Goal: Information Seeking & Learning: Learn about a topic

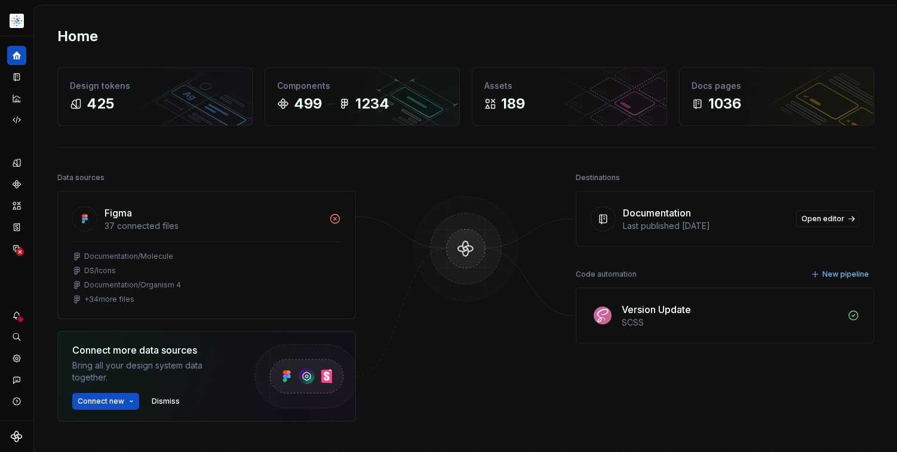
click at [720, 398] on div "Destinations Documentation Last published [DATE] Open editor Code automation Ne…" at bounding box center [724, 326] width 298 height 312
click at [18, 75] on icon "Documentation" at bounding box center [16, 77] width 11 height 11
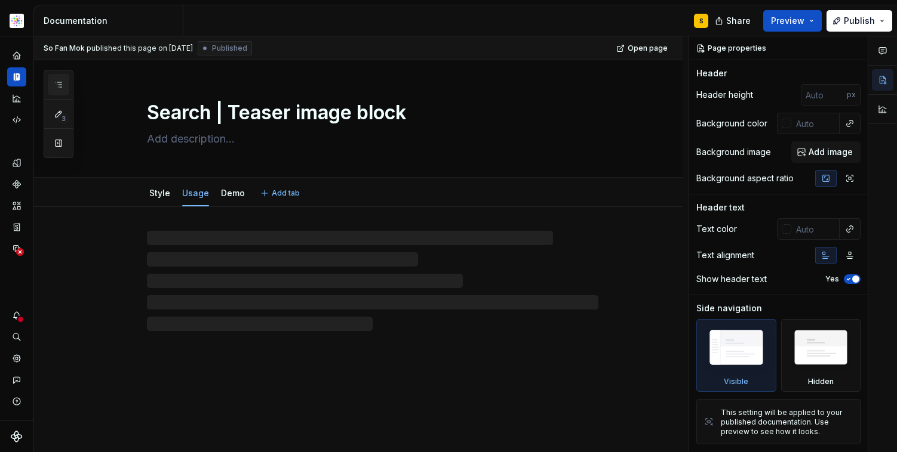
click at [59, 85] on icon "button" at bounding box center [59, 85] width 10 height 10
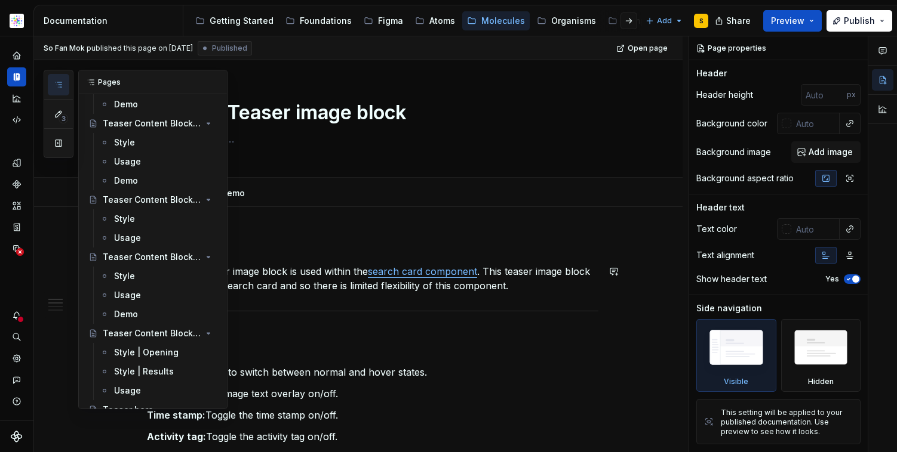
scroll to position [6418, 0]
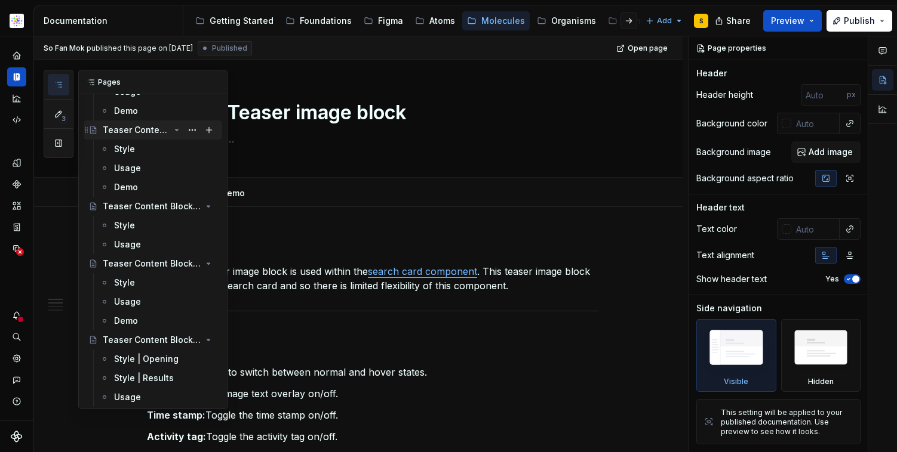
click at [172, 129] on icon "Page tree" at bounding box center [177, 130] width 10 height 10
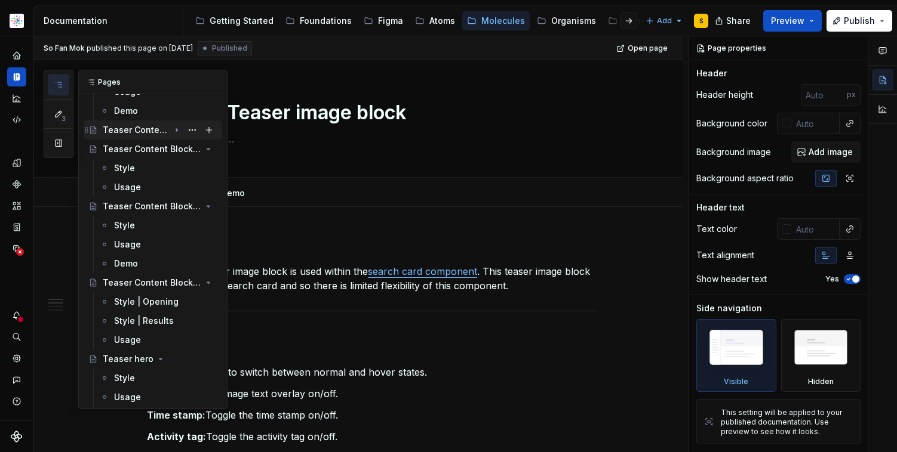
click at [176, 130] on icon "Page tree" at bounding box center [176, 130] width 1 height 3
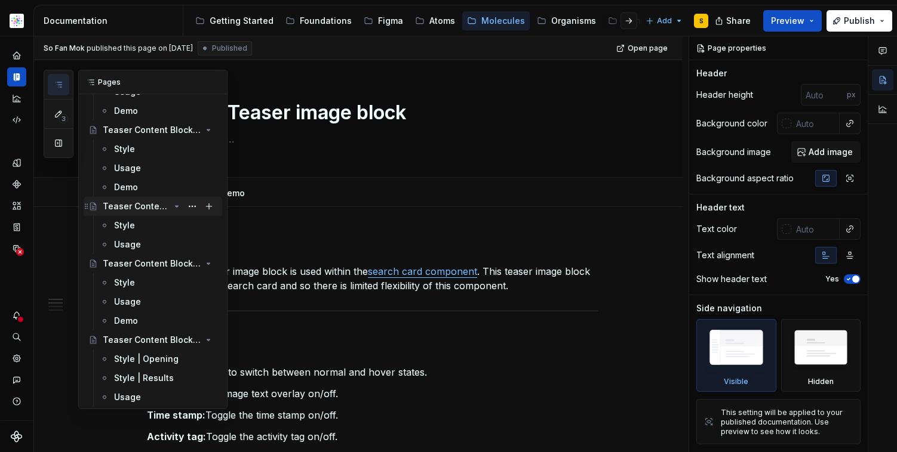
click at [134, 210] on div "Teaser Content Block | Hero 3" at bounding box center [136, 207] width 67 height 12
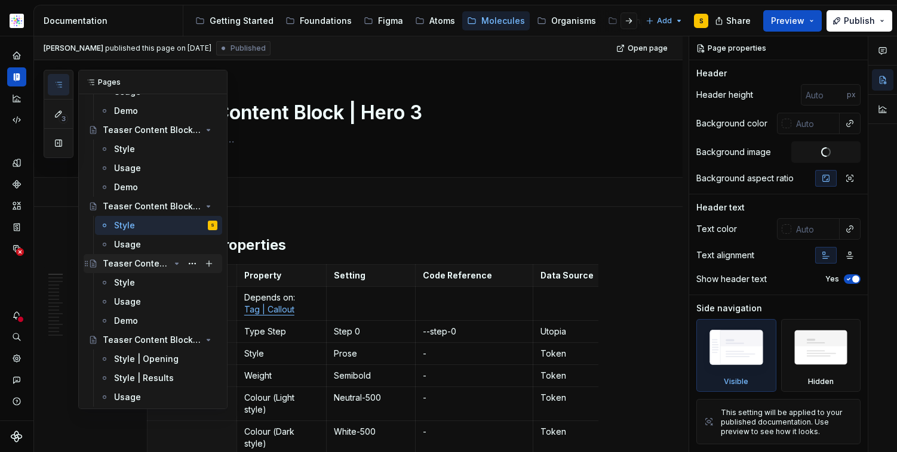
click at [131, 261] on div "Teaser Content Block | Podcast" at bounding box center [136, 264] width 67 height 12
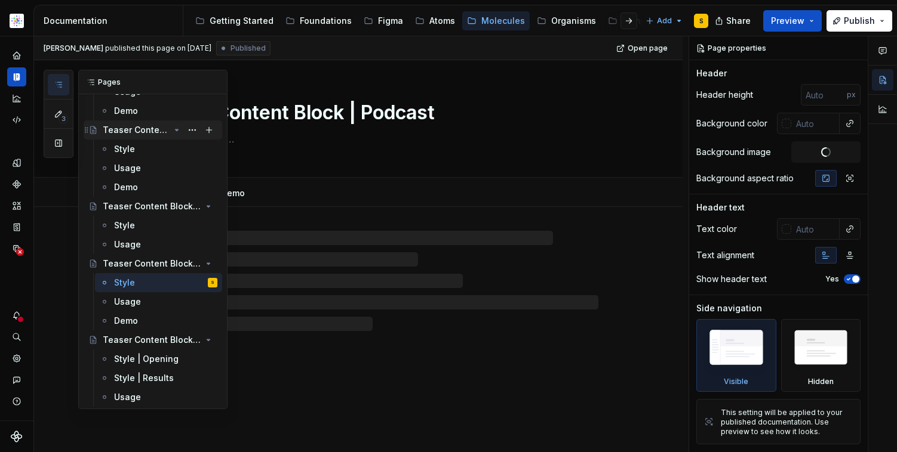
click at [137, 129] on div "Teaser Content Block | Resource" at bounding box center [136, 130] width 67 height 12
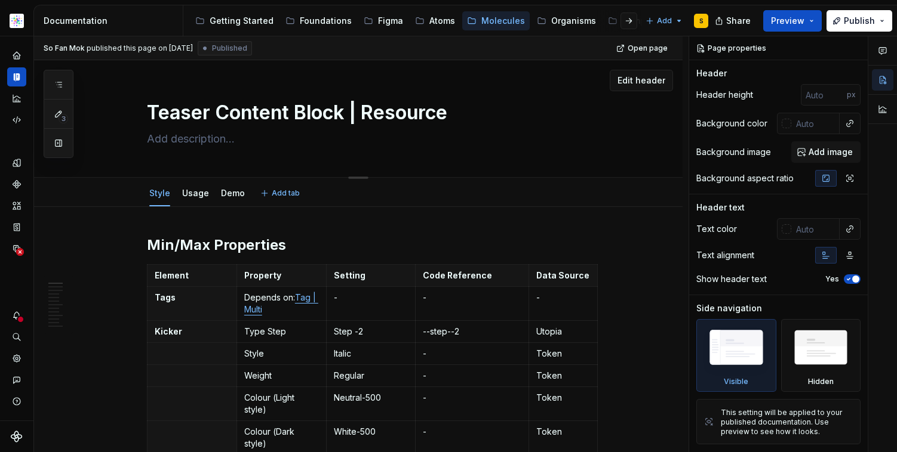
click at [384, 116] on textarea "Teaser Content Block | Resource" at bounding box center [369, 112] width 451 height 29
click at [372, 113] on textarea "Teaser Content Block | Resource" at bounding box center [369, 112] width 451 height 29
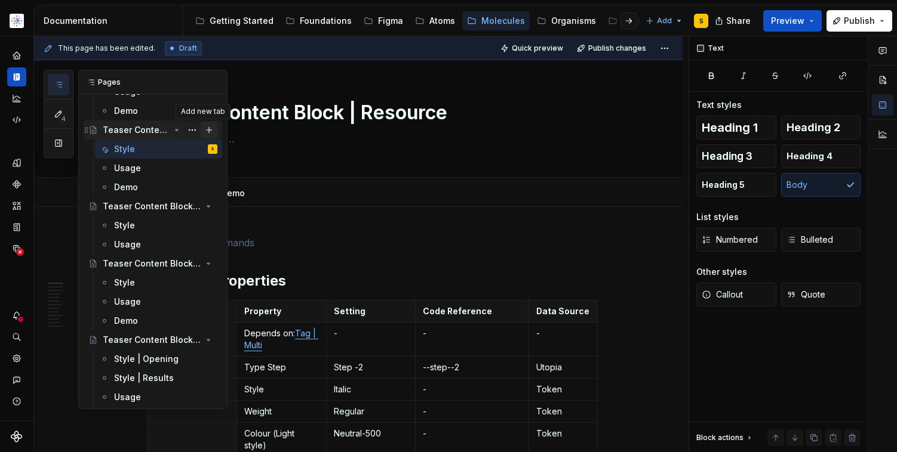
click at [205, 130] on button "Page tree" at bounding box center [209, 130] width 17 height 17
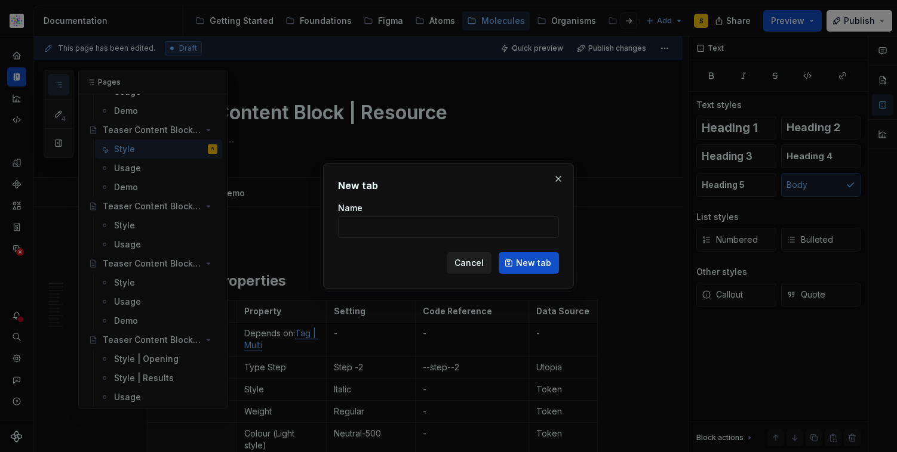
click at [467, 263] on span "Cancel" at bounding box center [468, 263] width 29 height 12
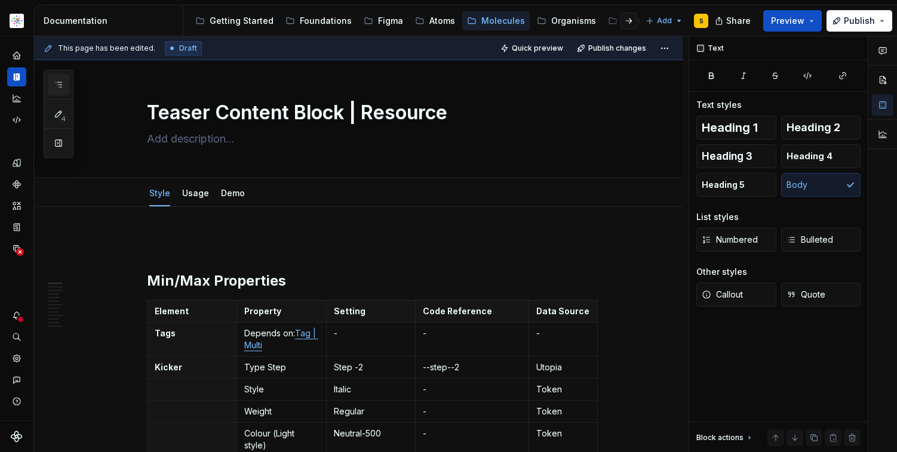
click at [60, 83] on icon "button" at bounding box center [59, 85] width 10 height 10
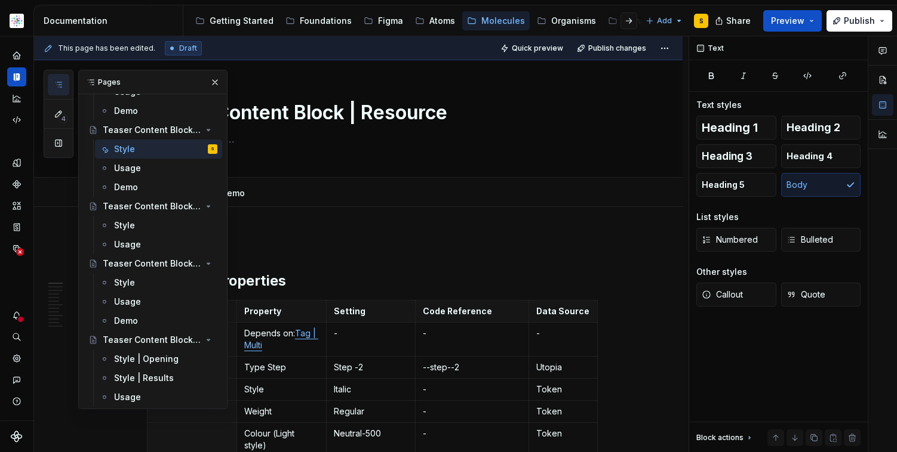
click at [0, 0] on button "Page tree" at bounding box center [0, 0] width 0 height 0
type textarea "*"
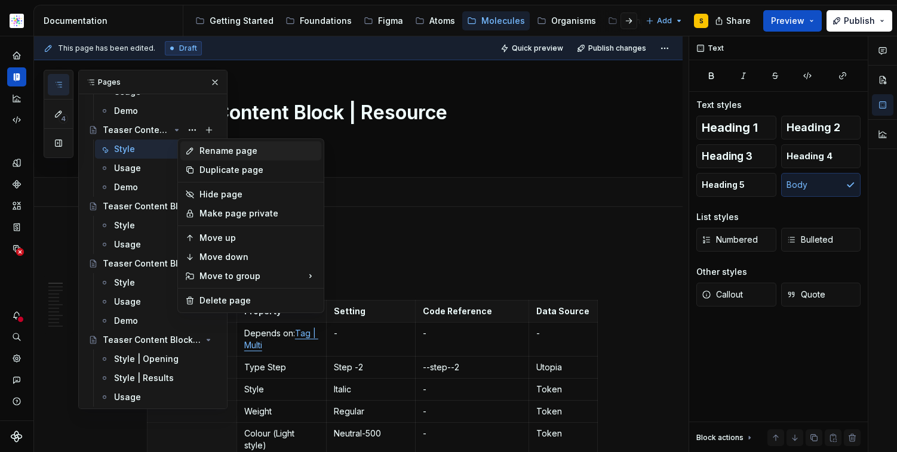
click at [215, 153] on div "Rename page" at bounding box center [257, 151] width 117 height 12
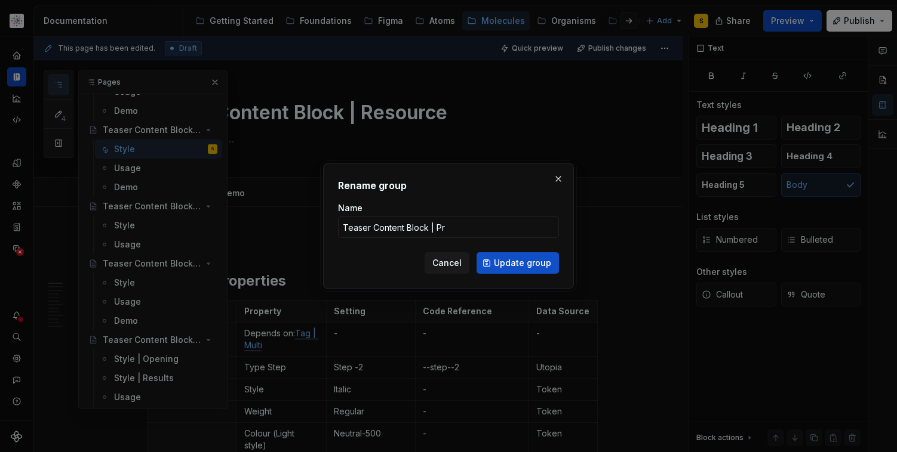
type input "Teaser Content Block | Pro"
click at [518, 262] on span "Update group" at bounding box center [522, 263] width 57 height 12
type textarea "*"
type textarea "Teaser Content Block | Pro"
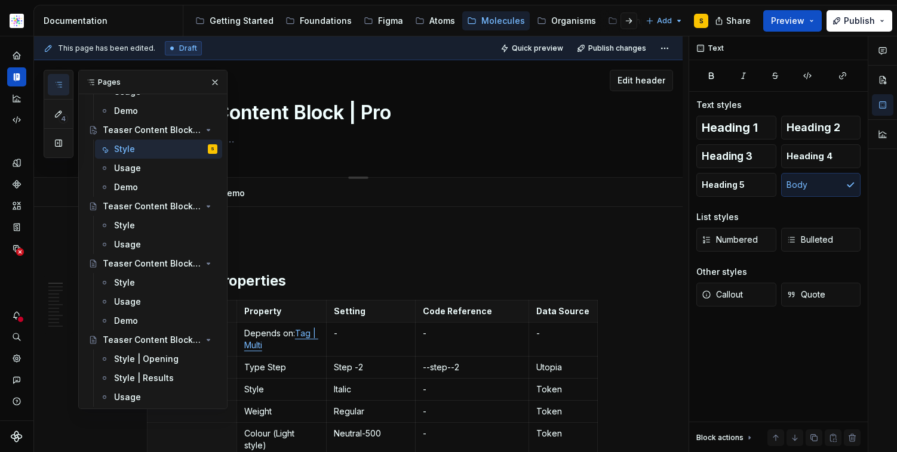
click at [207, 82] on button "button" at bounding box center [215, 82] width 17 height 17
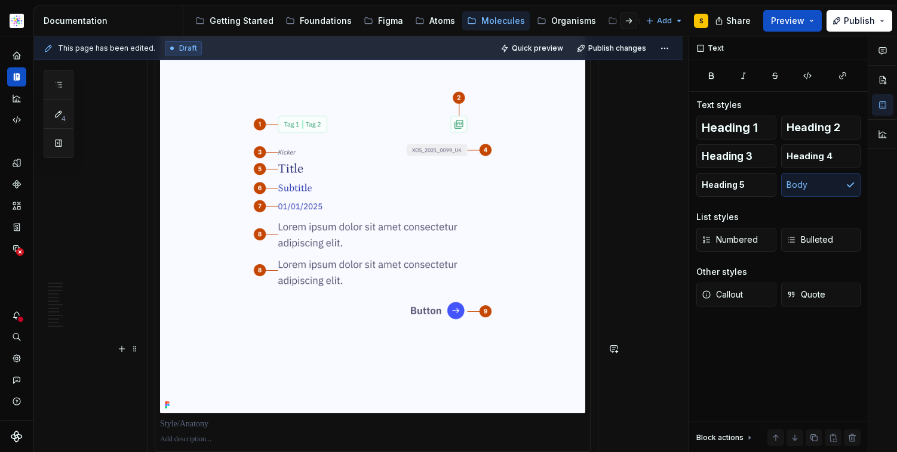
scroll to position [1774, 0]
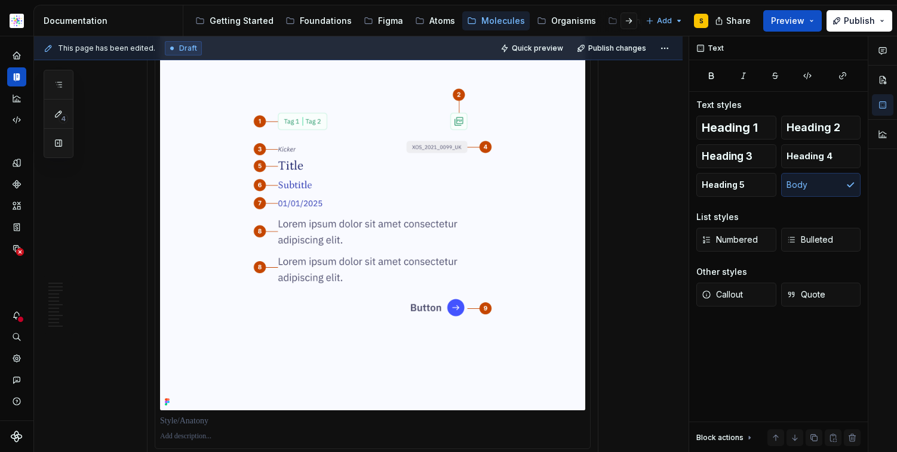
click at [533, 430] on div at bounding box center [372, 437] width 425 height 14
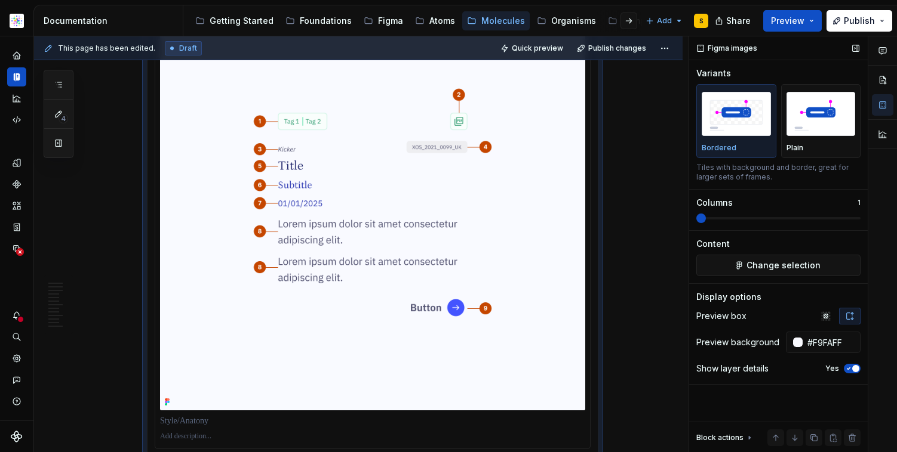
click at [854, 367] on span "button" at bounding box center [855, 368] width 7 height 7
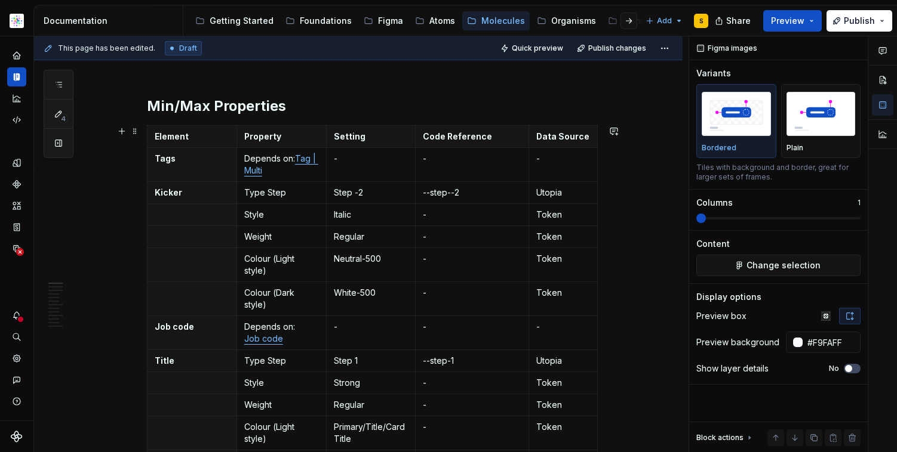
scroll to position [0, 0]
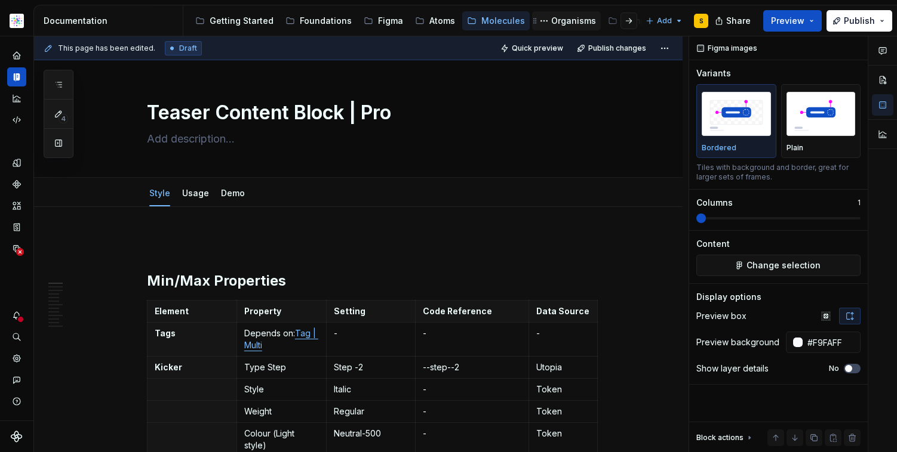
click at [558, 19] on div "Organisms" at bounding box center [573, 21] width 45 height 12
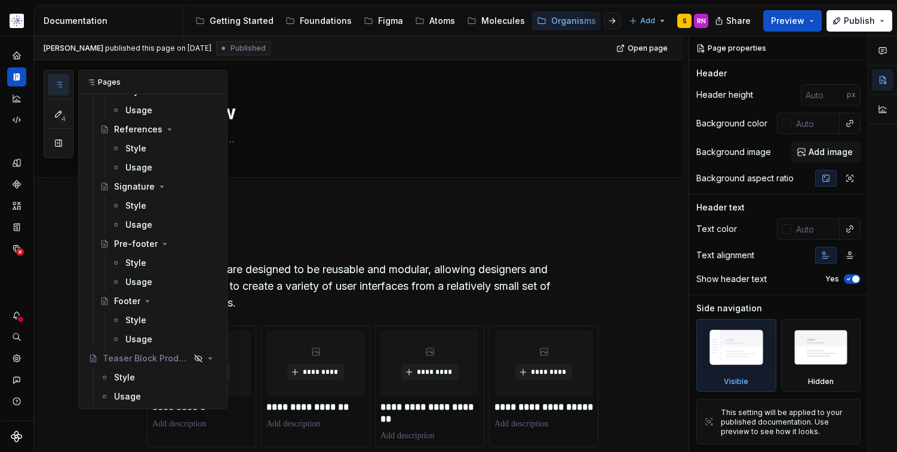
scroll to position [4107, 0]
click at [62, 84] on icon "button" at bounding box center [59, 85] width 10 height 10
click at [59, 82] on icon "button" at bounding box center [59, 84] width 6 height 5
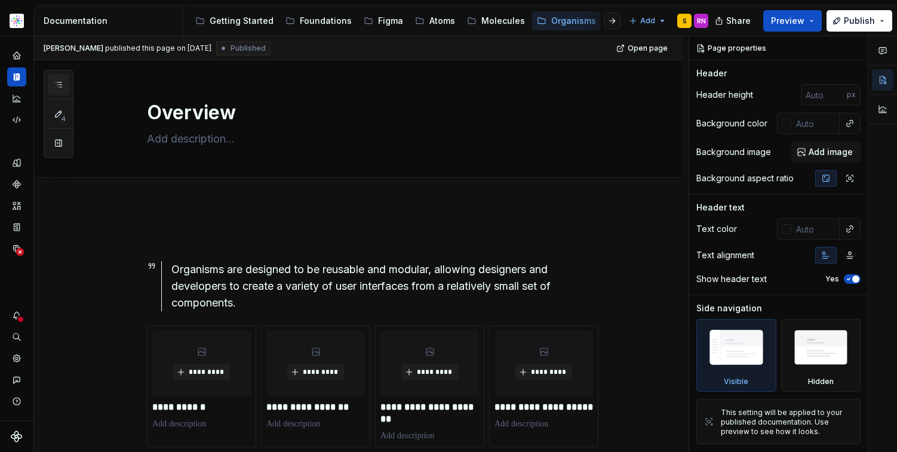
click at [59, 82] on icon "button" at bounding box center [59, 84] width 6 height 5
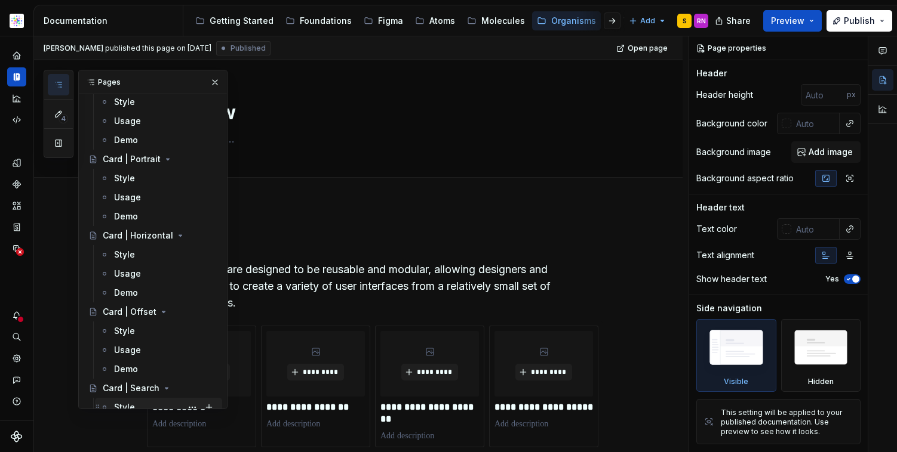
scroll to position [444, 0]
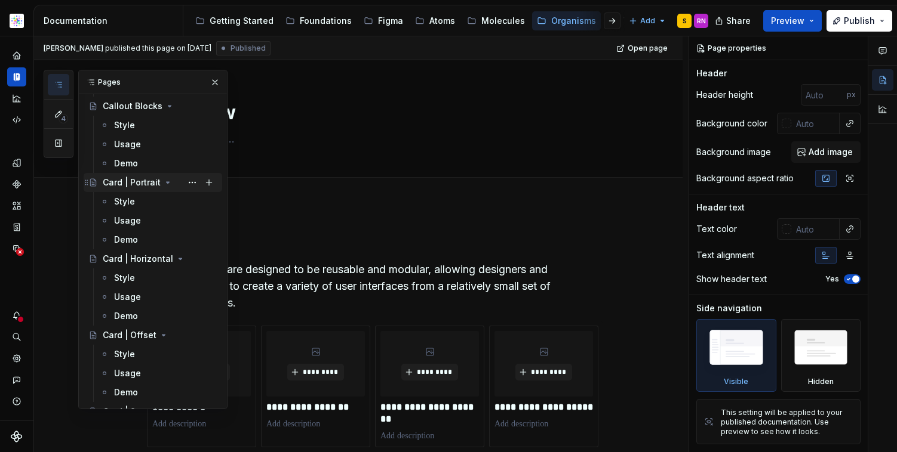
click at [139, 181] on div "Card | Portrait" at bounding box center [132, 183] width 58 height 12
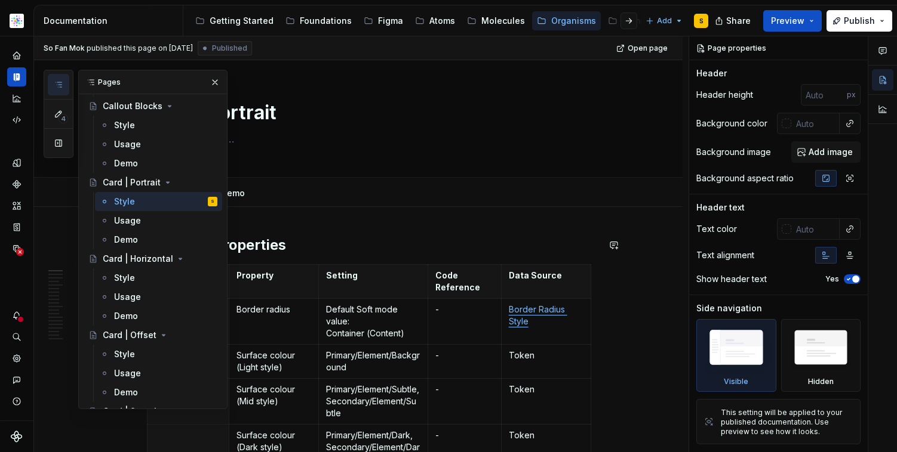
click at [597, 208] on div "So Fan Mok published this page on [DATE] Published Open page Card | Portrait Ed…" at bounding box center [361, 244] width 654 height 417
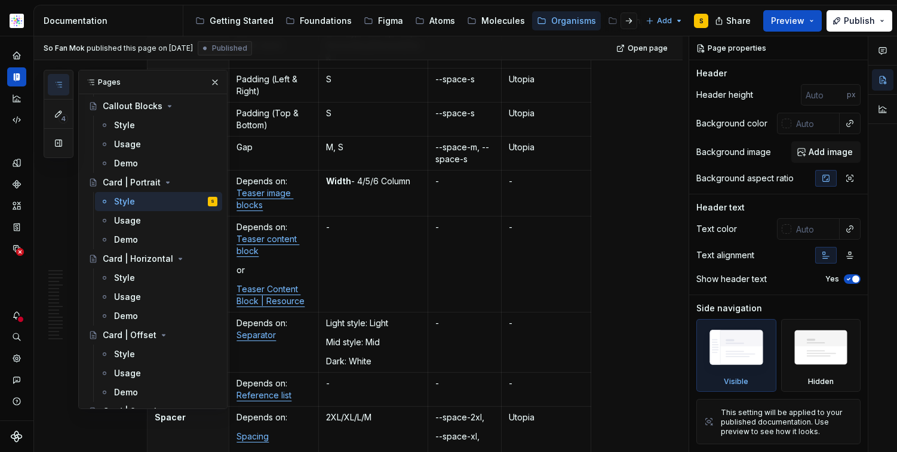
scroll to position [432, 0]
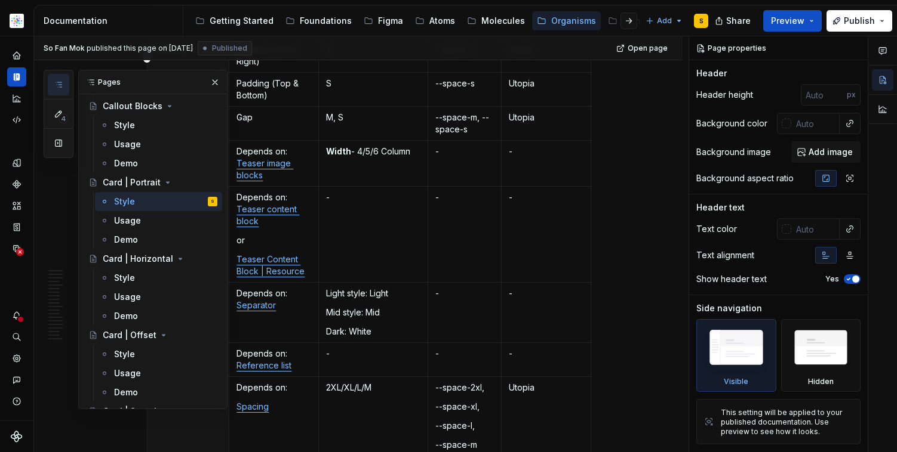
click at [209, 89] on button "button" at bounding box center [215, 82] width 17 height 17
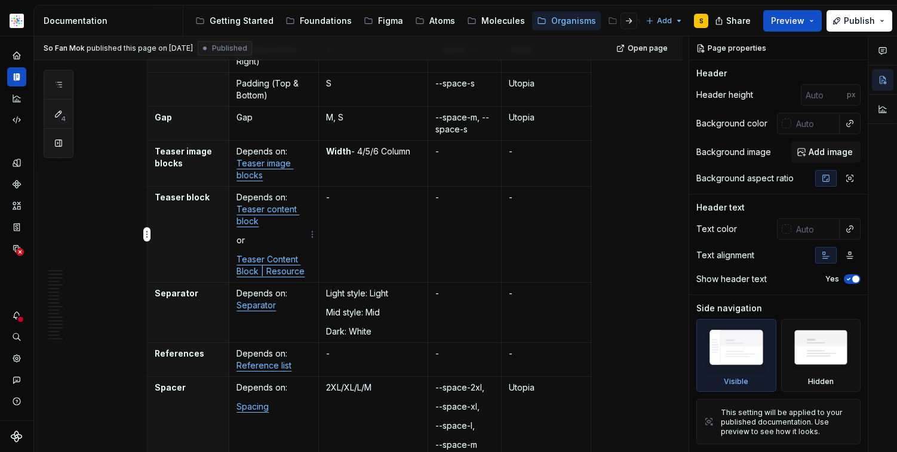
click at [306, 273] on p "Teaser Content Block | Resource" at bounding box center [273, 266] width 75 height 24
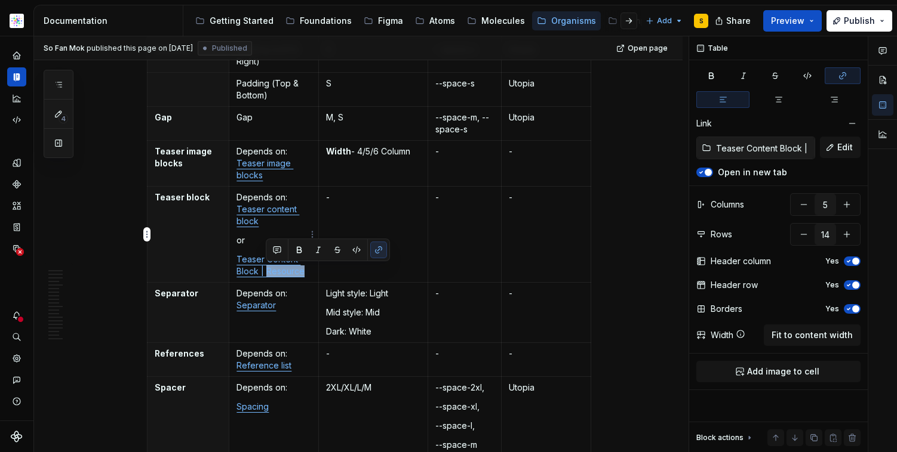
type textarea "*"
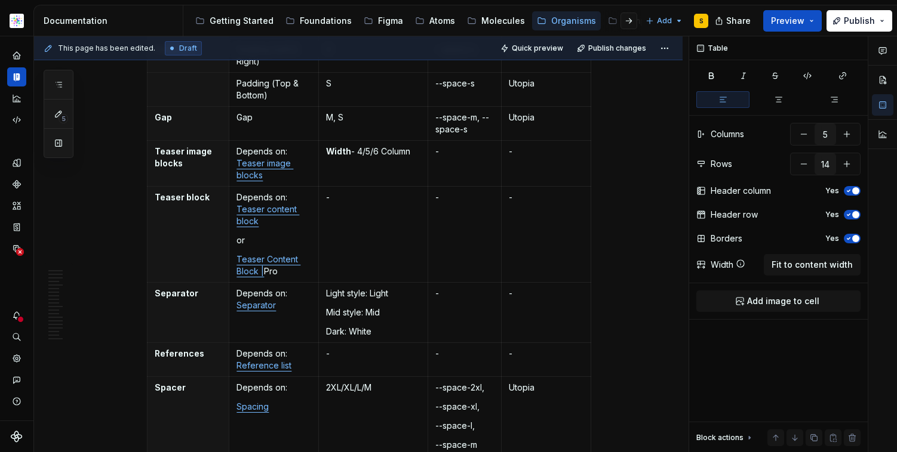
type textarea "*"
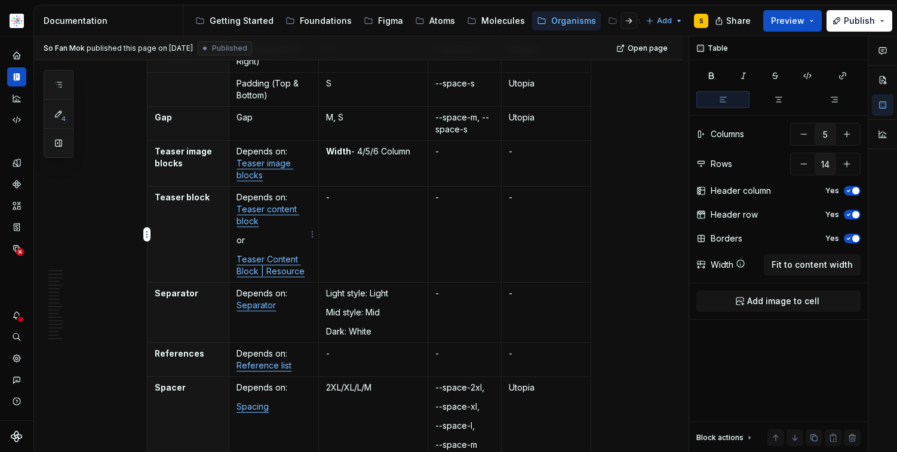
click at [306, 273] on p "Teaser Content Block | Resource" at bounding box center [273, 266] width 75 height 24
click at [272, 273] on link "Teaser Content Block | Resource" at bounding box center [270, 265] width 68 height 22
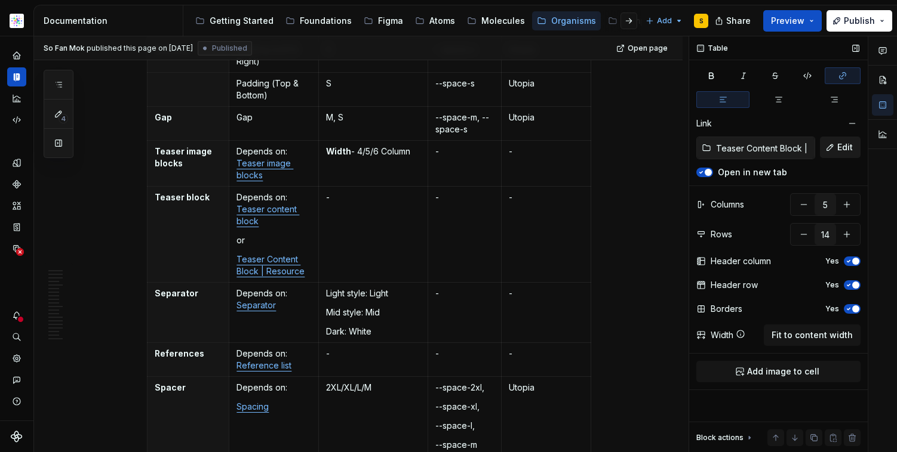
click at [837, 151] on span "Edit" at bounding box center [845, 147] width 16 height 12
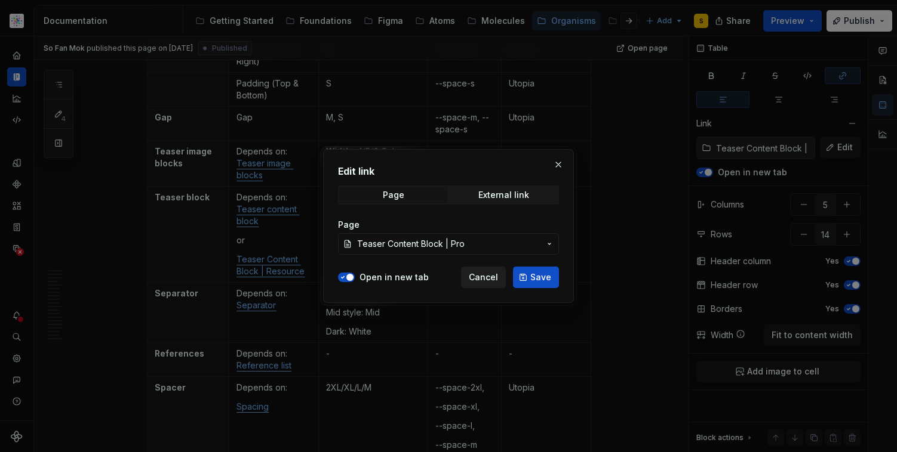
click at [487, 278] on span "Cancel" at bounding box center [483, 278] width 29 height 12
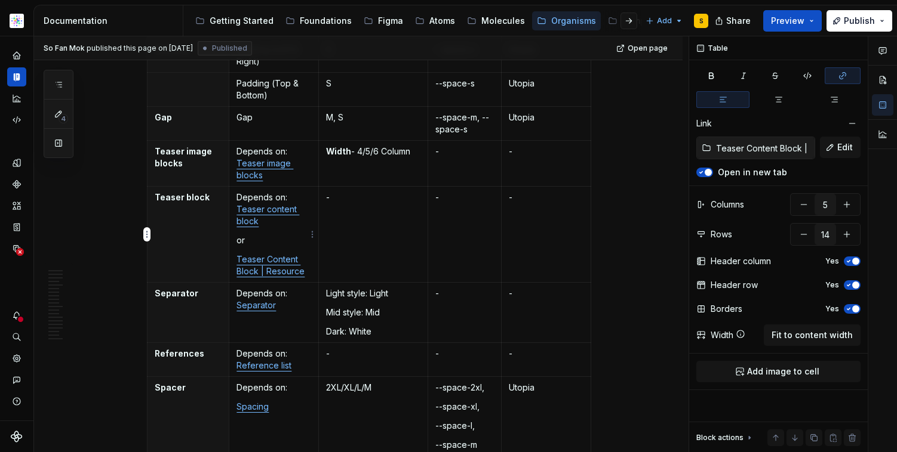
click at [309, 273] on p "Teaser Content Block | Resource" at bounding box center [273, 266] width 75 height 24
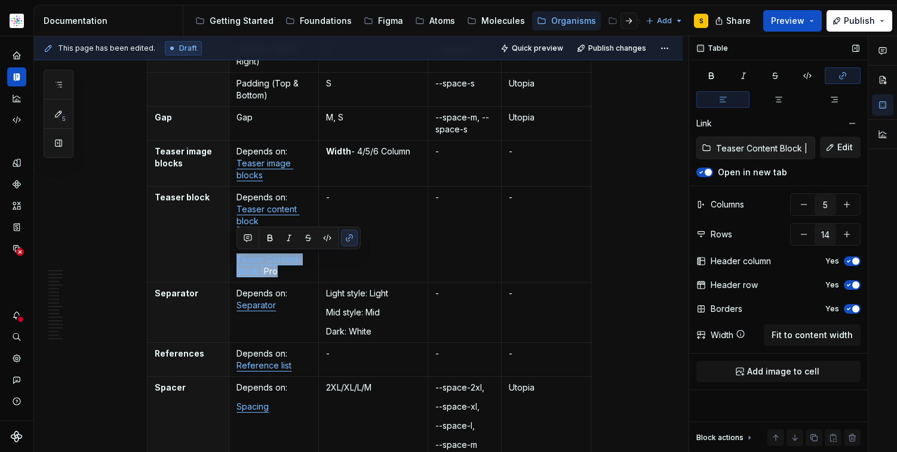
click at [836, 143] on button "Edit" at bounding box center [840, 147] width 41 height 21
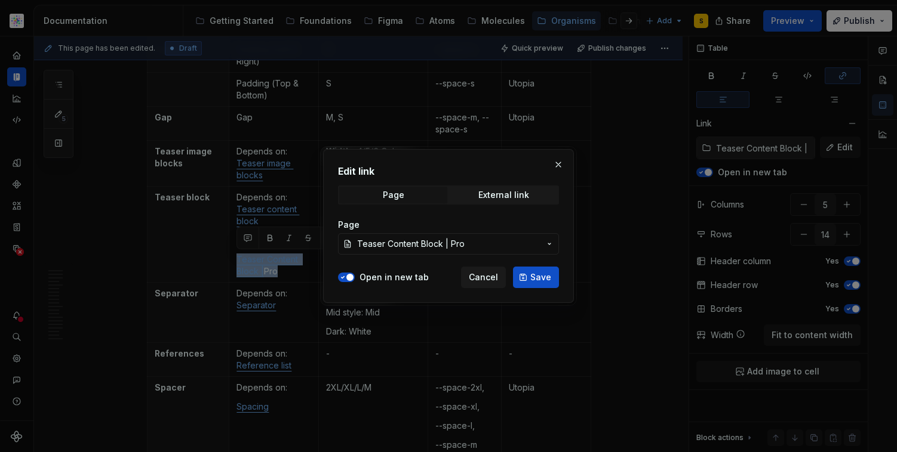
click at [531, 277] on span "Save" at bounding box center [540, 278] width 21 height 12
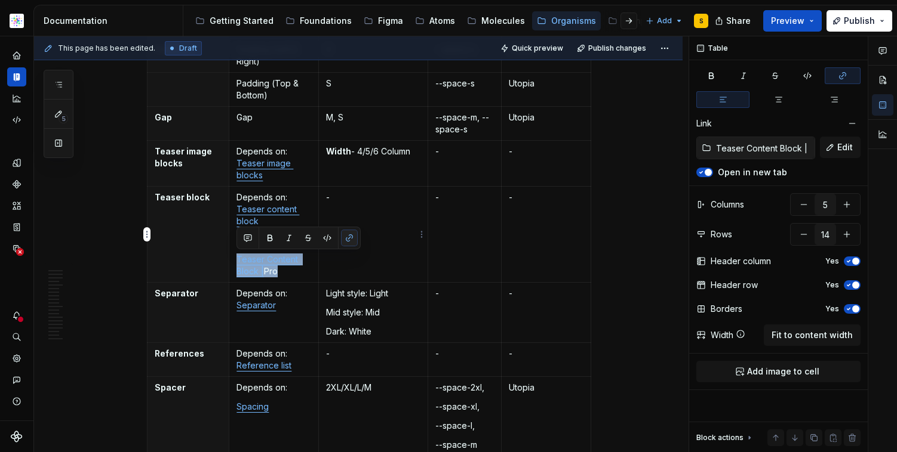
click at [344, 241] on button "button" at bounding box center [349, 238] width 17 height 17
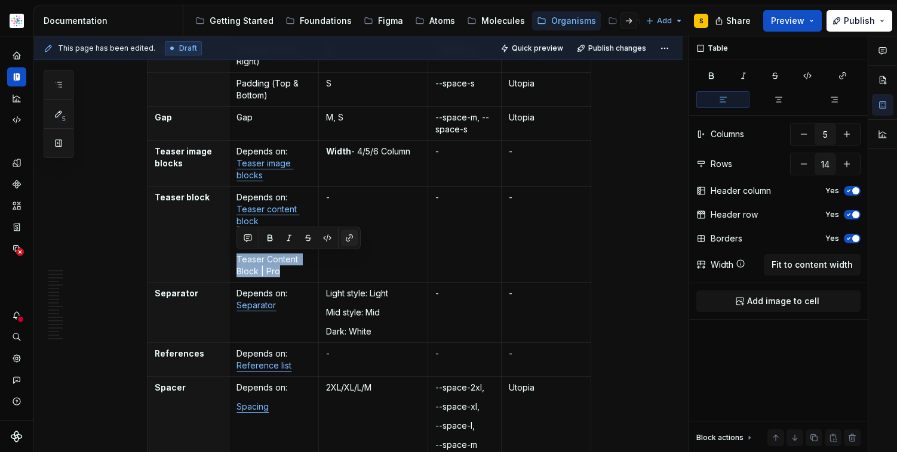
click at [350, 236] on button "button" at bounding box center [349, 238] width 17 height 17
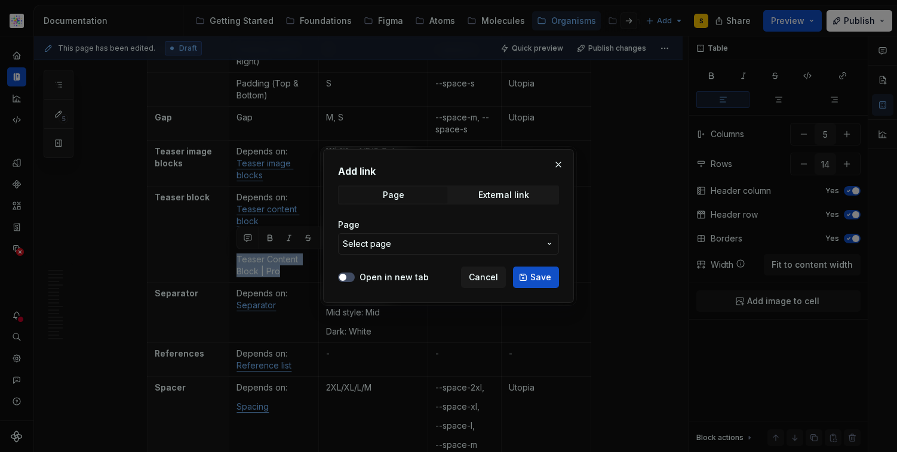
click at [369, 244] on span "Select page" at bounding box center [367, 244] width 48 height 12
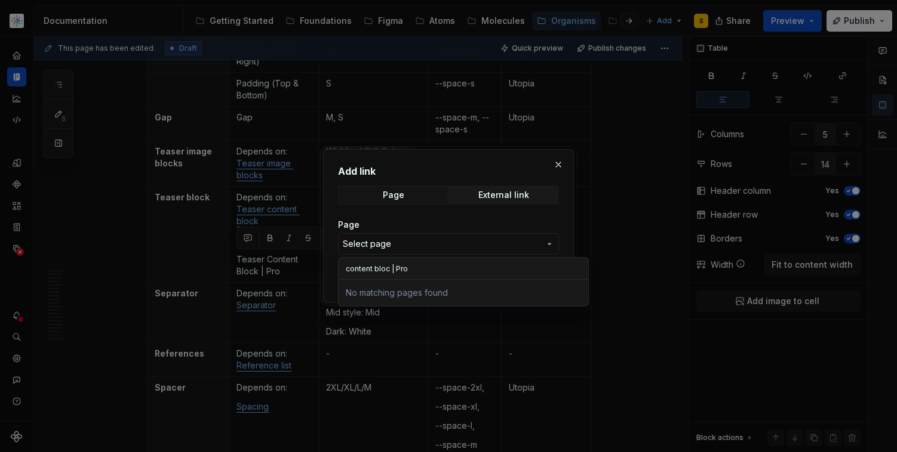
type input "content block | Pro"
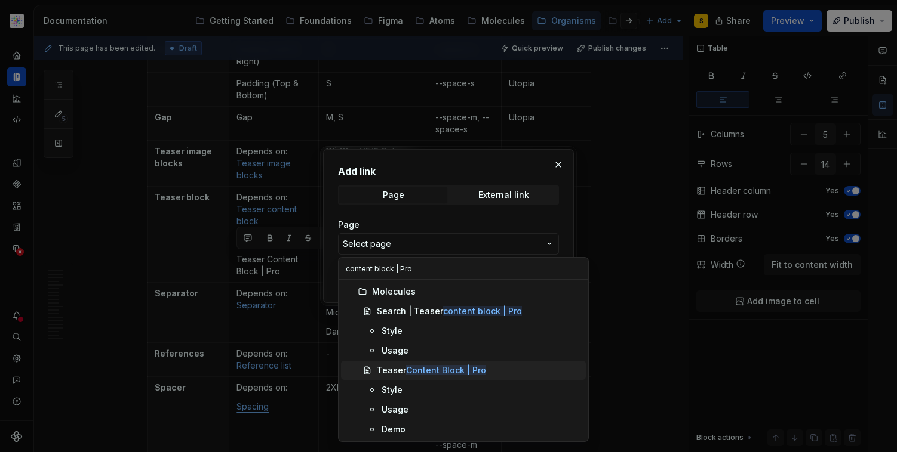
click at [429, 372] on mark "Content Block | Pro" at bounding box center [446, 370] width 80 height 10
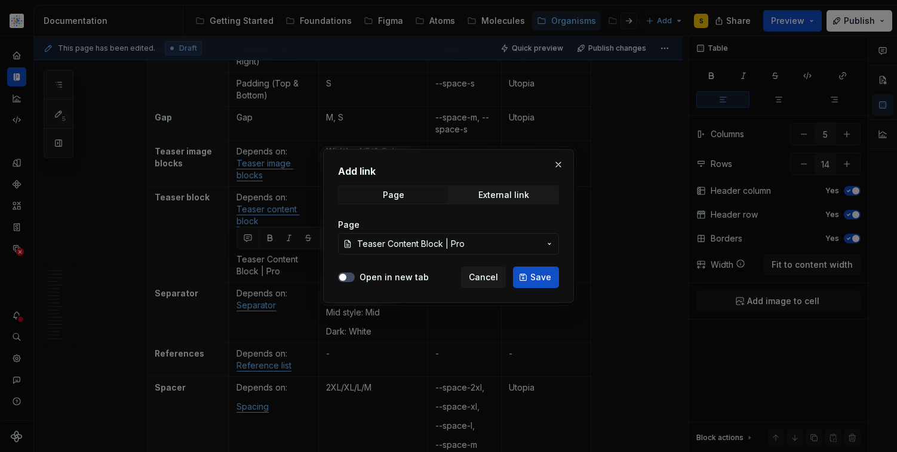
click at [538, 278] on span "Save" at bounding box center [540, 278] width 21 height 12
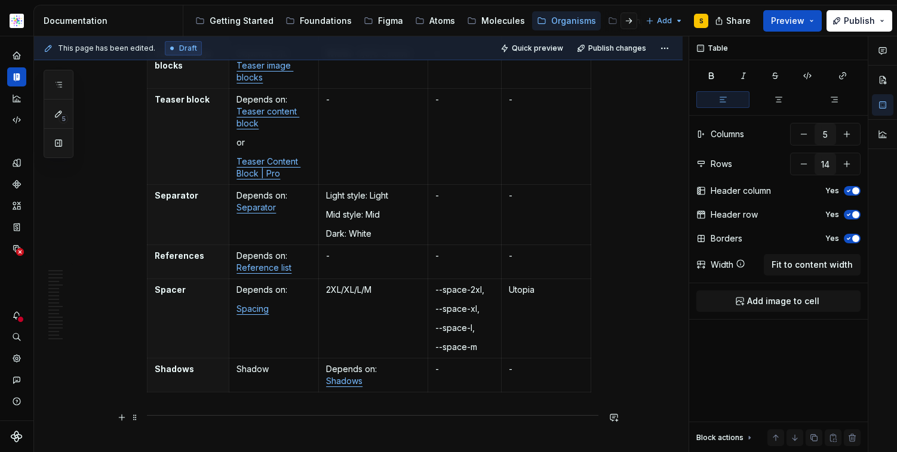
scroll to position [489, 0]
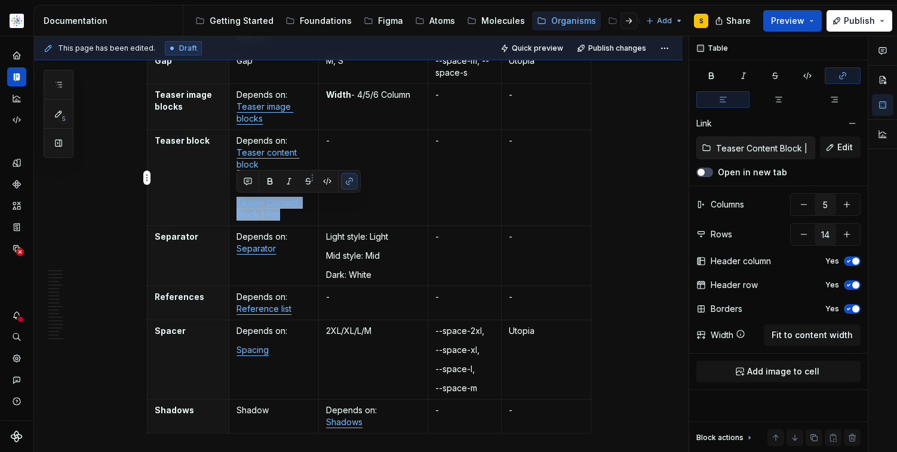
drag, startPoint x: 285, startPoint y: 219, endPoint x: 237, endPoint y: 204, distance: 50.2
click at [236, 204] on p "Teaser Content Block | Pro" at bounding box center [273, 209] width 75 height 24
copy link "Teaser Content Block | Pro"
click at [620, 308] on div "This page has been edited. Draft Quick preview Publish changes Card | Portrait …" at bounding box center [361, 244] width 654 height 417
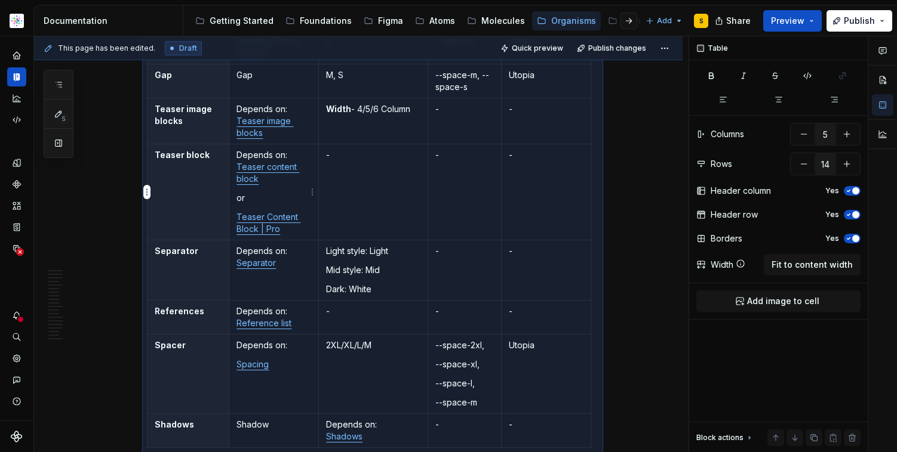
click at [284, 228] on p "Teaser Content Block | Pro" at bounding box center [273, 223] width 75 height 24
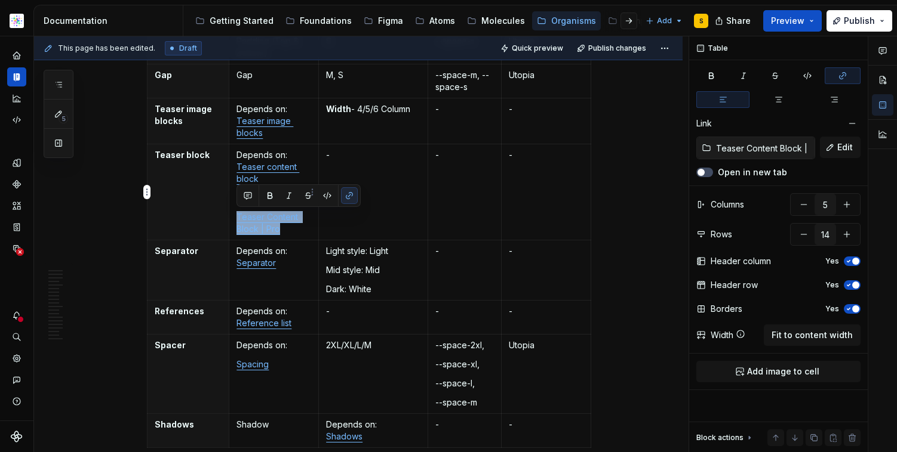
drag, startPoint x: 283, startPoint y: 229, endPoint x: 236, endPoint y: 218, distance: 47.8
click at [236, 219] on p "Teaser Content Block | Pro" at bounding box center [273, 223] width 75 height 24
copy link "Teaser Content Block | Pro"
click at [310, 235] on td "Depends on: Teaser content block or Teaser Content Block | Pro" at bounding box center [274, 192] width 90 height 96
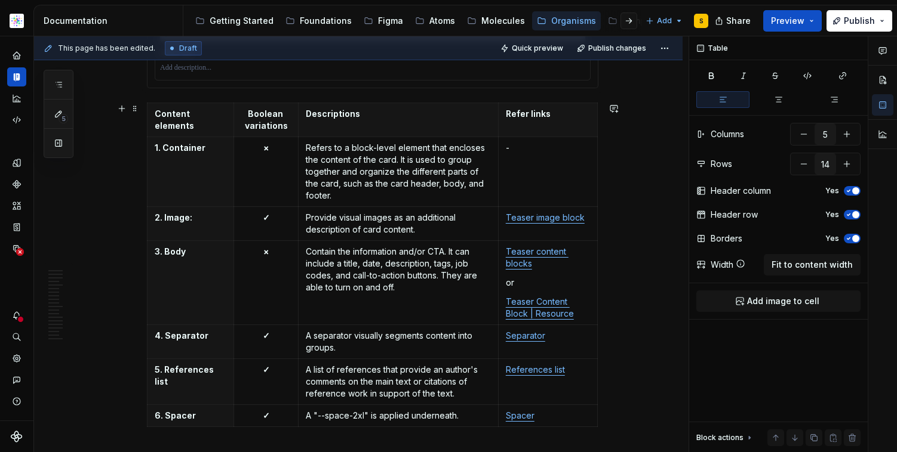
scroll to position [1458, 0]
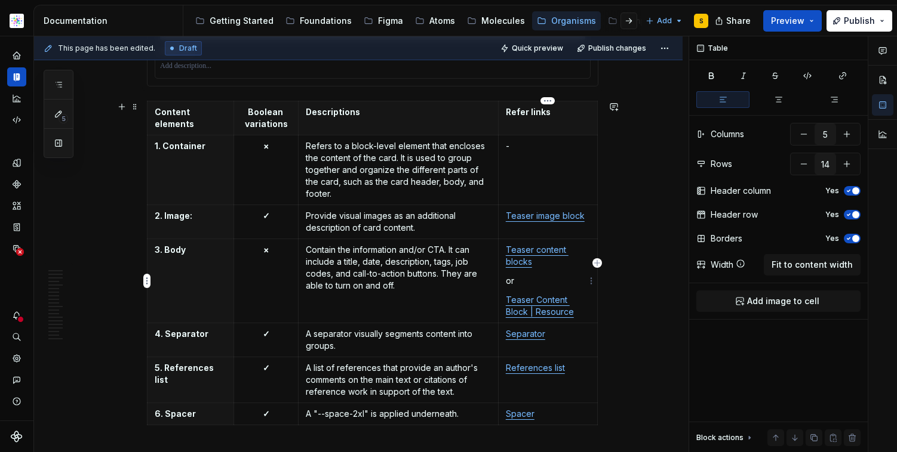
type textarea "*"
type input "4"
type input "7"
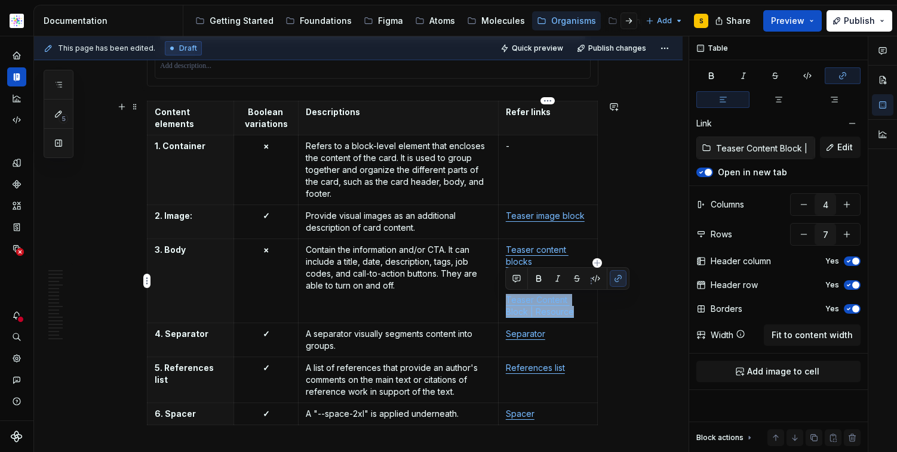
drag, startPoint x: 578, startPoint y: 313, endPoint x: 505, endPoint y: 300, distance: 74.7
click at [506, 301] on p "Teaser Content Block | Resource" at bounding box center [548, 306] width 84 height 24
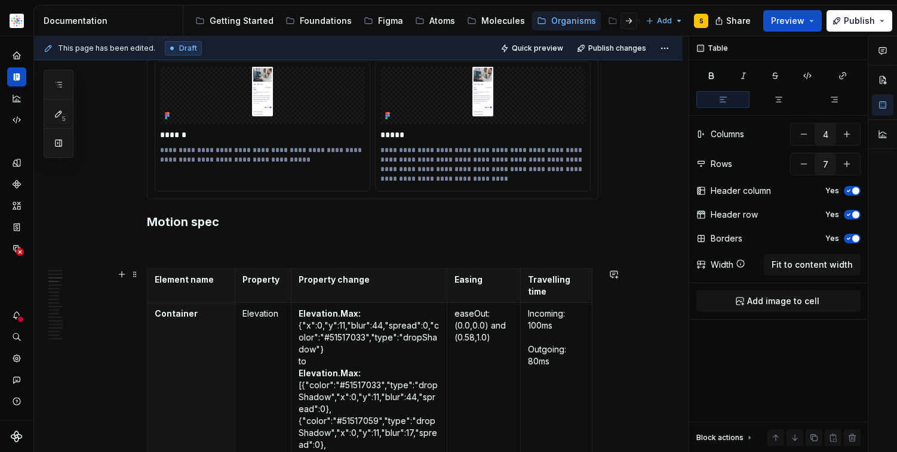
scroll to position [1933, 0]
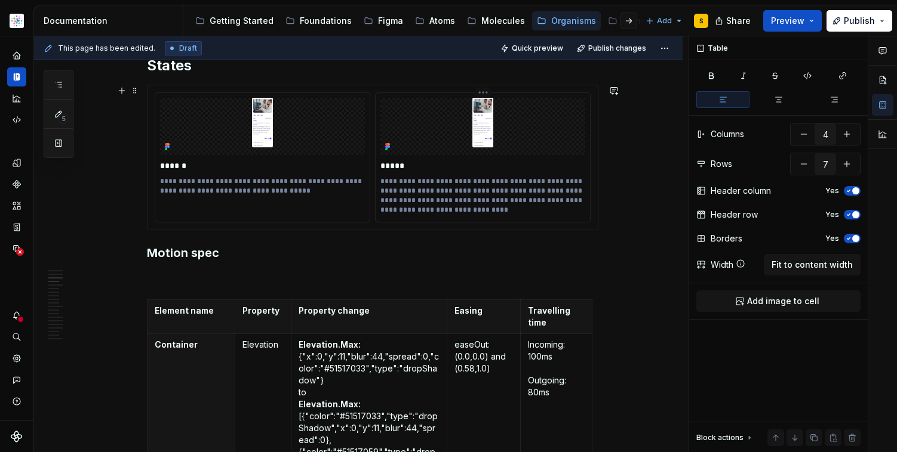
click at [548, 160] on p "*****" at bounding box center [482, 166] width 205 height 12
type textarea "*"
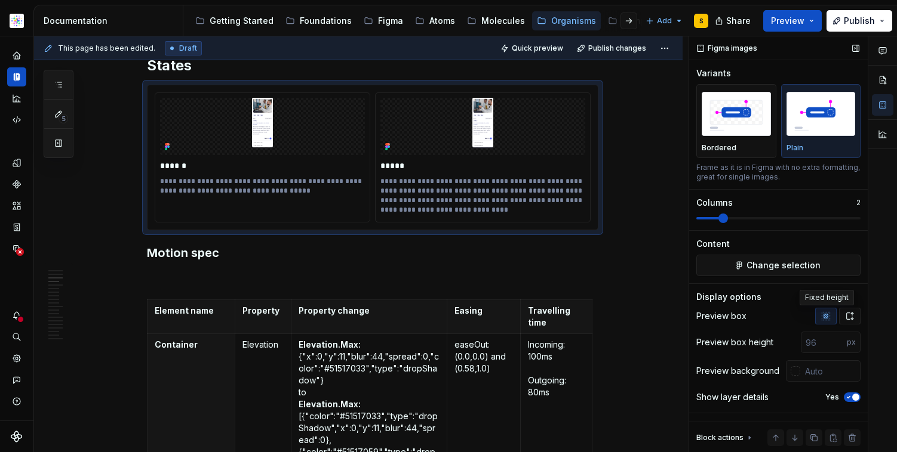
click at [848, 316] on icon "button" at bounding box center [850, 317] width 10 height 10
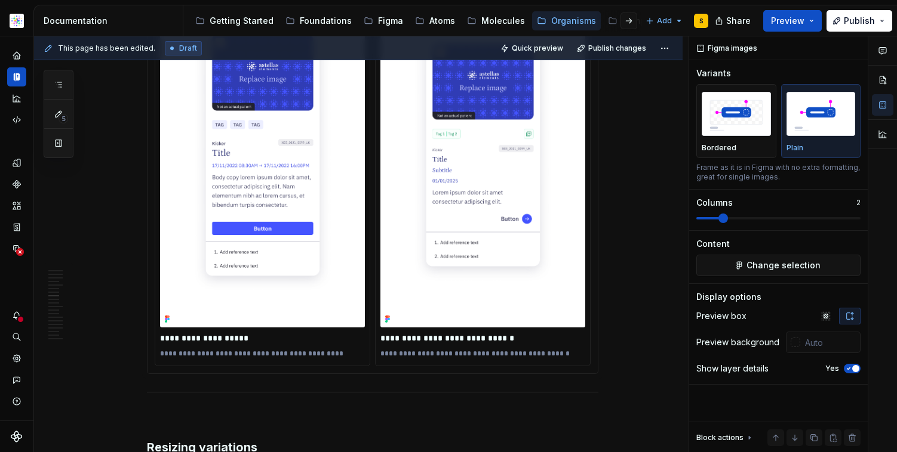
scroll to position [4510, 0]
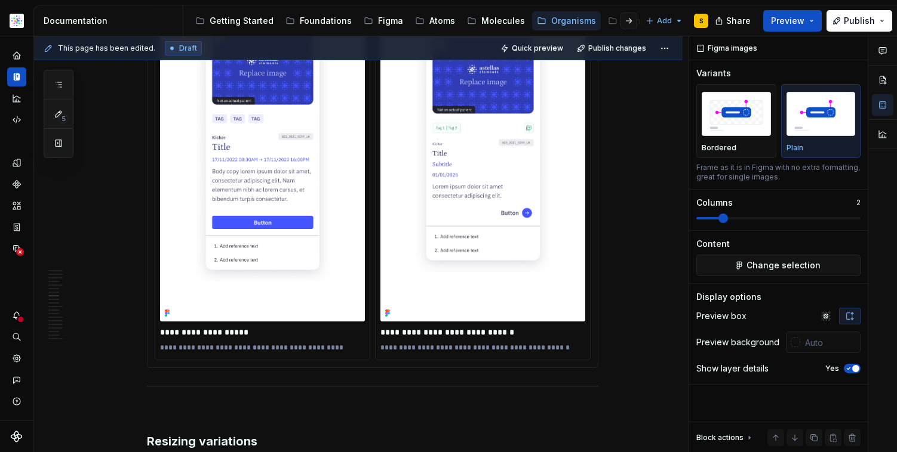
click at [487, 333] on p "**********" at bounding box center [482, 333] width 205 height 12
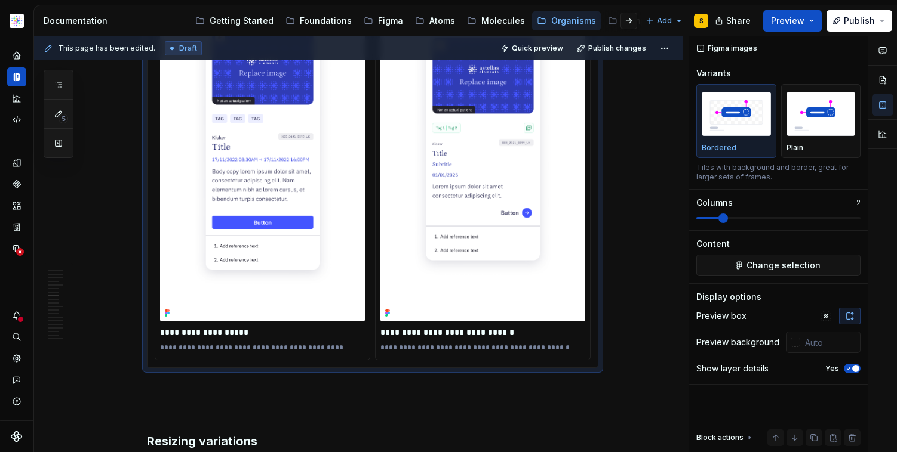
drag, startPoint x: 487, startPoint y: 332, endPoint x: 488, endPoint y: 341, distance: 9.0
click at [487, 332] on p "**********" at bounding box center [482, 333] width 205 height 12
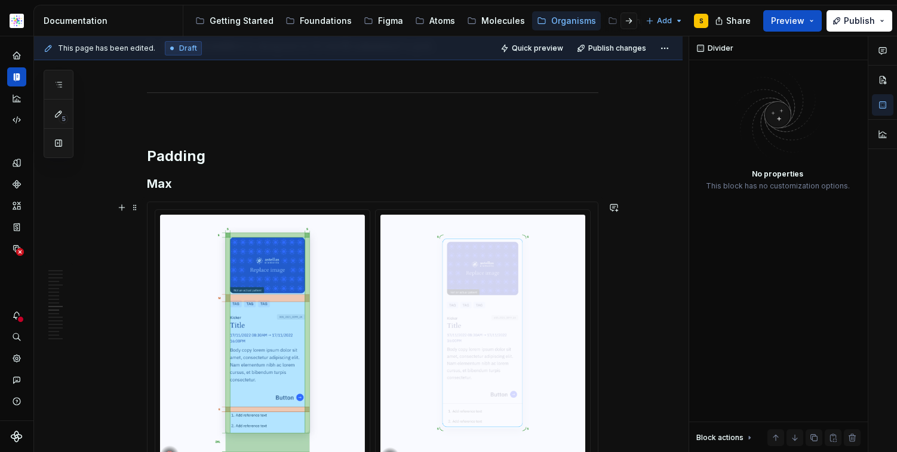
scroll to position [6755, 0]
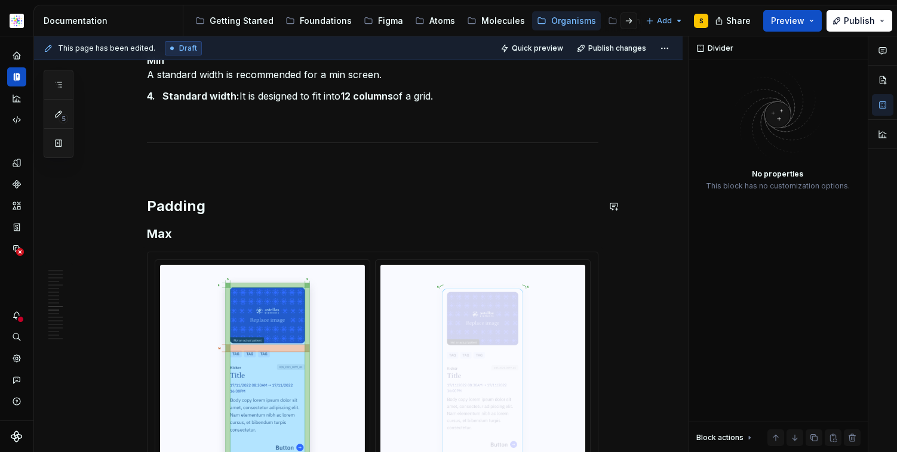
click at [225, 168] on p at bounding box center [372, 168] width 451 height 14
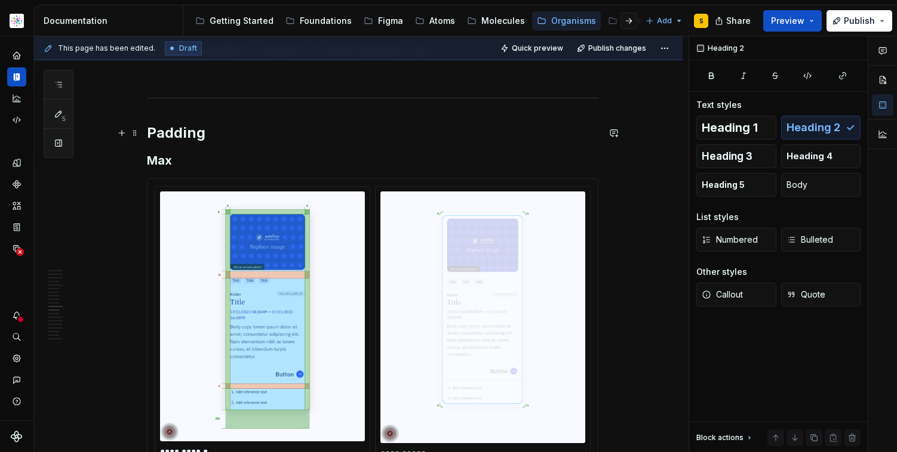
scroll to position [6769, 0]
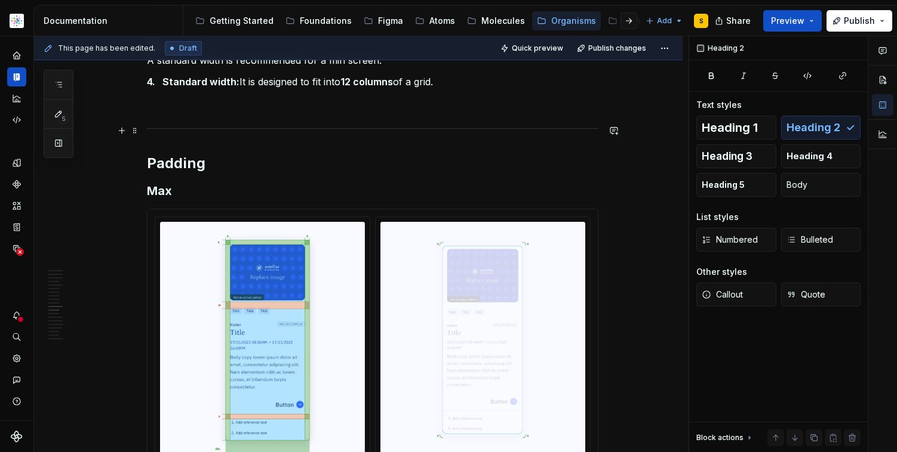
click at [202, 107] on p at bounding box center [372, 103] width 451 height 14
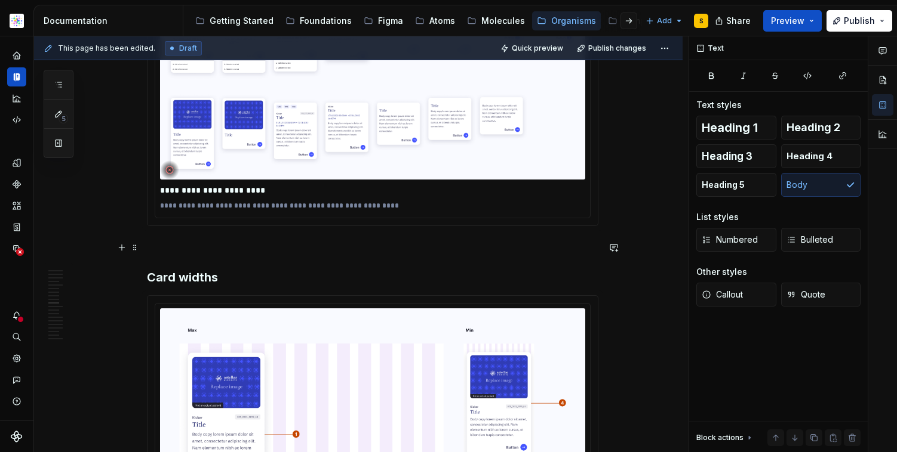
click at [212, 245] on p at bounding box center [372, 248] width 451 height 14
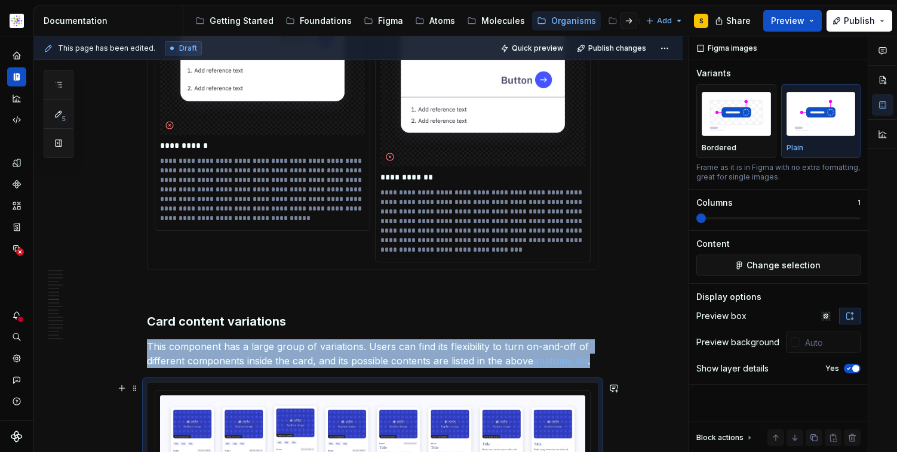
scroll to position [5223, 0]
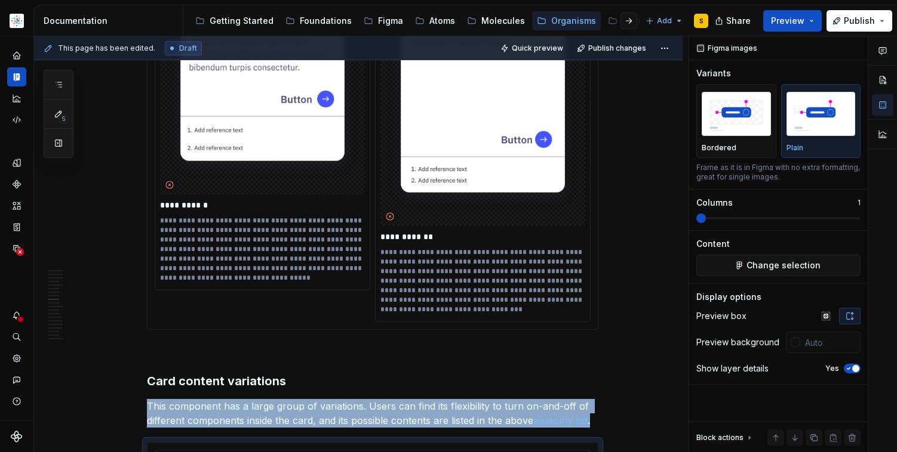
click at [217, 338] on div "Min/Max Properties Element Property Setting Code Reference Data Source Teaser c…" at bounding box center [372, 425] width 451 height 10825
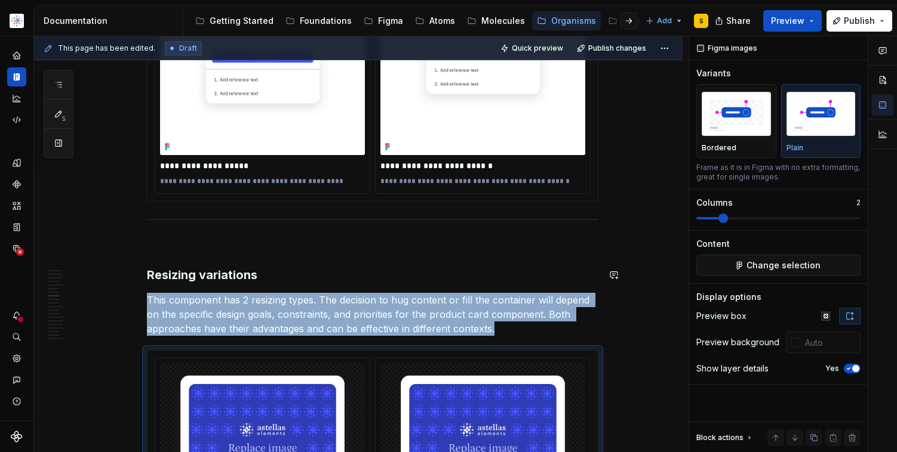
click at [219, 250] on p at bounding box center [372, 245] width 451 height 14
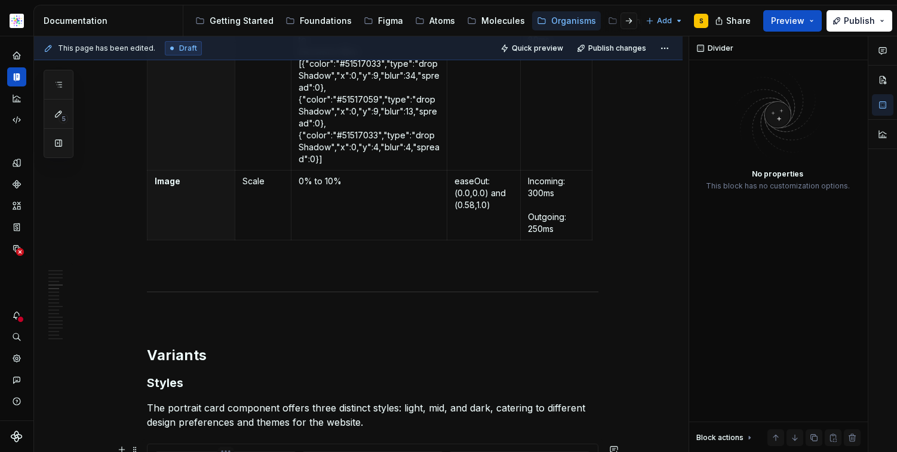
scroll to position [2965, 0]
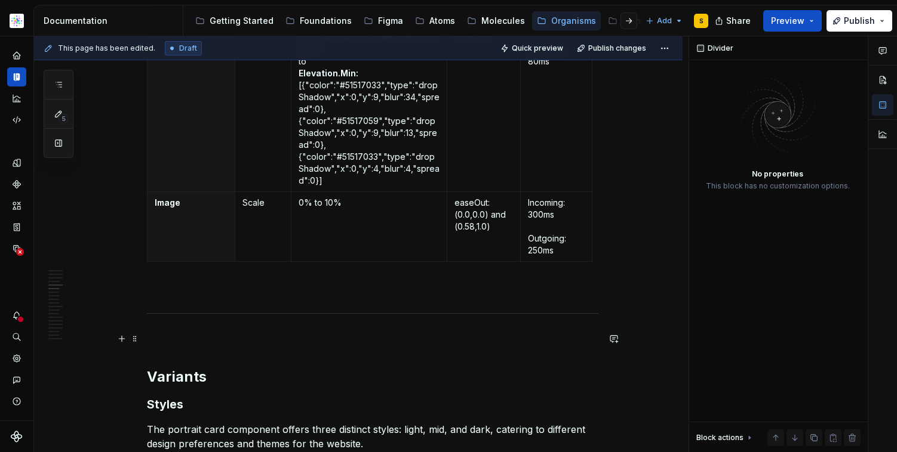
click at [194, 344] on p at bounding box center [372, 339] width 451 height 14
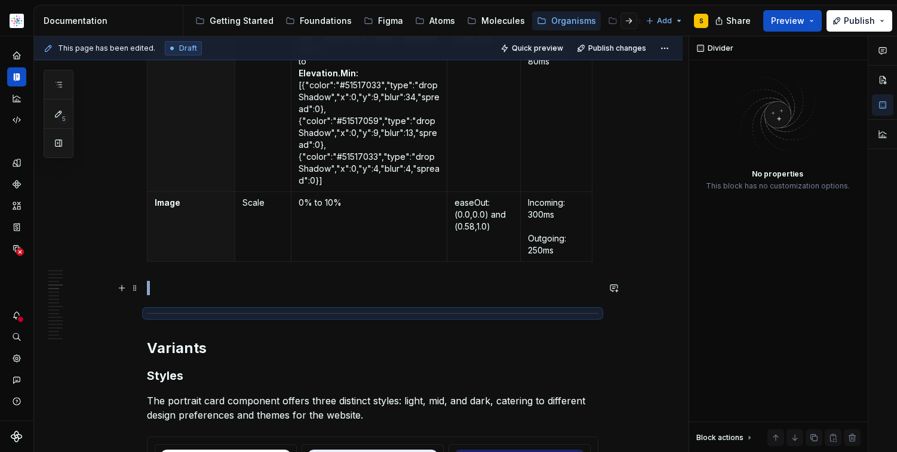
click at [186, 284] on p at bounding box center [372, 288] width 451 height 14
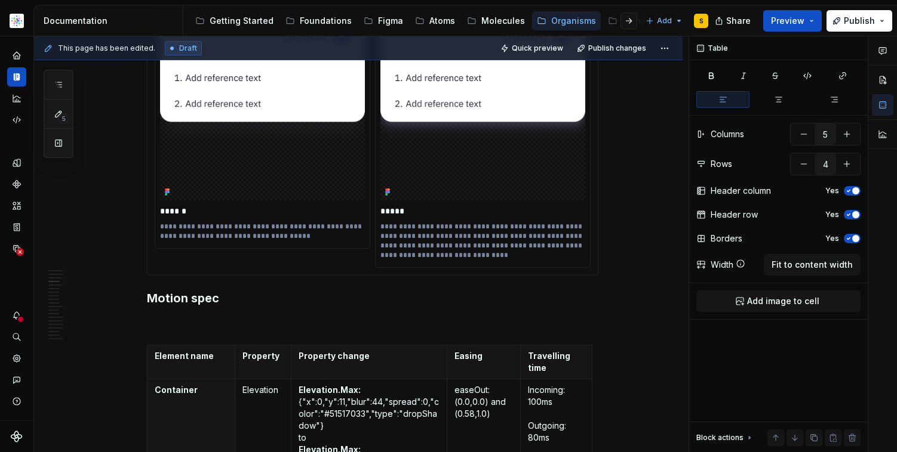
scroll to position [2313, 0]
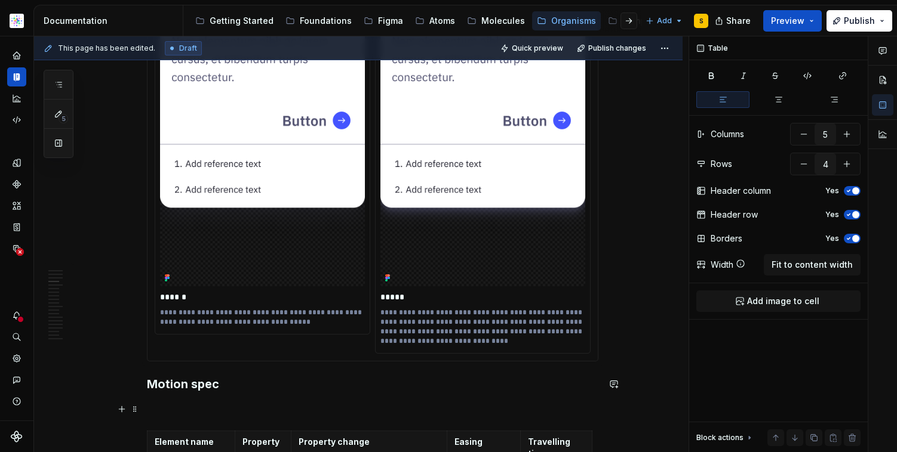
click at [186, 410] on p at bounding box center [372, 409] width 451 height 14
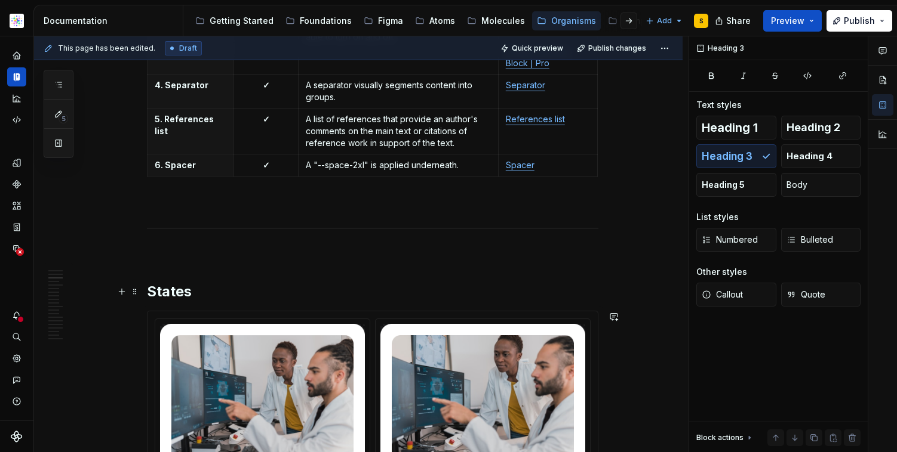
scroll to position [1673, 0]
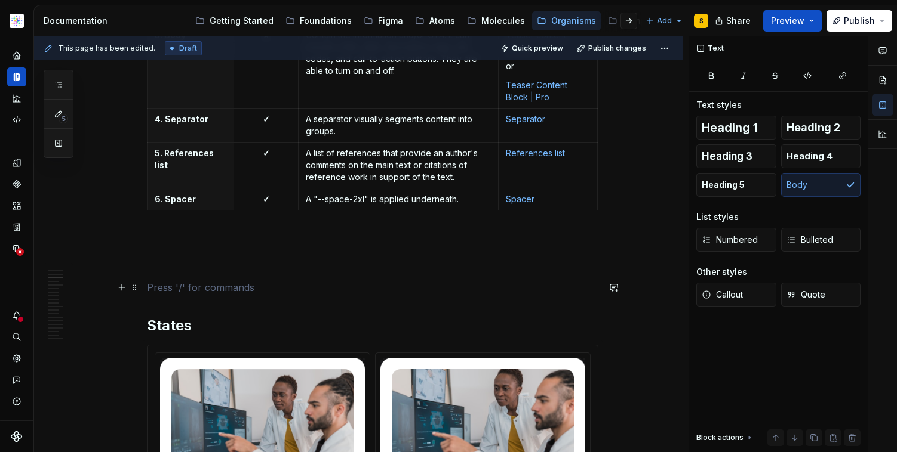
click at [190, 294] on p at bounding box center [372, 288] width 451 height 14
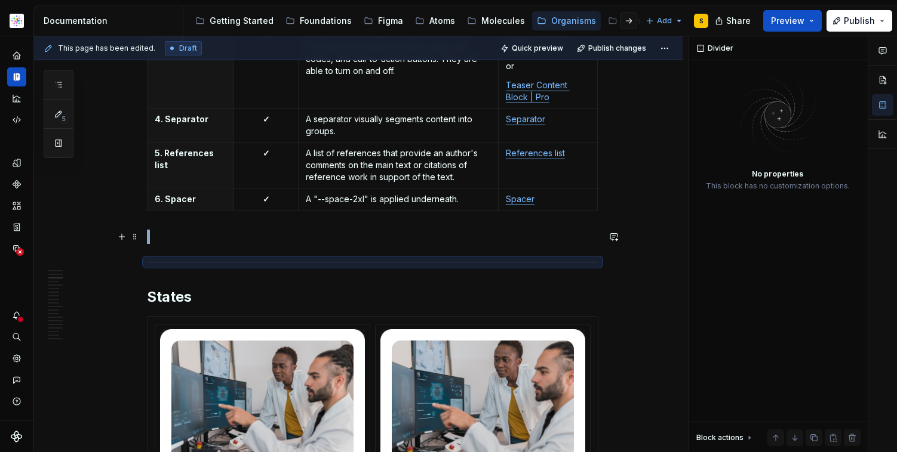
click at [182, 233] on p at bounding box center [372, 237] width 451 height 14
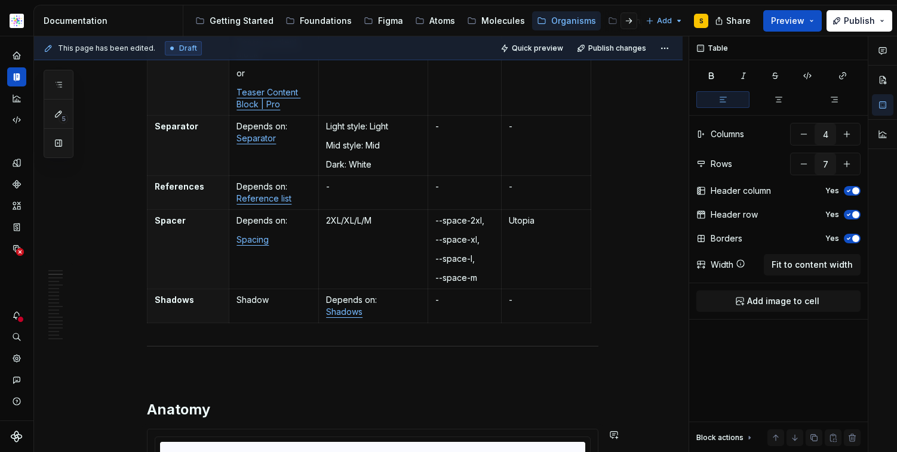
scroll to position [570, 0]
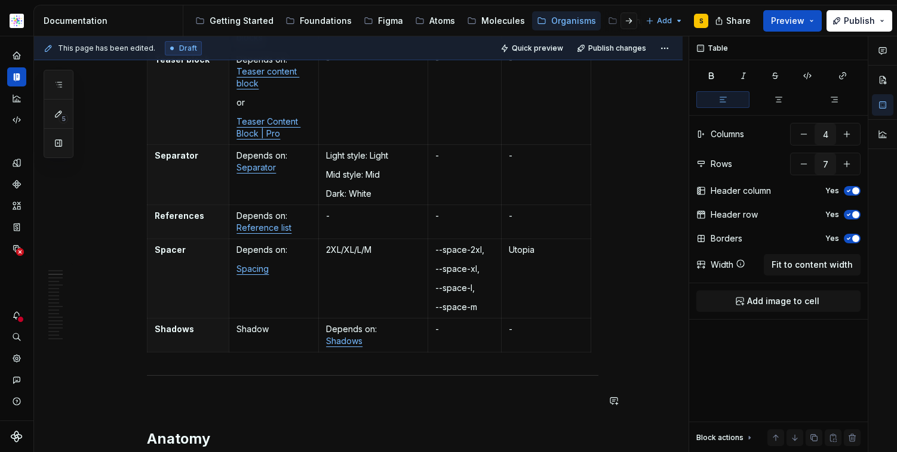
click at [185, 407] on p at bounding box center [372, 401] width 451 height 14
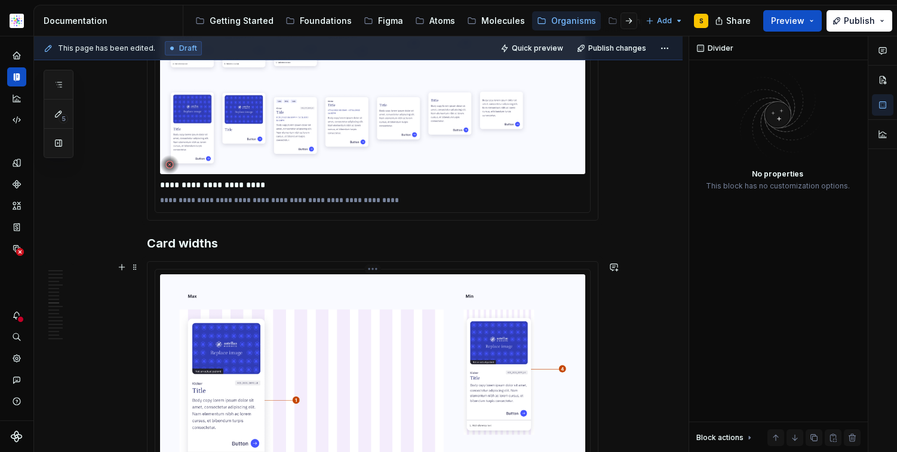
scroll to position [5485, 0]
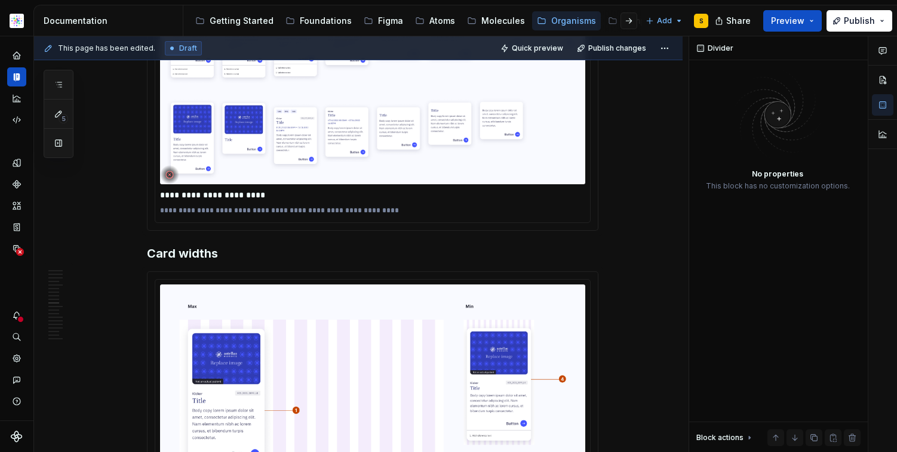
drag, startPoint x: 188, startPoint y: 199, endPoint x: 189, endPoint y: 218, distance: 18.5
click at [188, 200] on p "**********" at bounding box center [372, 195] width 425 height 12
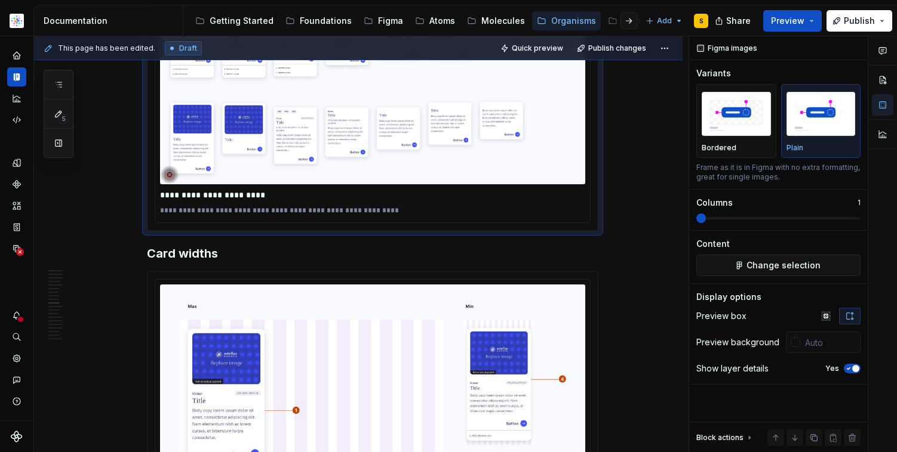
click at [621, 218] on div "Min/Max Properties Element Property Setting Code Reference Data Source Teaser c…" at bounding box center [358, 110] width 648 height 10775
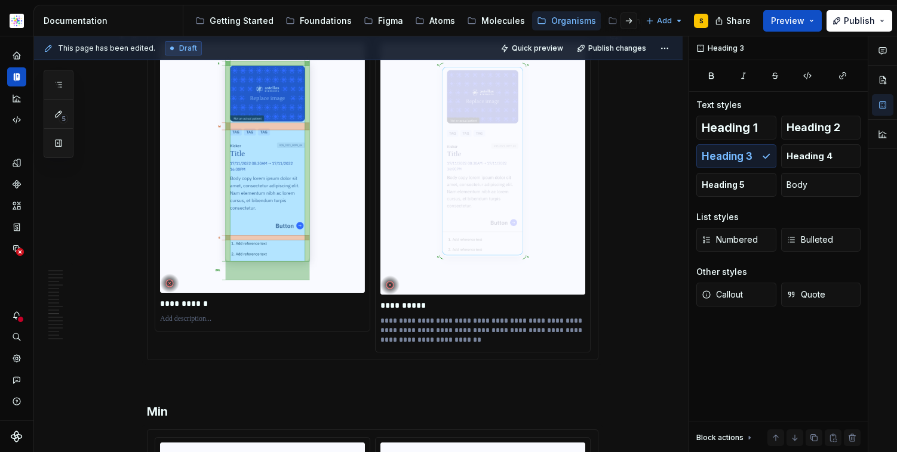
scroll to position [6671, 0]
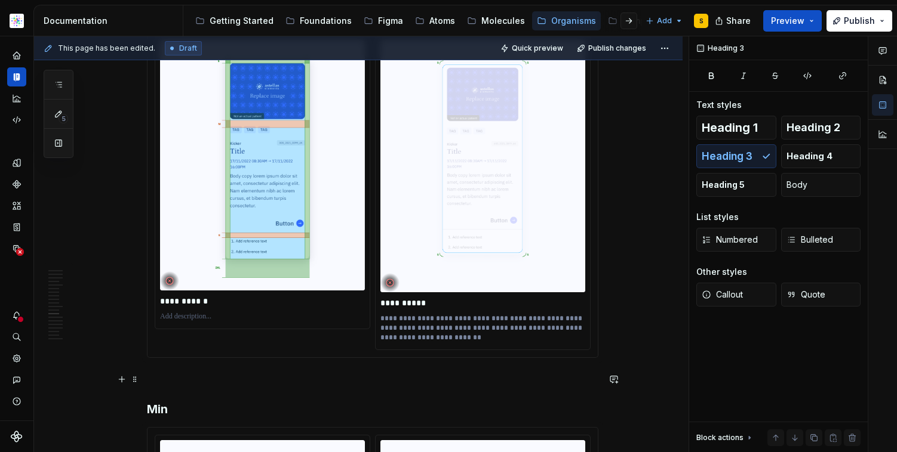
click at [235, 381] on p at bounding box center [372, 379] width 451 height 14
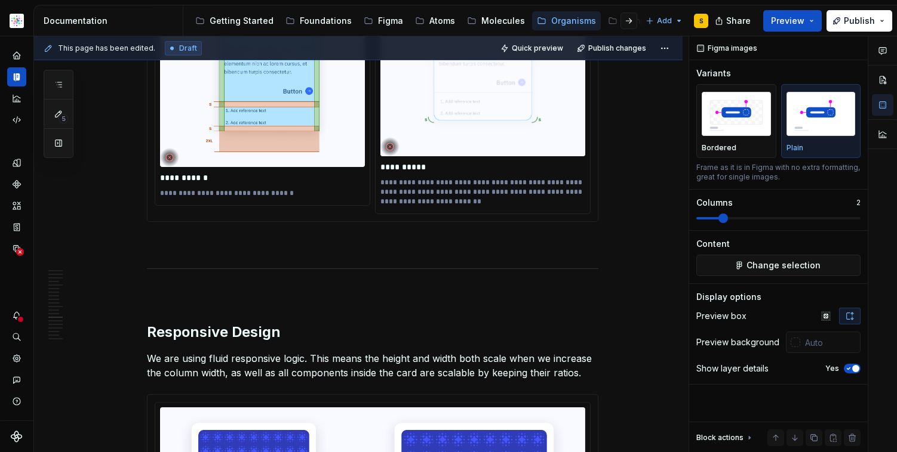
scroll to position [7216, 0]
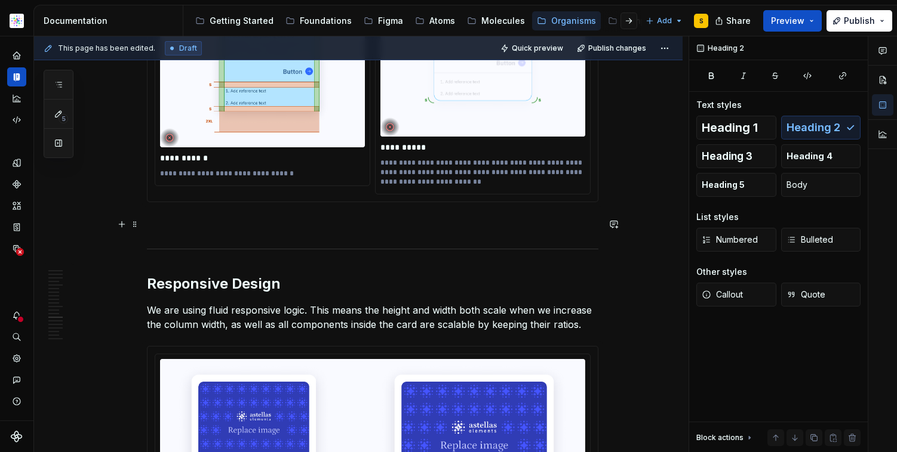
click at [215, 221] on p at bounding box center [372, 224] width 451 height 14
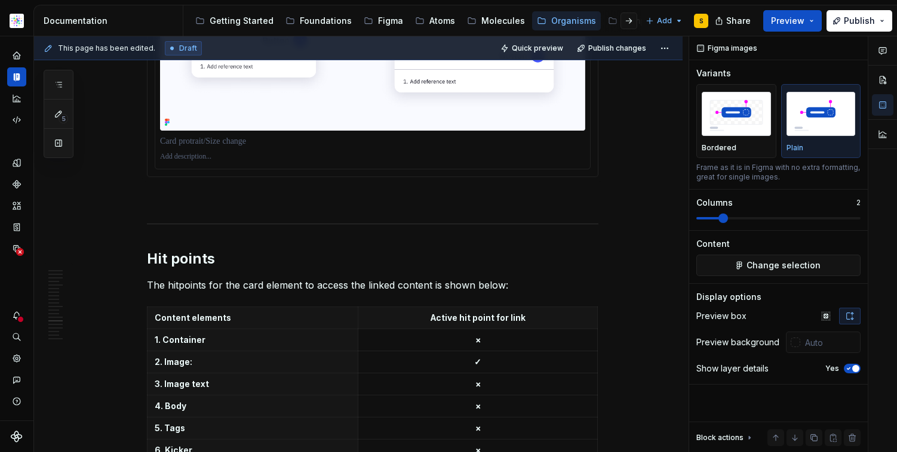
scroll to position [7731, 0]
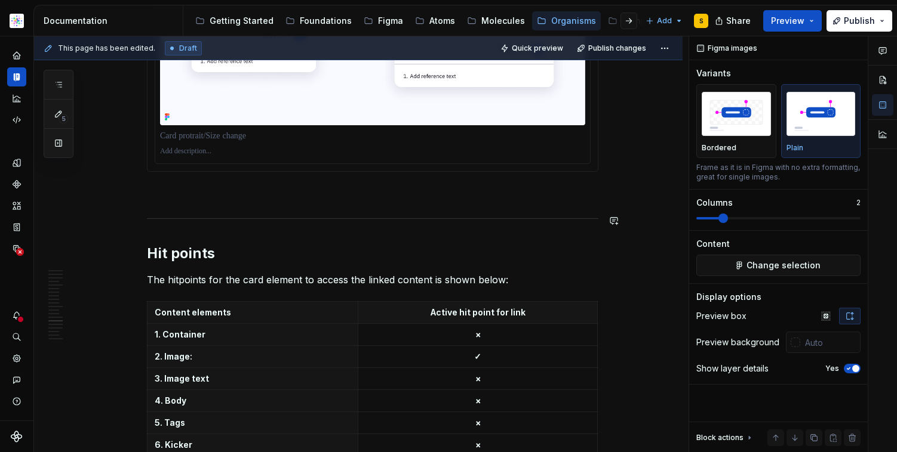
click at [220, 194] on p at bounding box center [372, 193] width 451 height 14
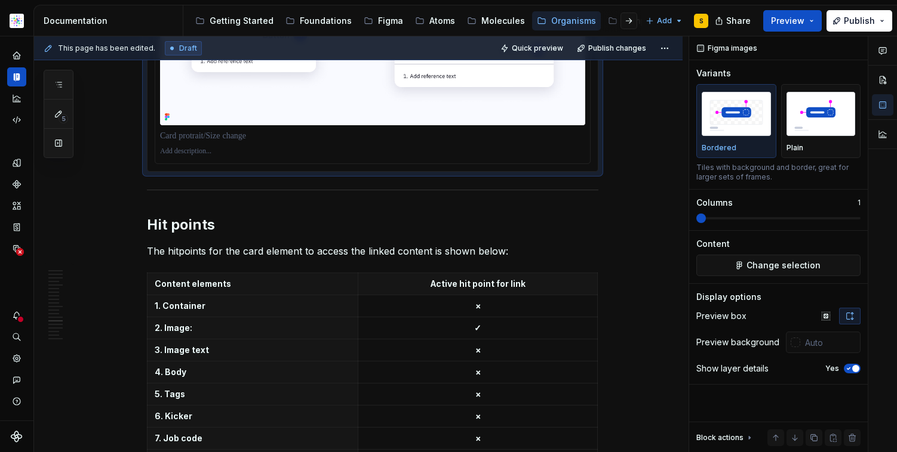
scroll to position [7497, 0]
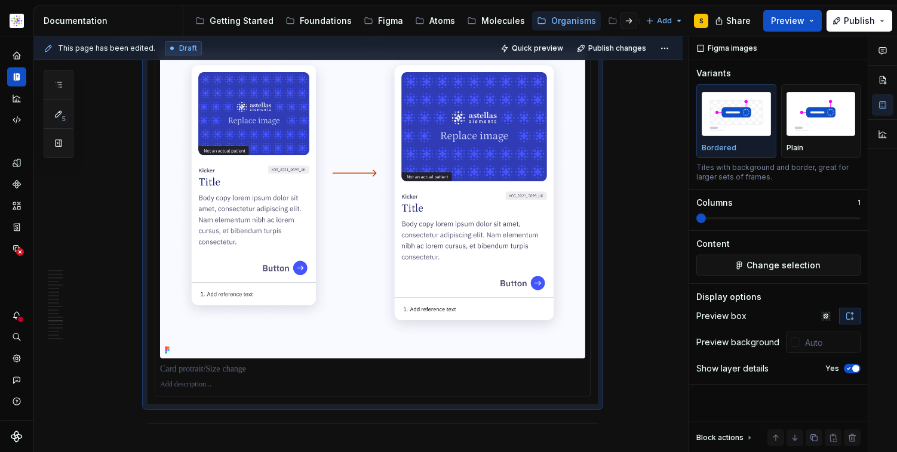
click at [373, 372] on p at bounding box center [372, 370] width 425 height 12
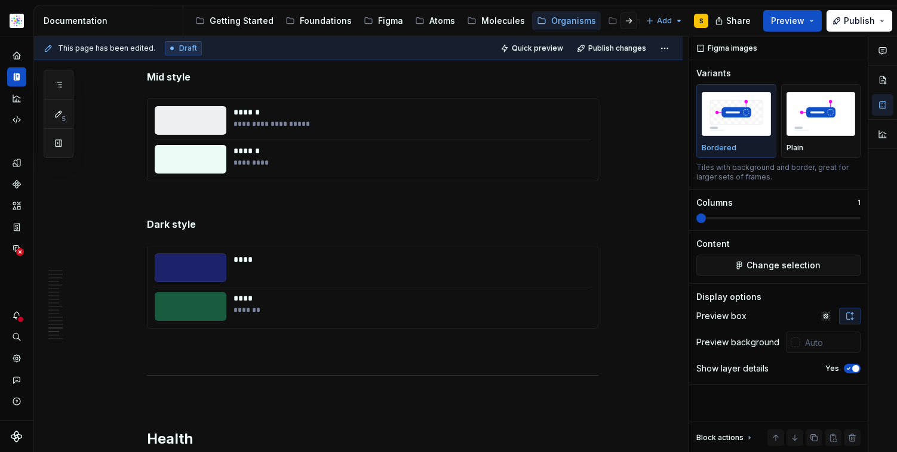
scroll to position [8827, 0]
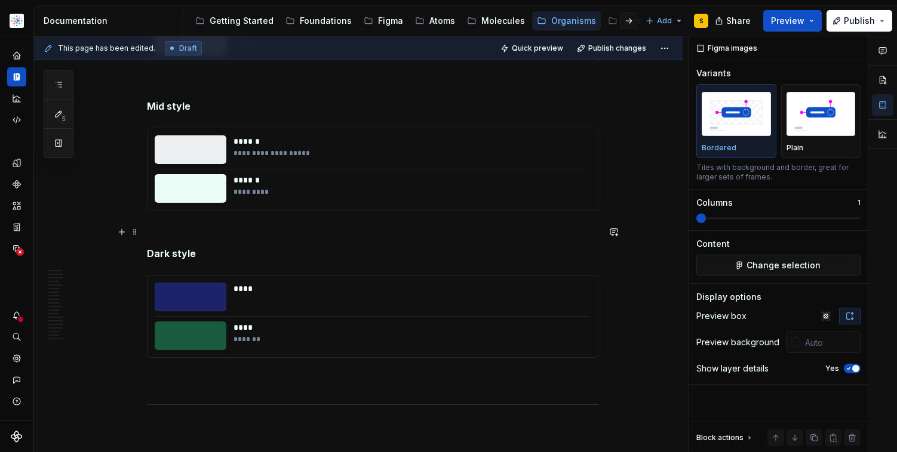
click at [227, 231] on p at bounding box center [372, 232] width 451 height 14
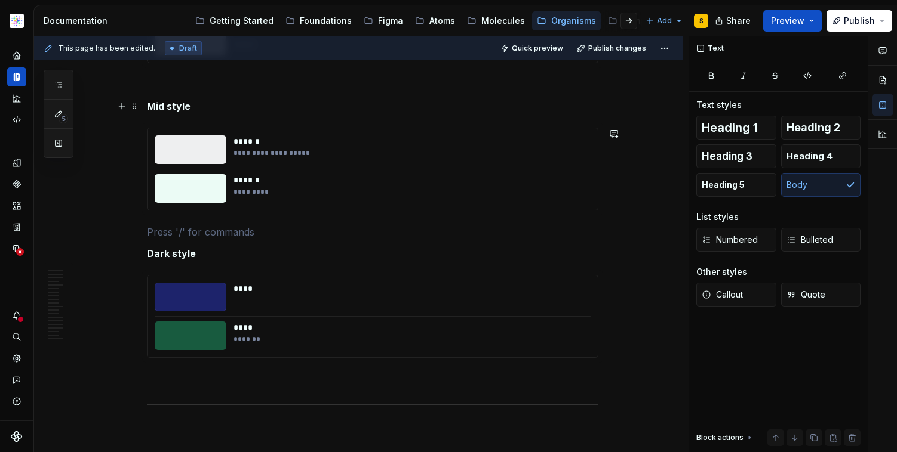
click at [204, 80] on p at bounding box center [372, 85] width 451 height 14
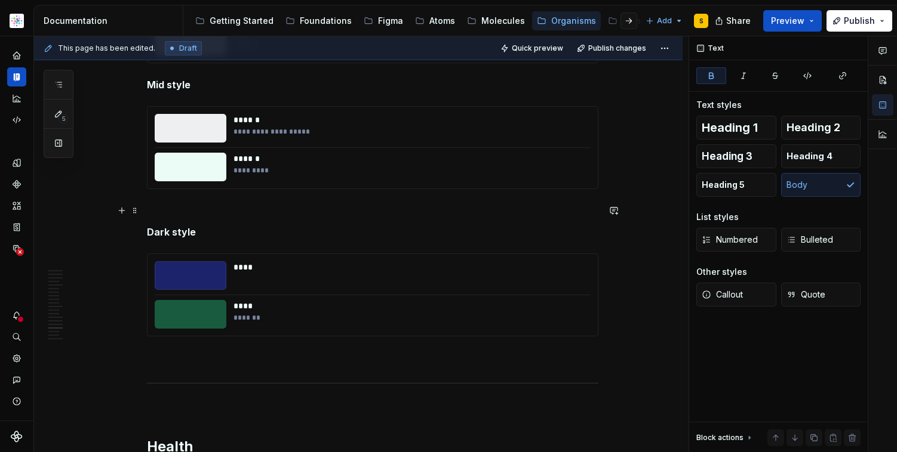
drag, startPoint x: 224, startPoint y: 205, endPoint x: 233, endPoint y: 206, distance: 8.4
click at [224, 205] on p at bounding box center [372, 211] width 451 height 14
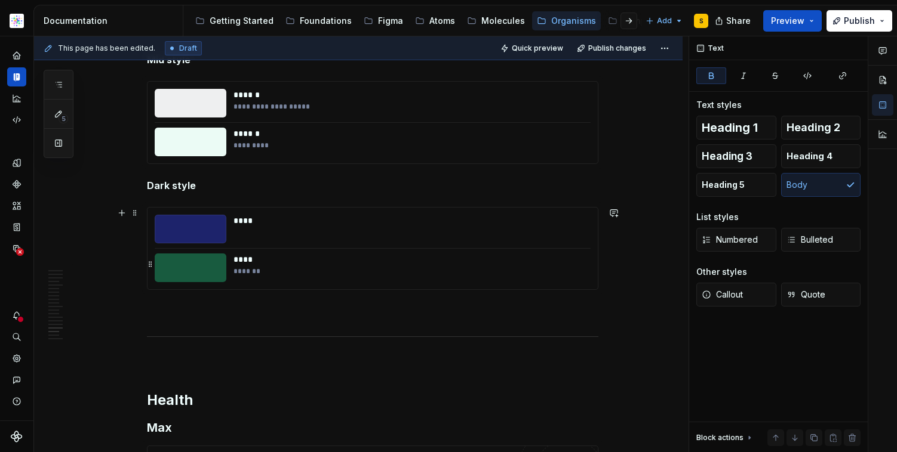
scroll to position [8880, 0]
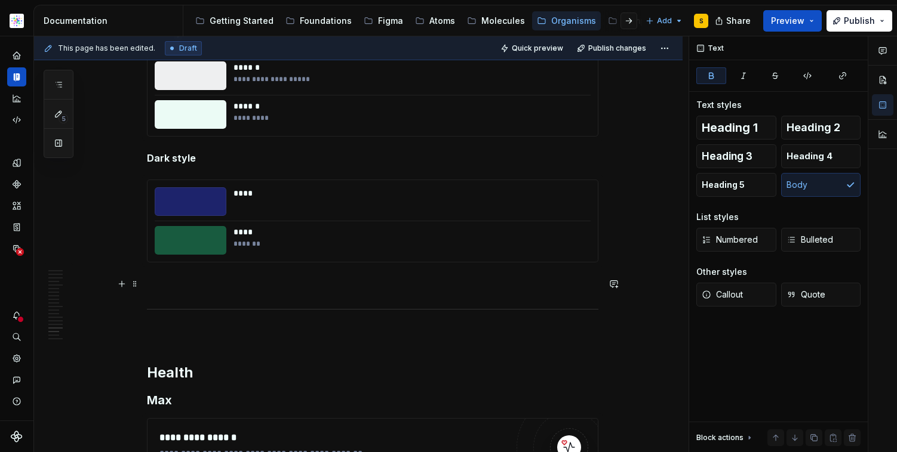
click at [198, 287] on p at bounding box center [372, 284] width 451 height 14
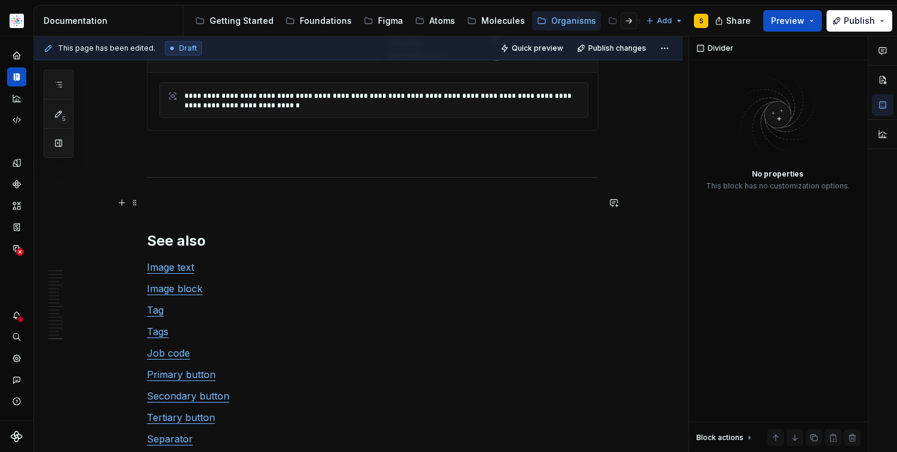
scroll to position [10062, 0]
click at [211, 206] on p at bounding box center [372, 204] width 451 height 14
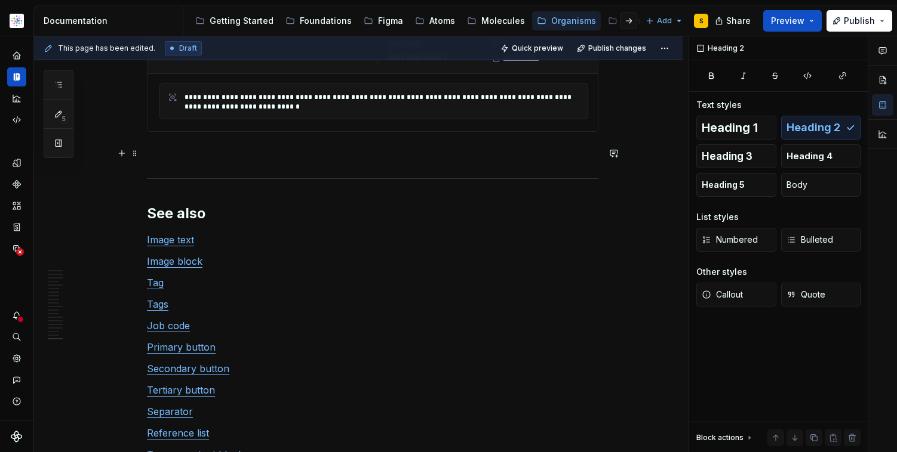
click at [168, 154] on p at bounding box center [372, 153] width 451 height 14
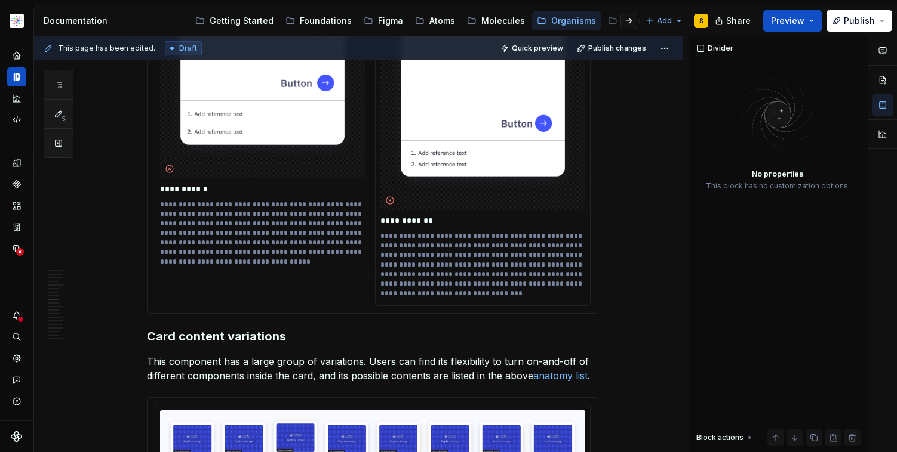
scroll to position [4940, 0]
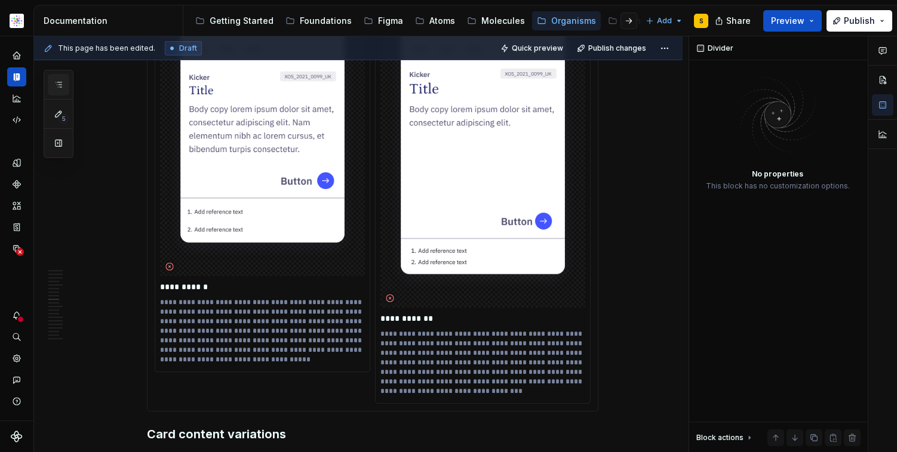
click at [51, 81] on button "button" at bounding box center [58, 84] width 21 height 21
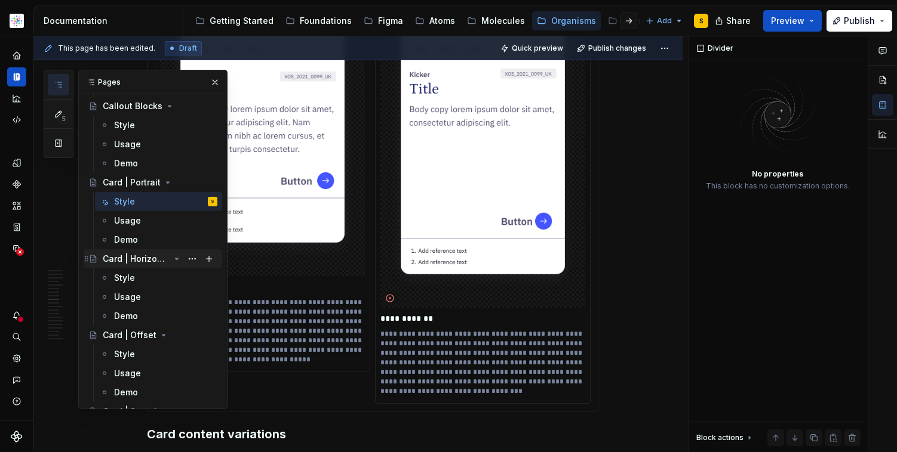
click at [133, 256] on div "Card | Horizontal" at bounding box center [136, 259] width 67 height 12
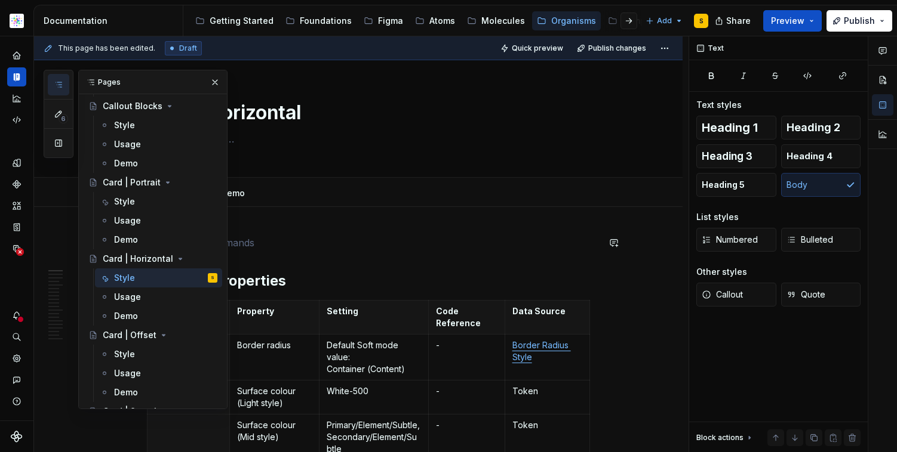
click at [284, 245] on p at bounding box center [372, 243] width 451 height 14
click at [211, 82] on button "button" at bounding box center [215, 82] width 17 height 17
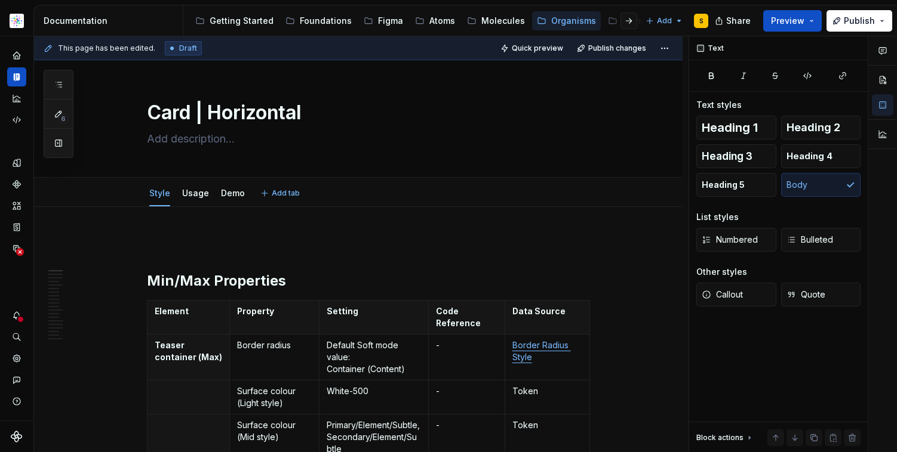
type textarea "*"
click at [253, 238] on p at bounding box center [372, 243] width 451 height 14
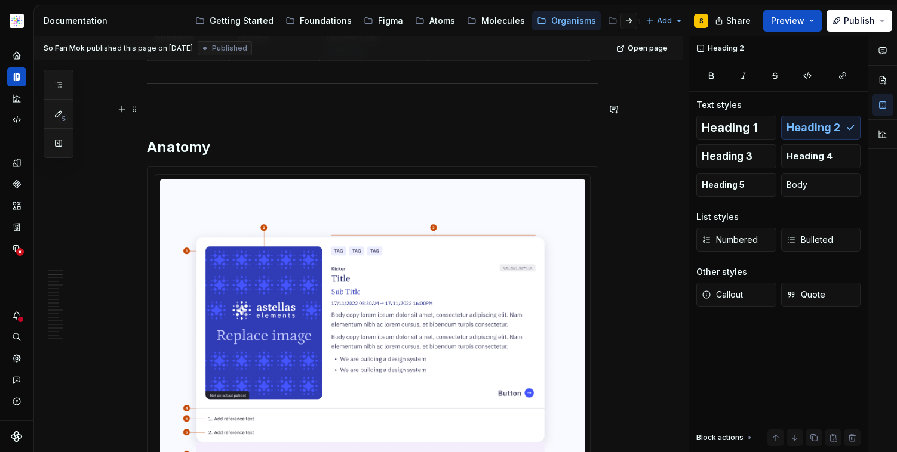
click at [223, 109] on p at bounding box center [372, 109] width 451 height 14
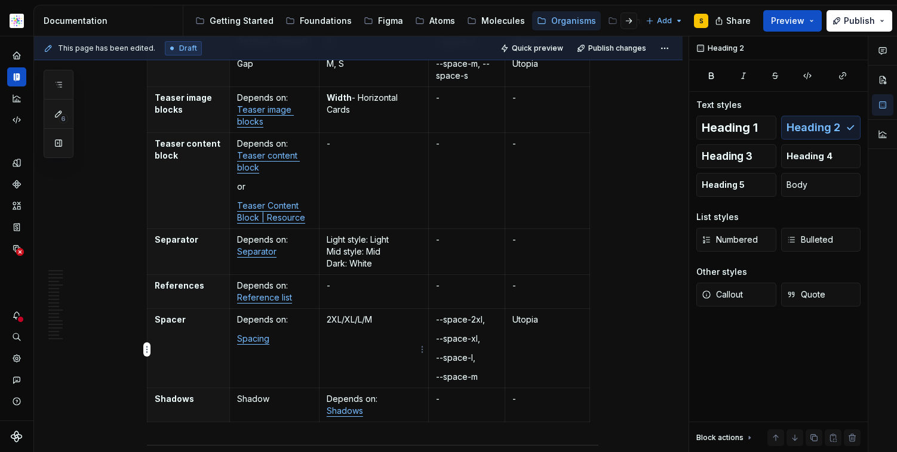
scroll to position [585, 0]
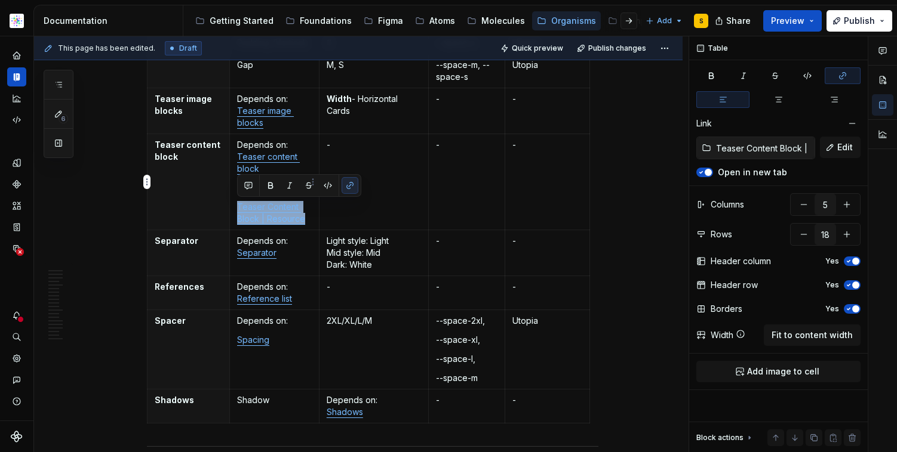
drag, startPoint x: 304, startPoint y: 220, endPoint x: 235, endPoint y: 212, distance: 69.7
click at [237, 205] on p "Teaser Content Block | Resource" at bounding box center [274, 213] width 75 height 24
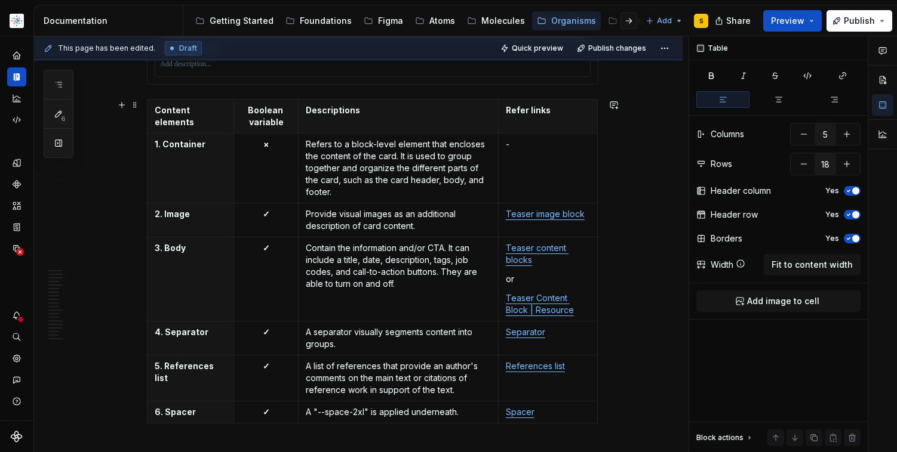
scroll to position [2240, 0]
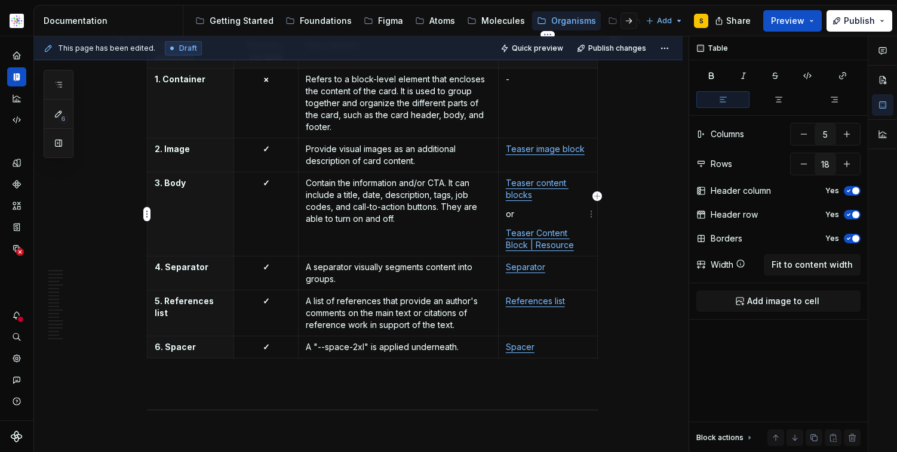
type input "4"
type input "7"
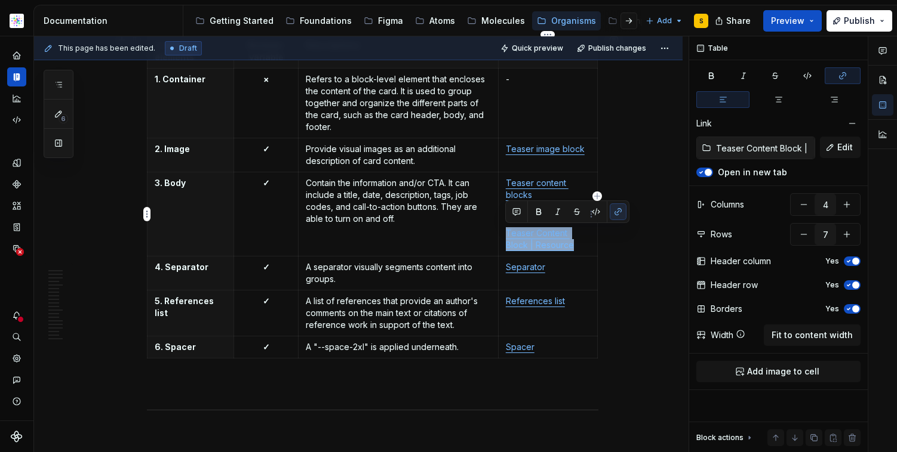
drag, startPoint x: 578, startPoint y: 246, endPoint x: 501, endPoint y: 237, distance: 78.1
click at [501, 237] on td "Teaser content blocks or Teaser Content Block | Resource" at bounding box center [547, 215] width 99 height 84
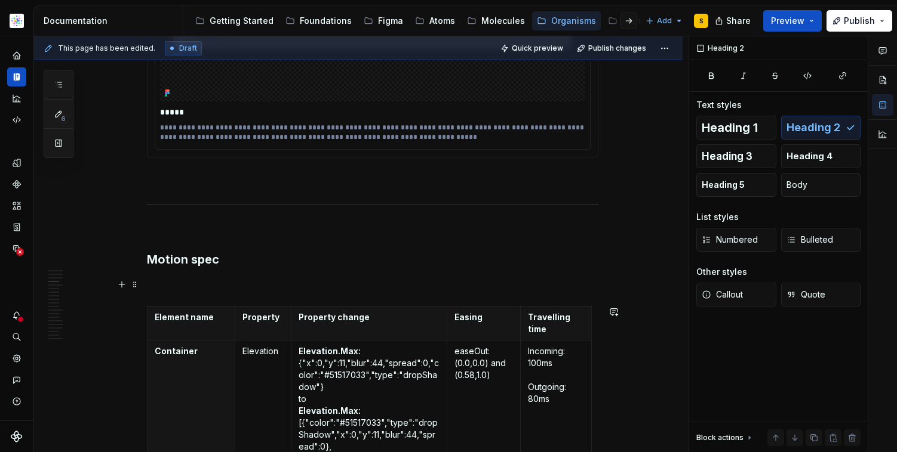
scroll to position [3123, 0]
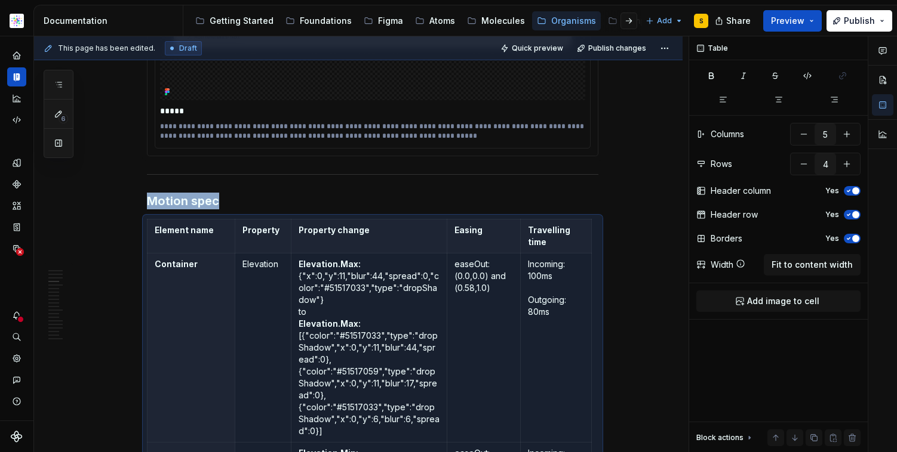
scroll to position [3306, 0]
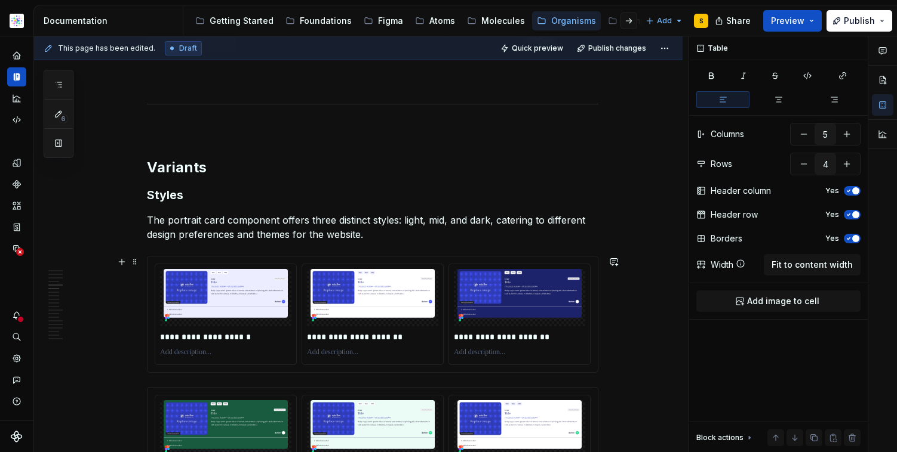
scroll to position [3774, 0]
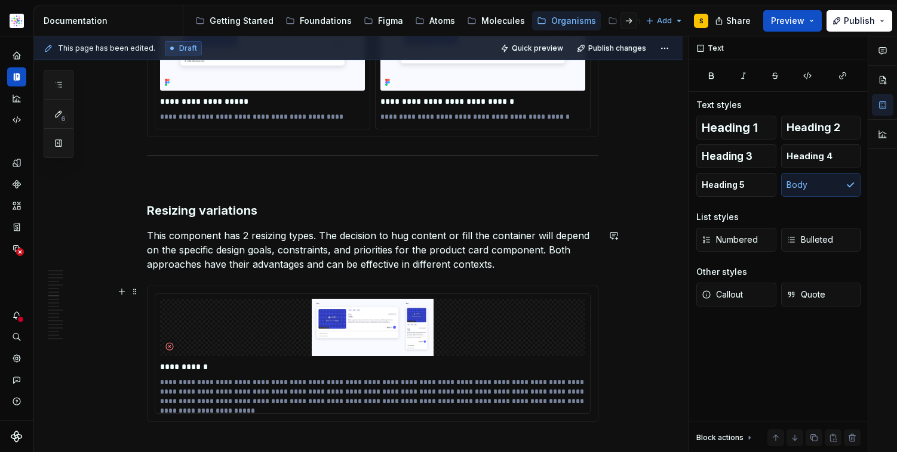
scroll to position [4466, 0]
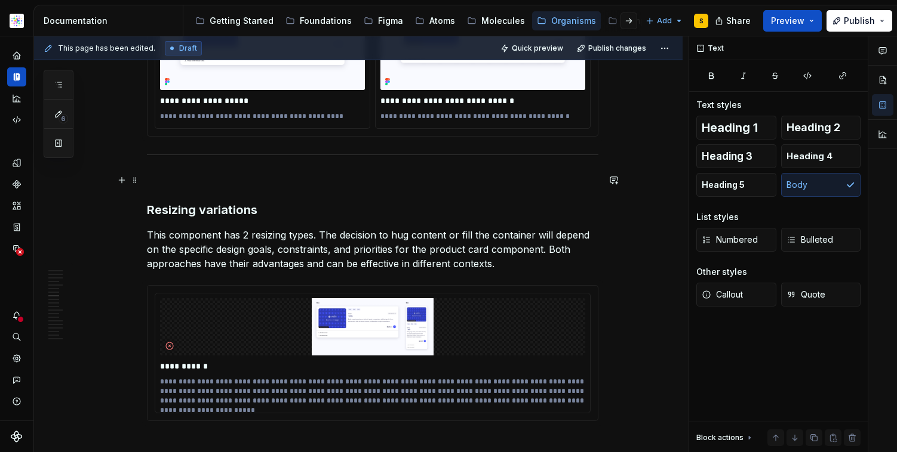
click at [244, 184] on p at bounding box center [372, 180] width 451 height 14
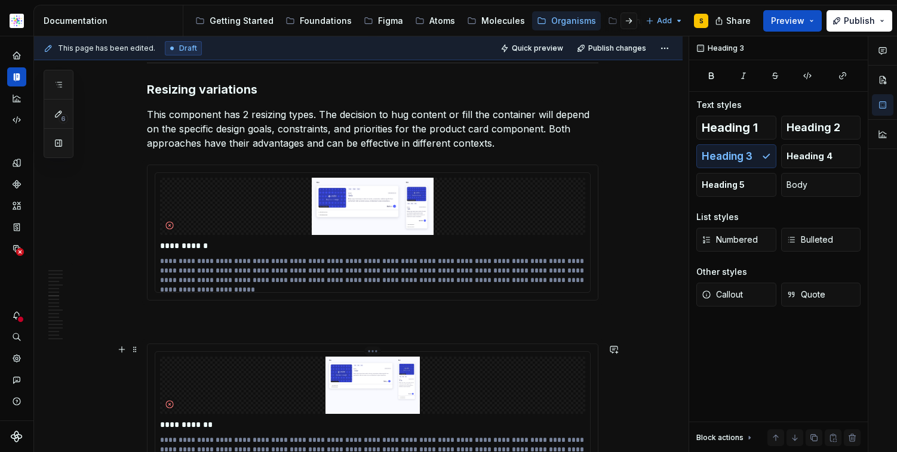
scroll to position [4547, 0]
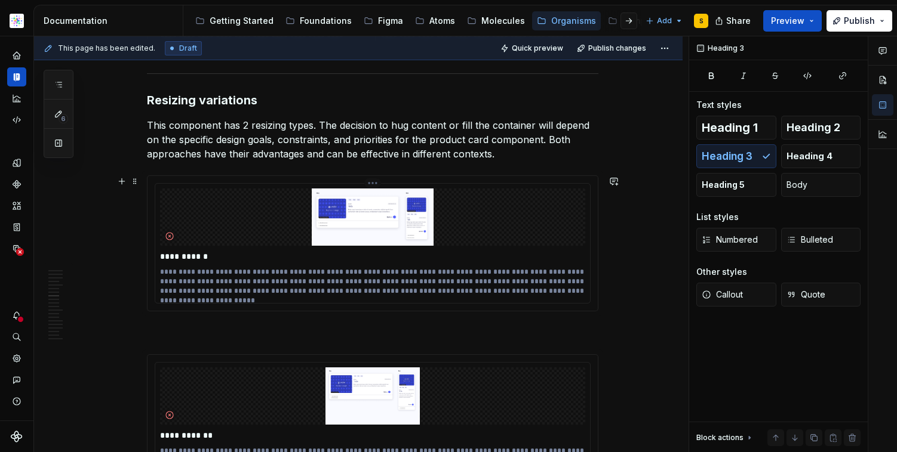
click at [264, 253] on p "**********" at bounding box center [372, 257] width 425 height 12
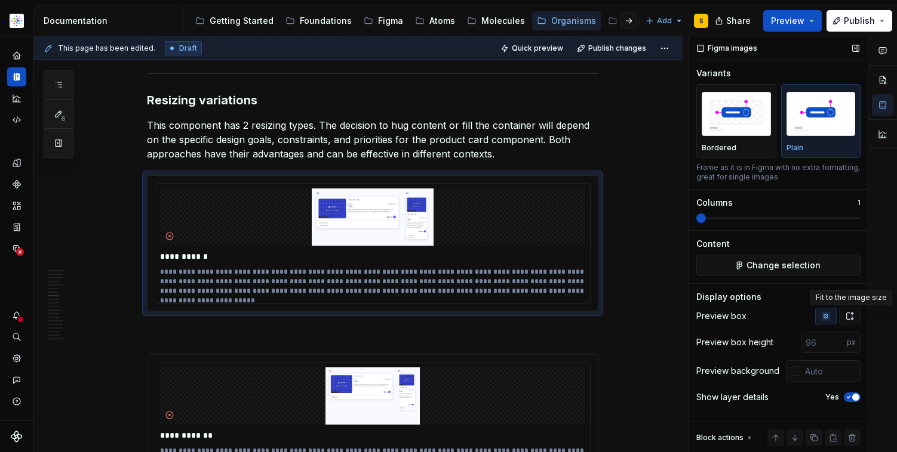
click at [850, 315] on icon "button" at bounding box center [850, 317] width 10 height 10
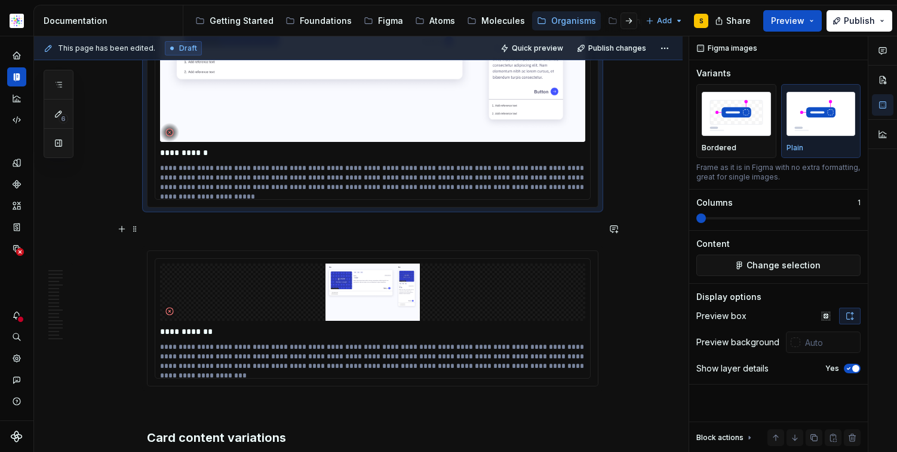
scroll to position [4853, 0]
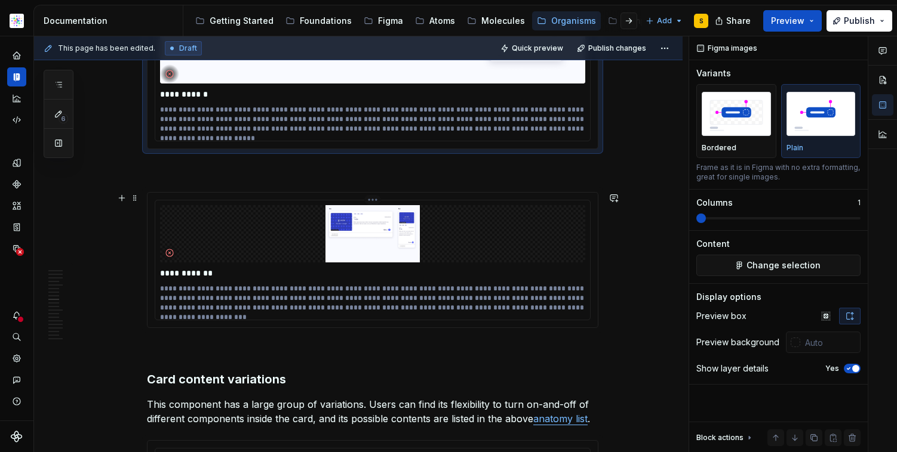
click at [488, 253] on img at bounding box center [372, 233] width 425 height 57
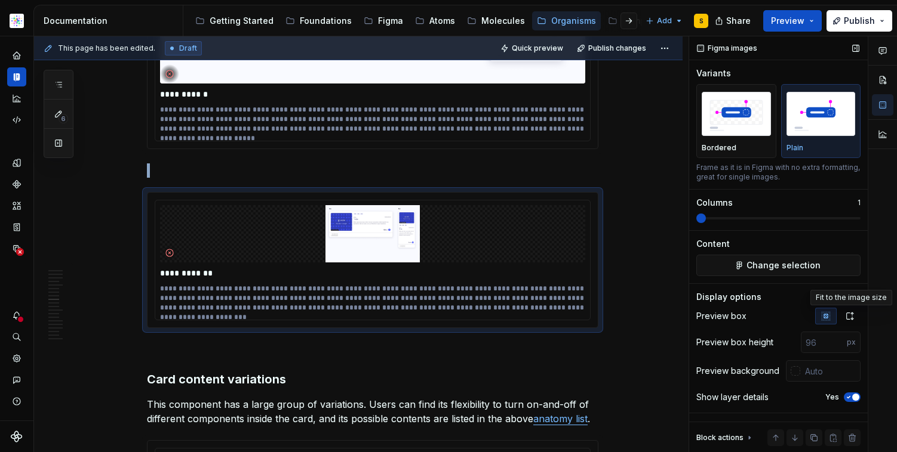
click at [848, 316] on icon "button" at bounding box center [850, 317] width 10 height 10
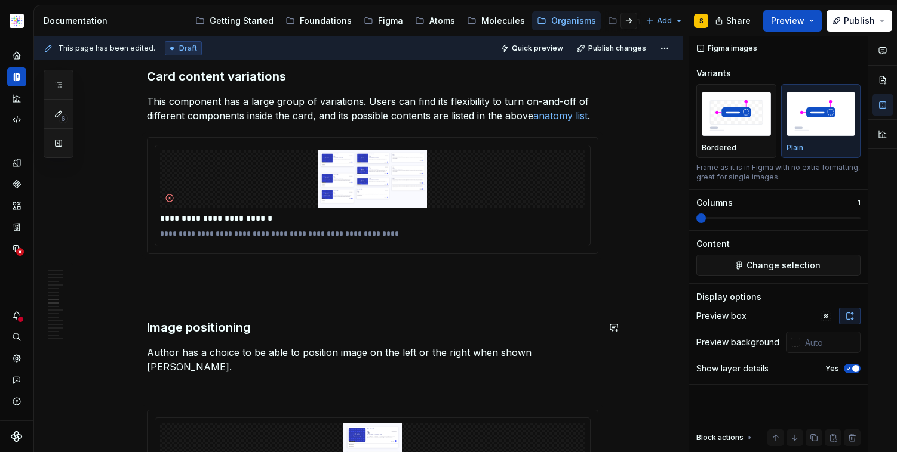
scroll to position [5347, 0]
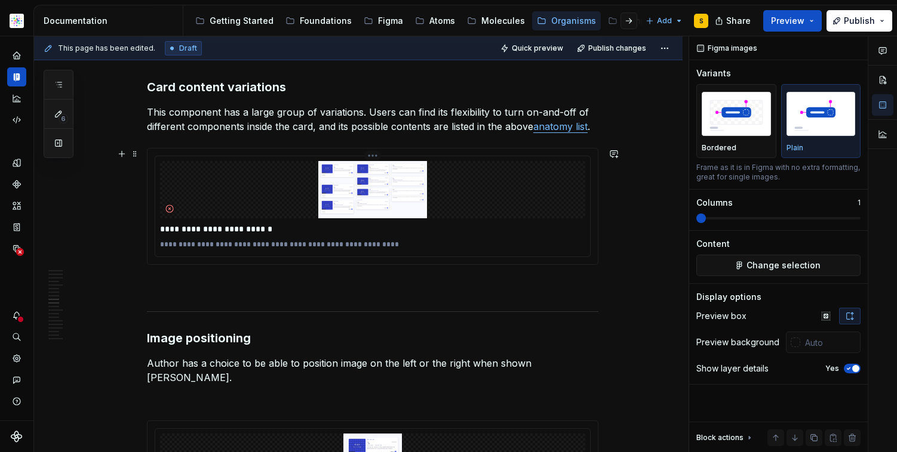
click at [510, 205] on img at bounding box center [372, 189] width 425 height 57
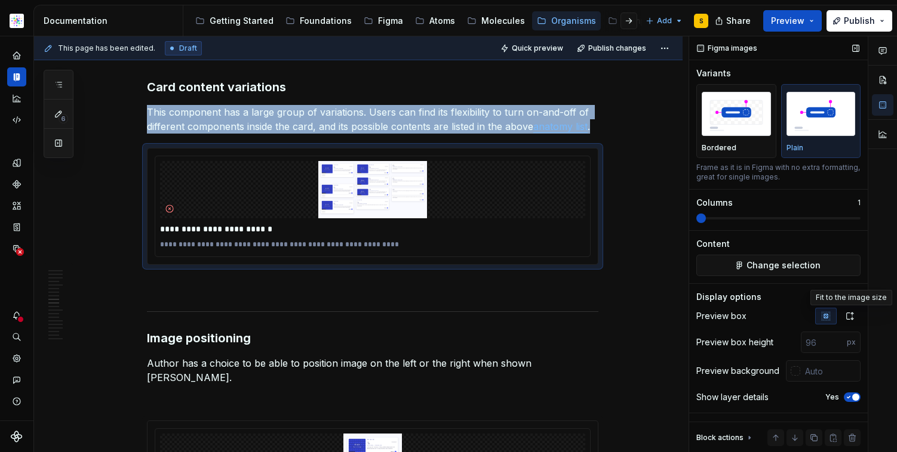
click at [851, 315] on icon "button" at bounding box center [850, 317] width 10 height 10
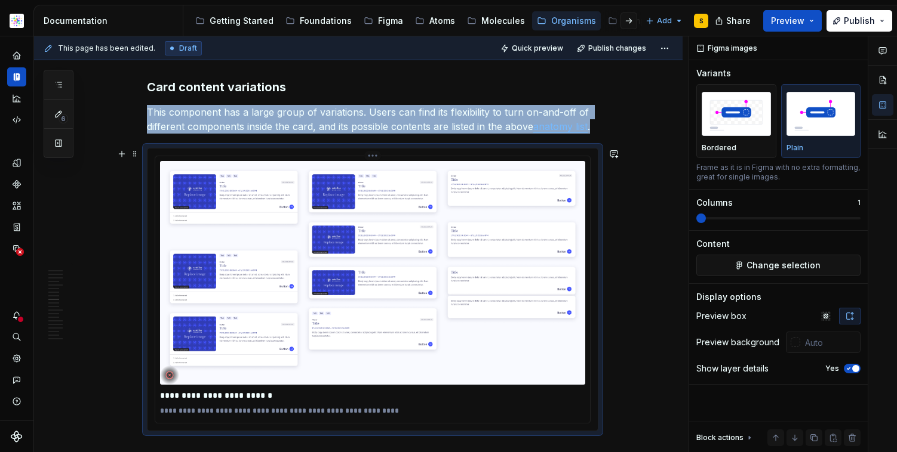
type textarea "*"
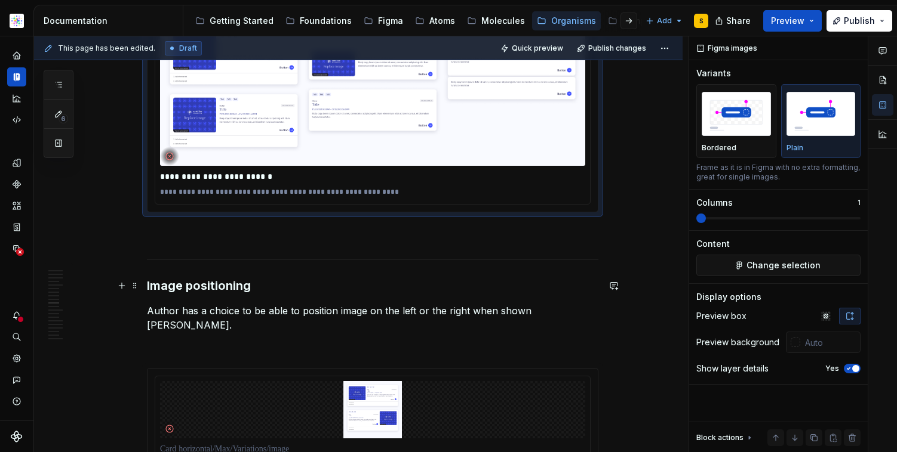
scroll to position [5567, 0]
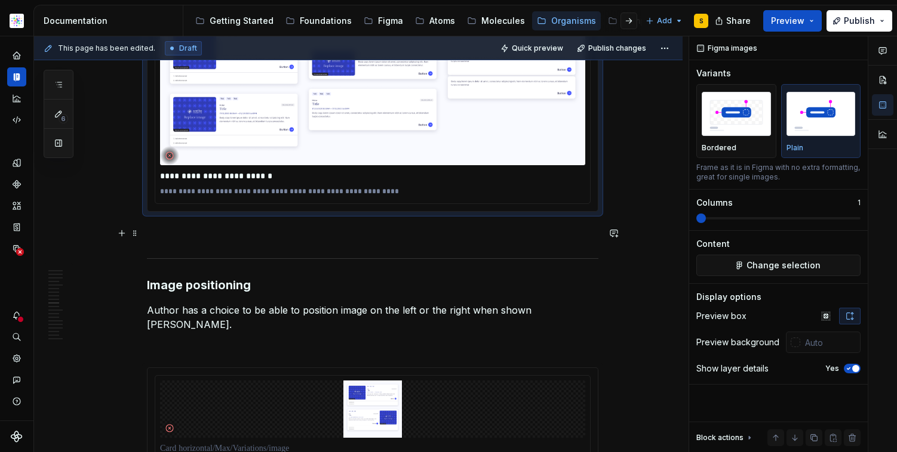
click at [251, 236] on p at bounding box center [372, 233] width 451 height 14
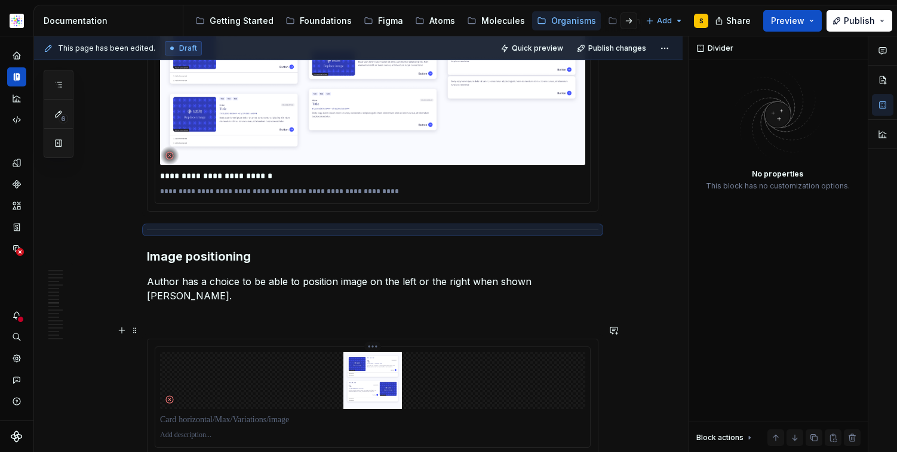
click at [522, 360] on img at bounding box center [372, 380] width 425 height 57
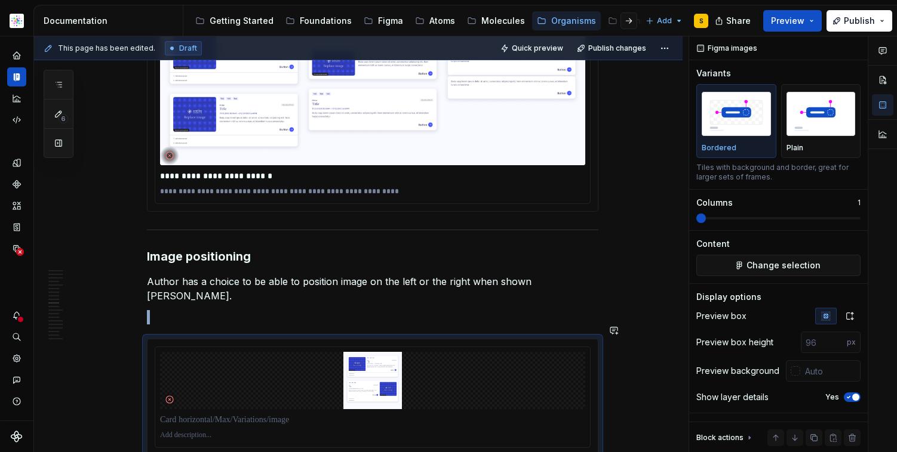
click at [410, 310] on p at bounding box center [372, 317] width 451 height 14
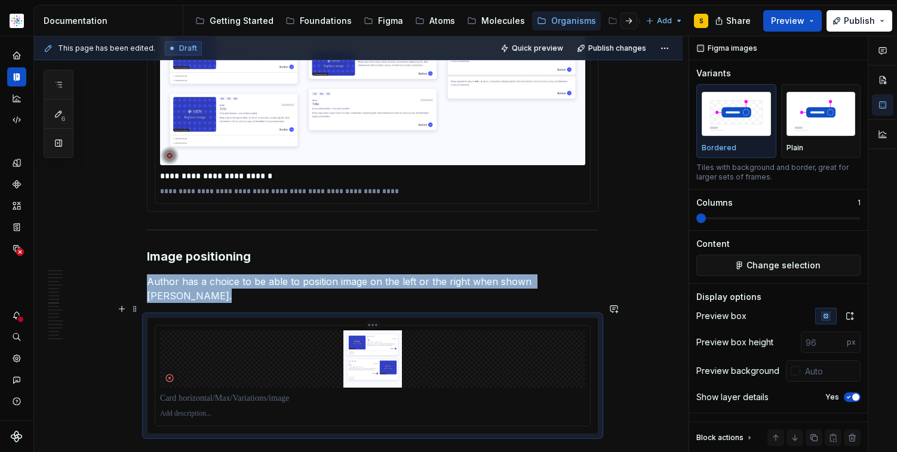
click at [398, 345] on img at bounding box center [372, 359] width 425 height 57
click at [849, 316] on icon "button" at bounding box center [850, 317] width 10 height 10
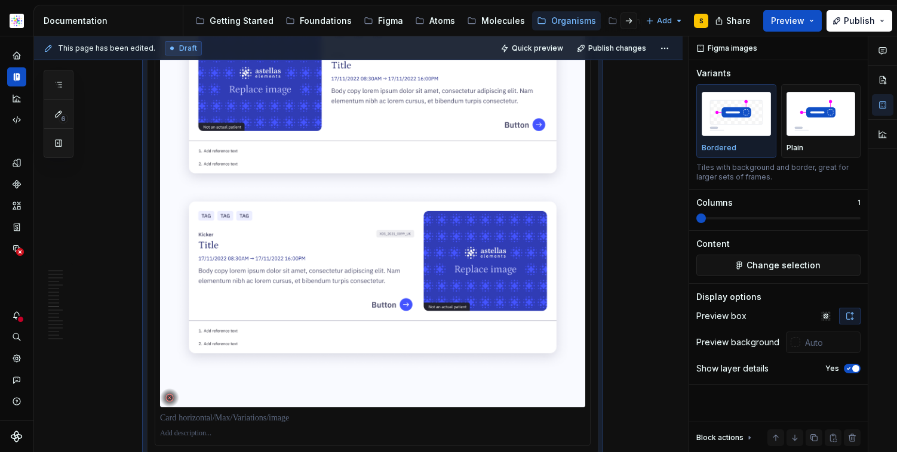
scroll to position [6056, 0]
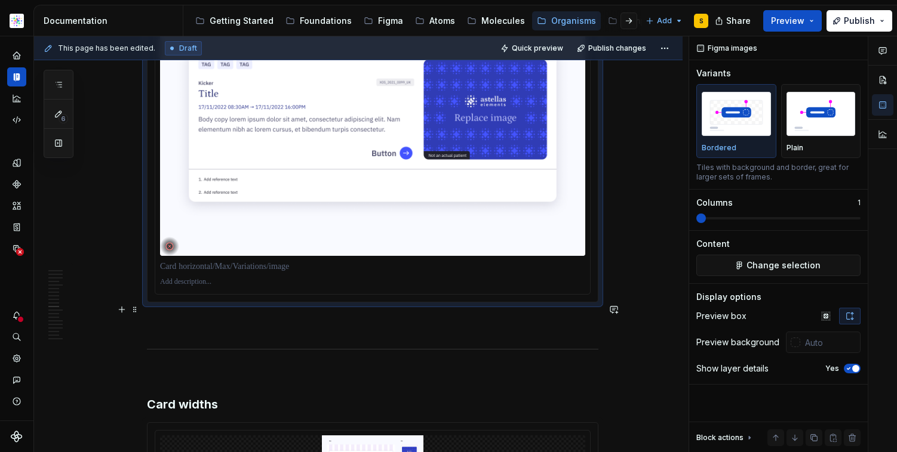
click at [276, 317] on p at bounding box center [372, 324] width 451 height 14
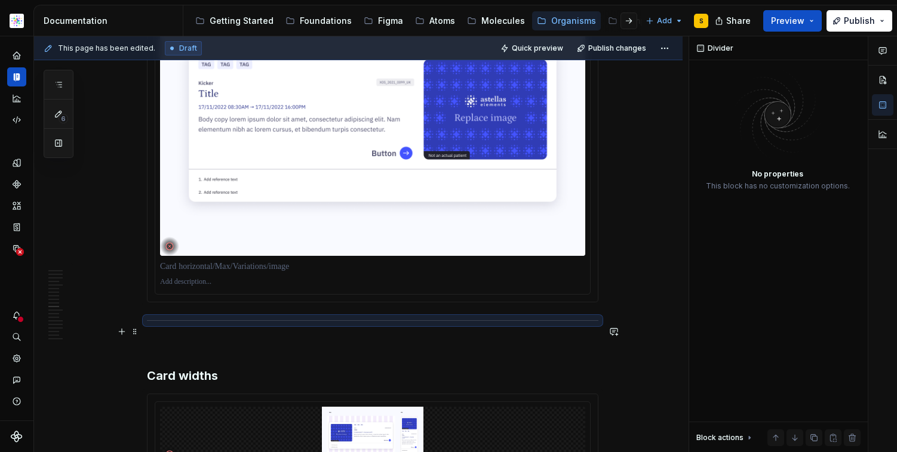
click at [250, 339] on p at bounding box center [372, 346] width 451 height 14
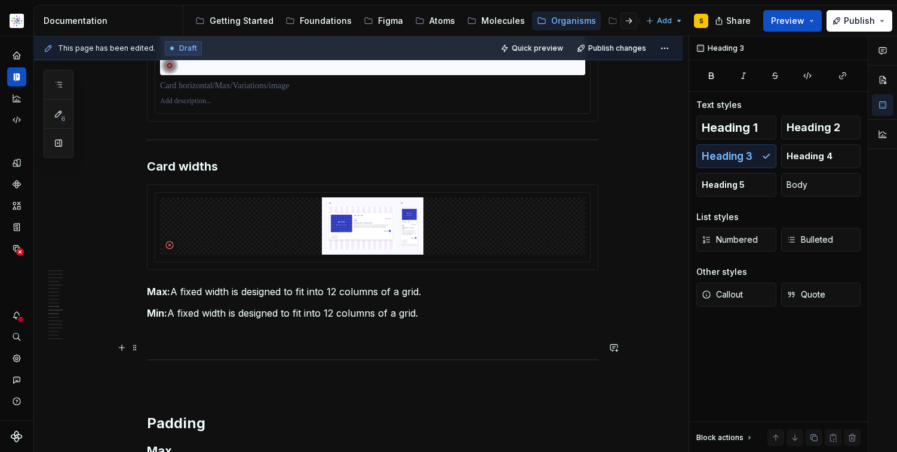
scroll to position [6322, 0]
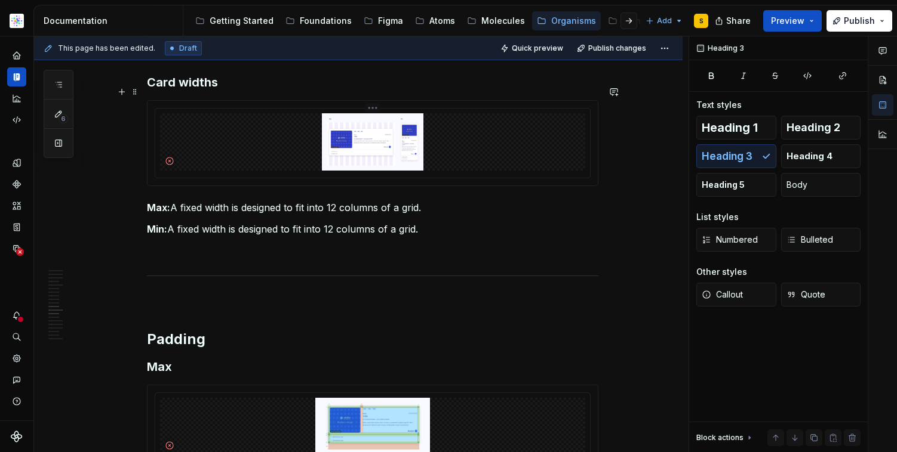
click at [526, 123] on img at bounding box center [372, 141] width 425 height 57
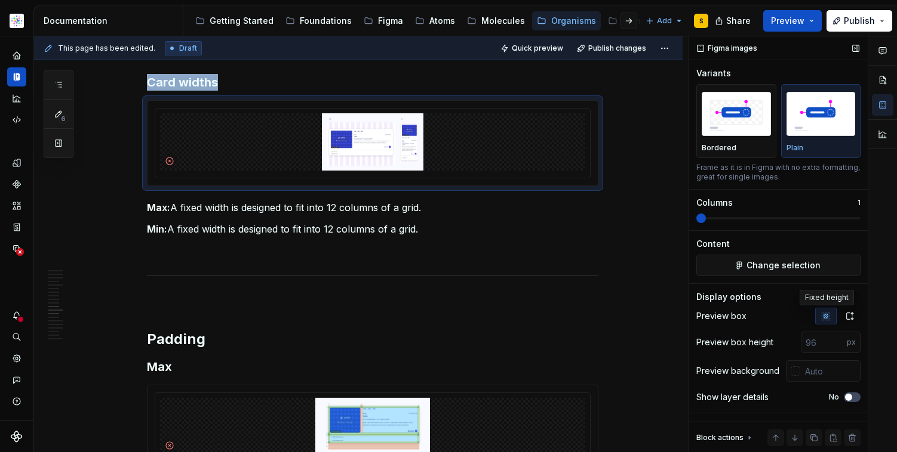
click at [851, 317] on icon "button" at bounding box center [850, 317] width 10 height 10
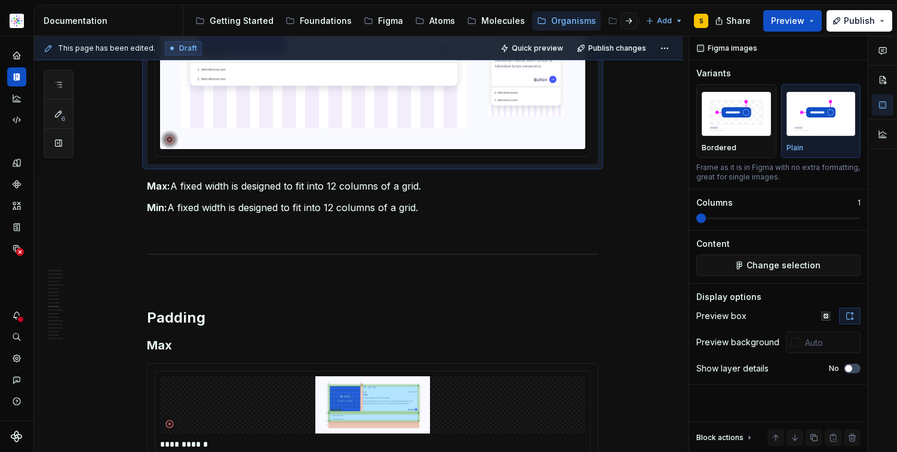
scroll to position [6560, 0]
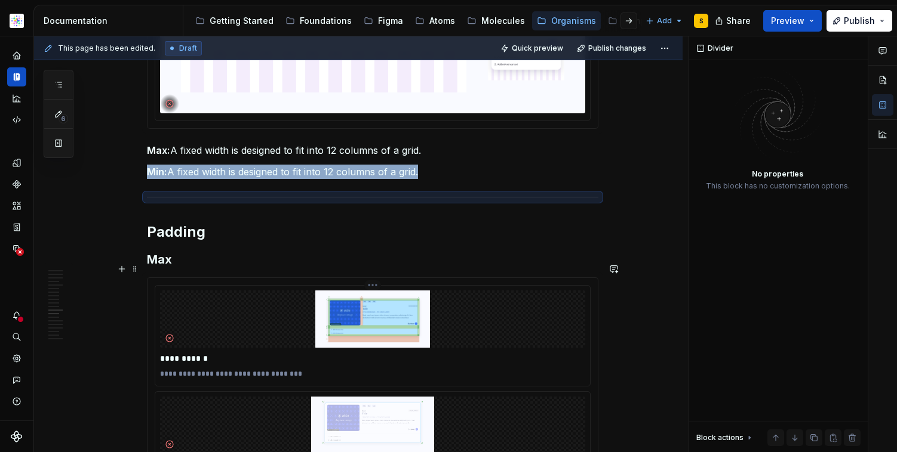
click at [390, 303] on img at bounding box center [372, 319] width 425 height 57
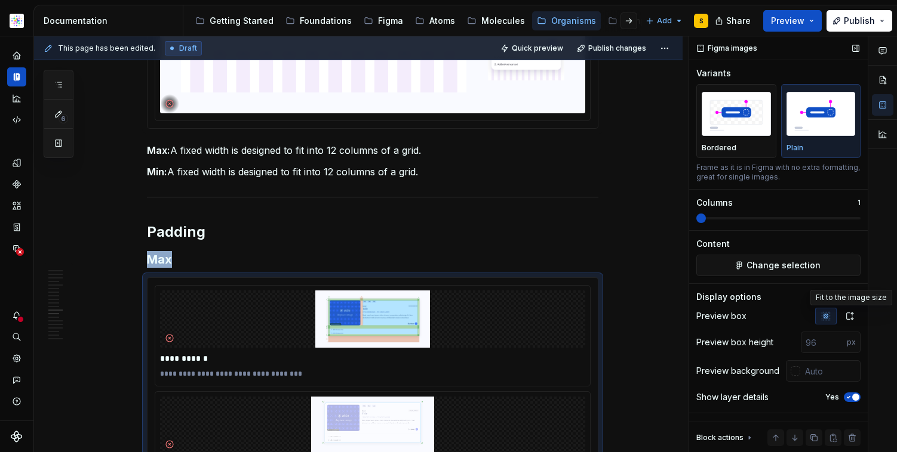
click at [849, 312] on icon "button" at bounding box center [850, 317] width 10 height 10
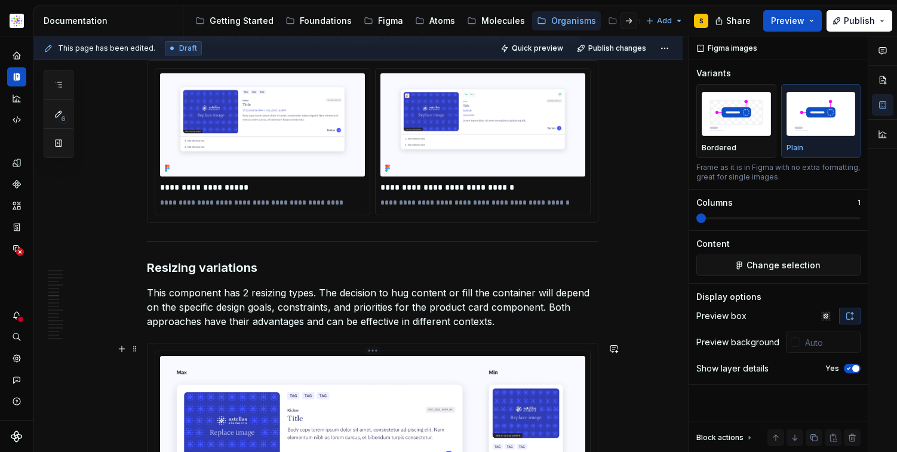
scroll to position [4342, 0]
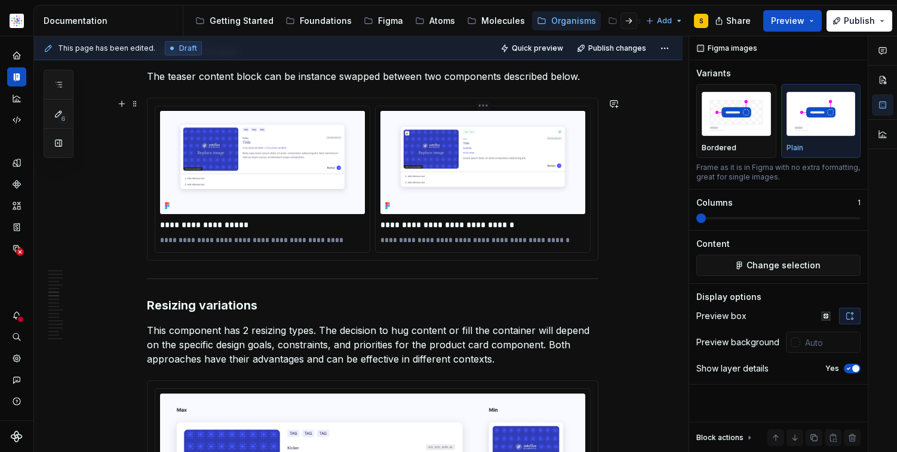
click at [487, 226] on p "**********" at bounding box center [482, 225] width 205 height 12
click at [487, 227] on p "**********" at bounding box center [482, 225] width 205 height 12
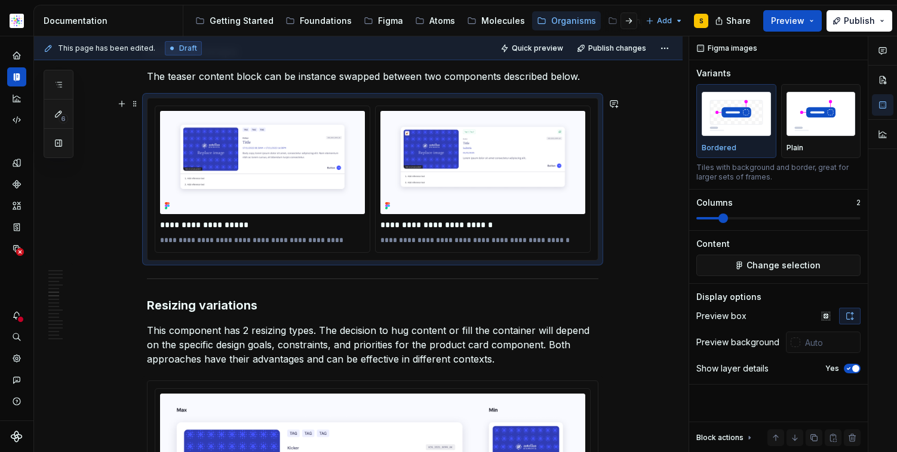
click at [645, 224] on div "This page has been edited. Draft Quick preview Publish changes Card | Horizonta…" at bounding box center [361, 244] width 654 height 417
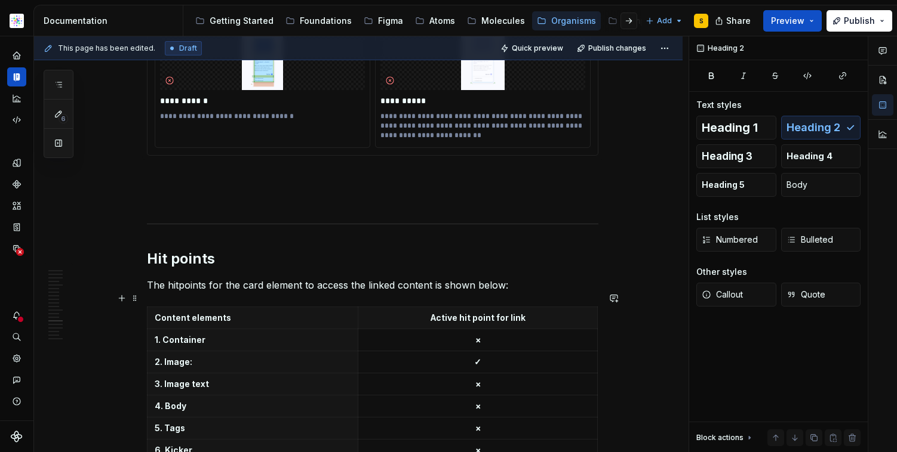
scroll to position [7446, 0]
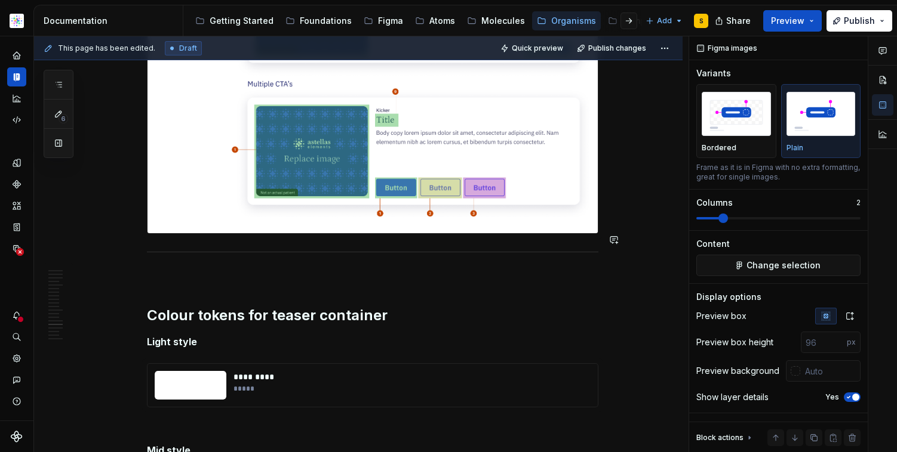
scroll to position [8202, 0]
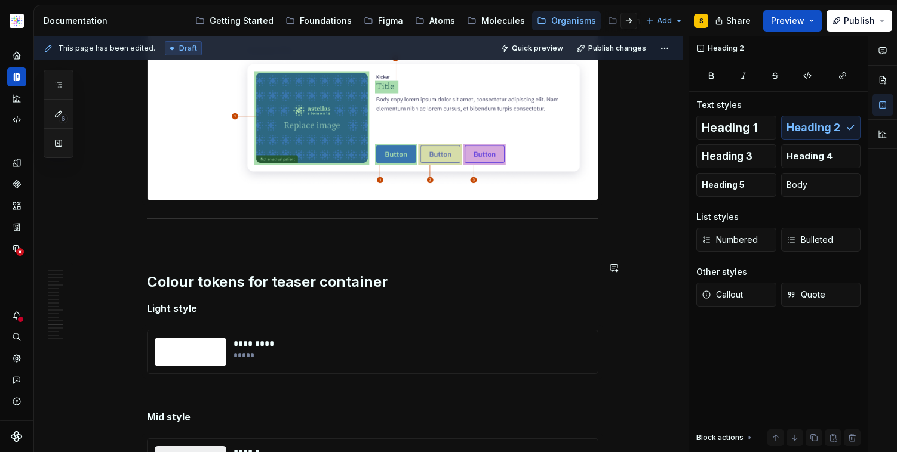
click at [251, 237] on p at bounding box center [372, 244] width 451 height 14
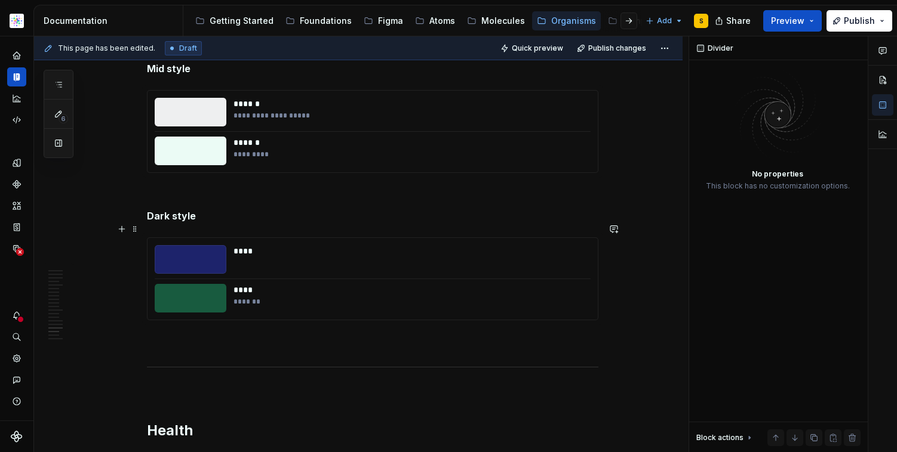
scroll to position [8596, 0]
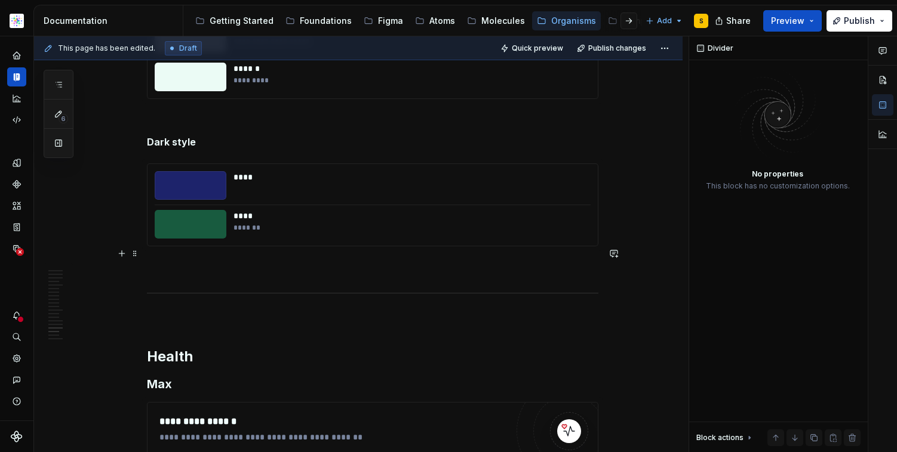
click at [279, 261] on p at bounding box center [372, 268] width 451 height 14
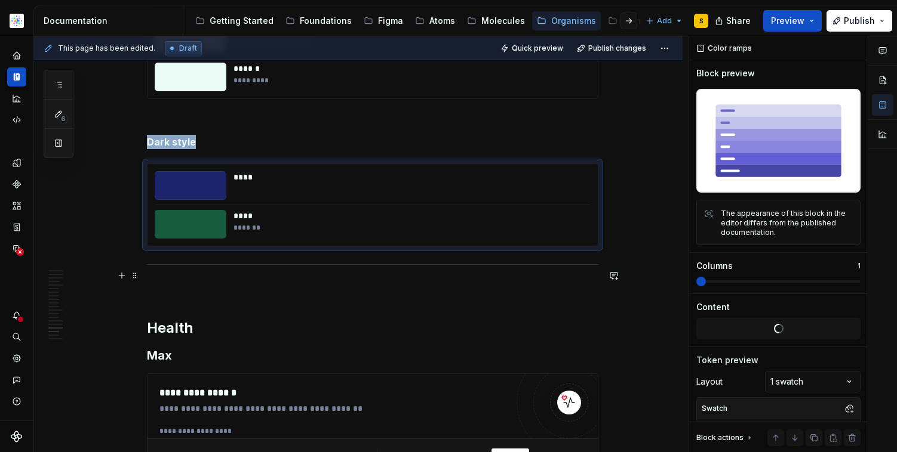
click at [232, 283] on p at bounding box center [372, 290] width 451 height 14
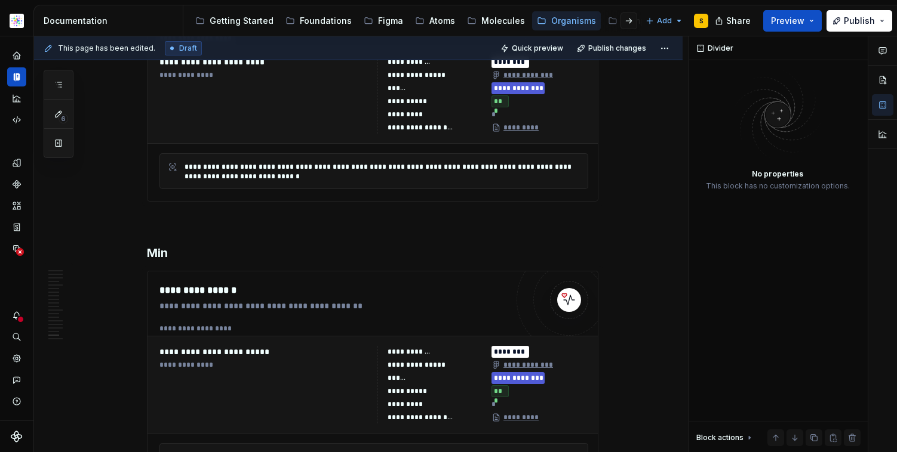
scroll to position [9222, 0]
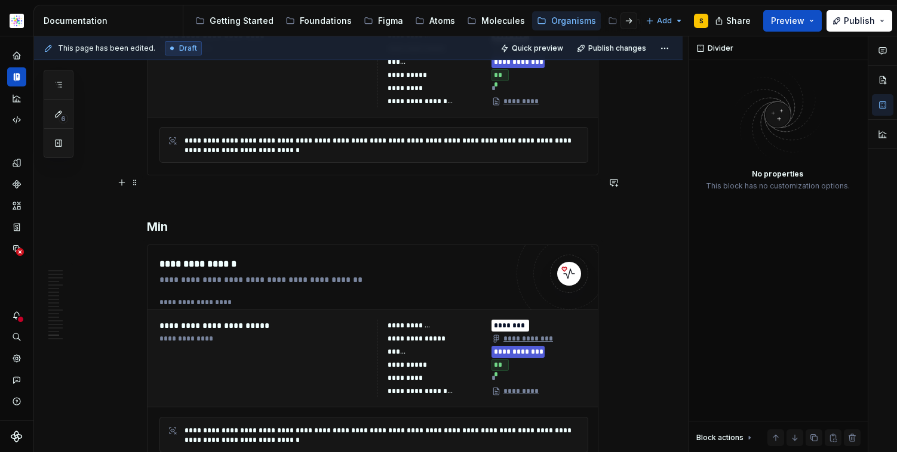
click at [234, 190] on p at bounding box center [372, 197] width 451 height 14
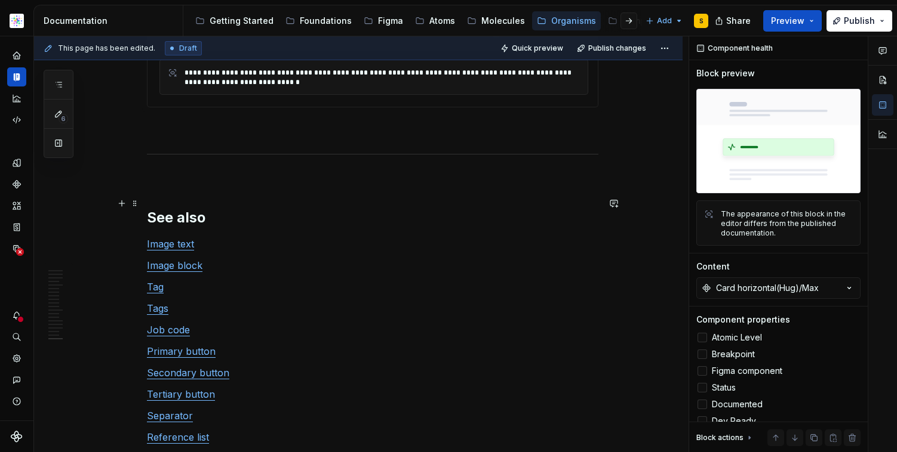
scroll to position [9792, 0]
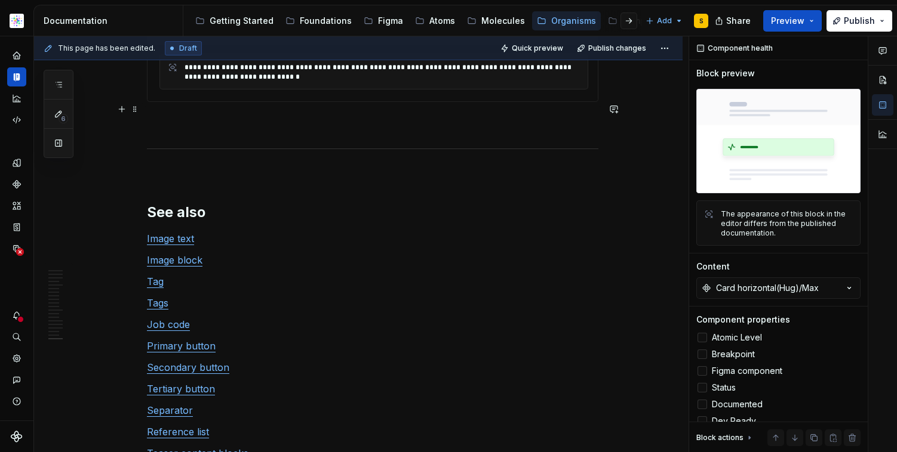
click at [234, 116] on p at bounding box center [372, 123] width 451 height 14
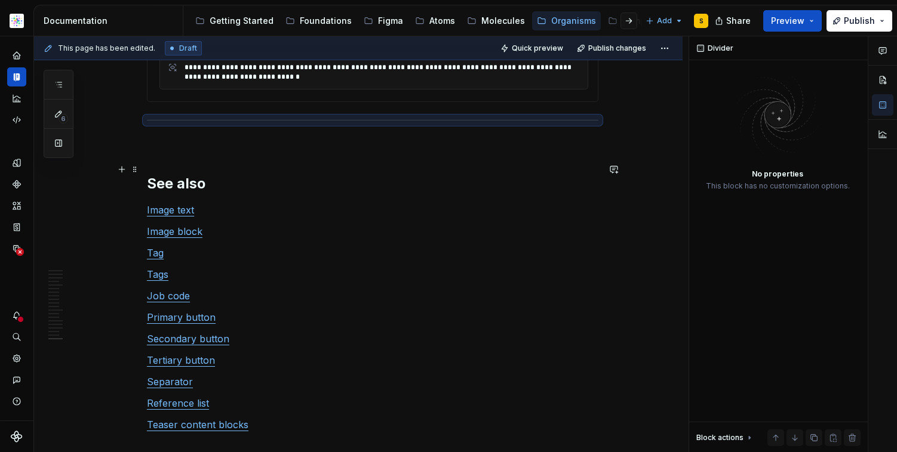
scroll to position [9763, 0]
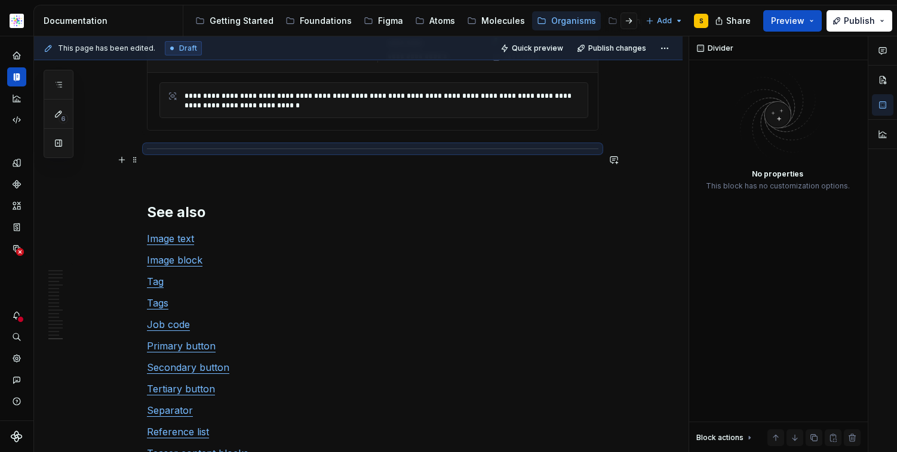
click at [192, 167] on p at bounding box center [372, 174] width 451 height 14
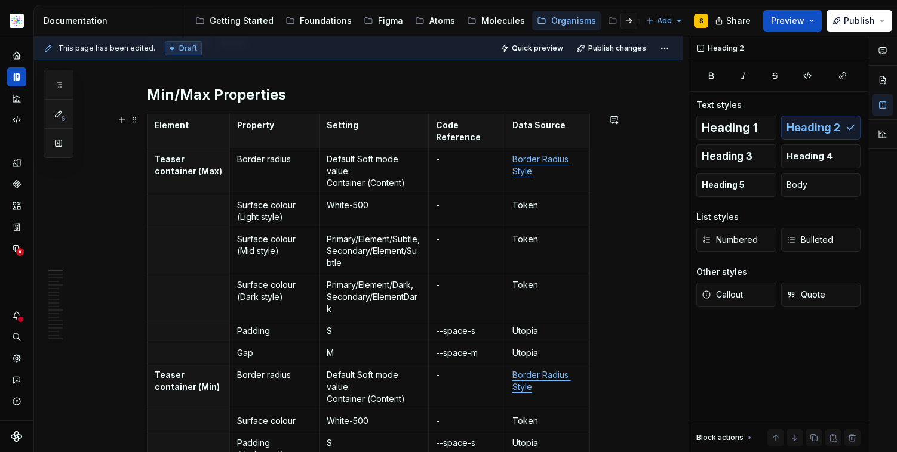
scroll to position [0, 0]
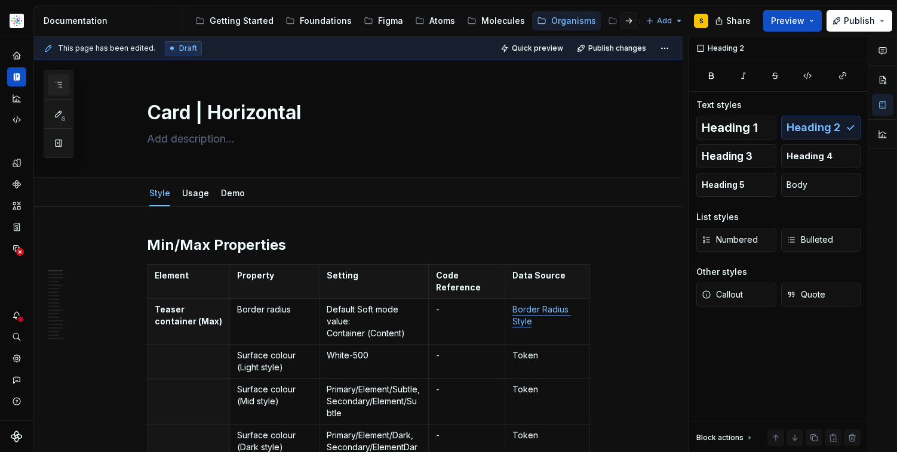
click at [57, 82] on icon "button" at bounding box center [59, 85] width 10 height 10
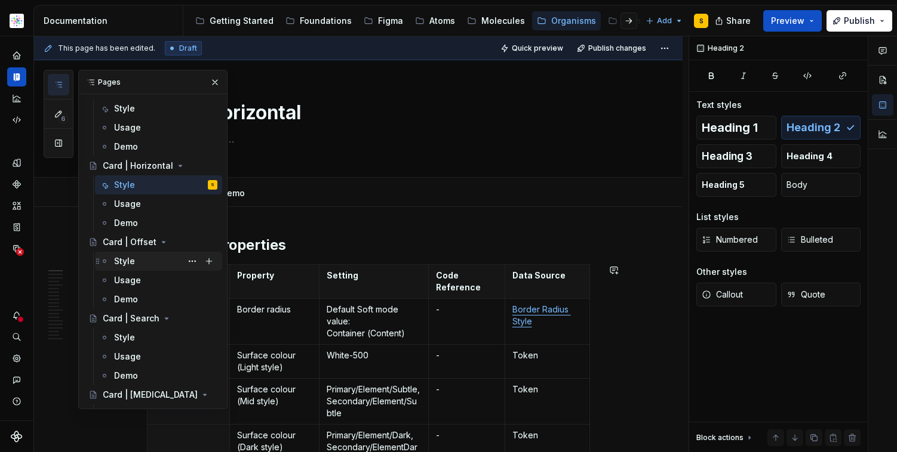
scroll to position [547, 0]
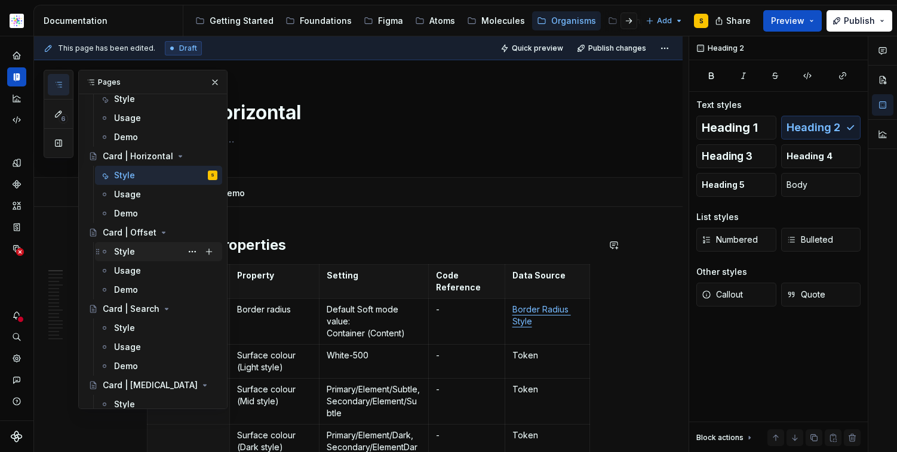
click at [135, 249] on div "Style" at bounding box center [165, 252] width 103 height 17
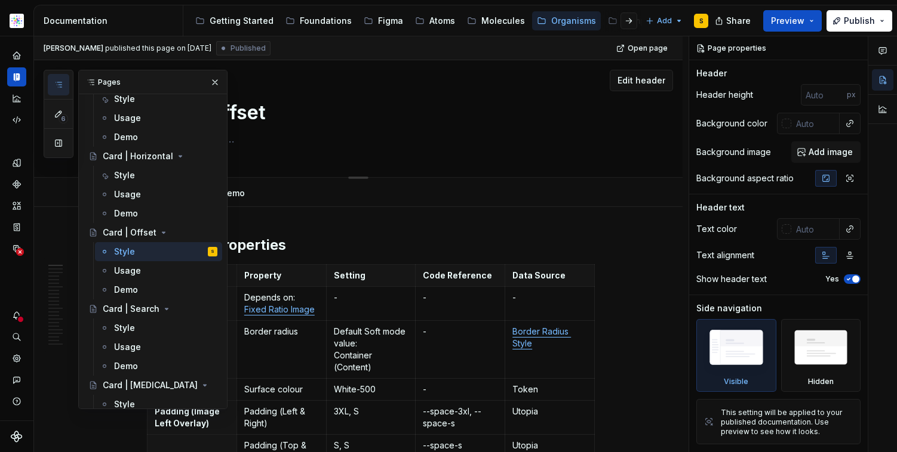
click at [210, 82] on button "button" at bounding box center [215, 82] width 17 height 17
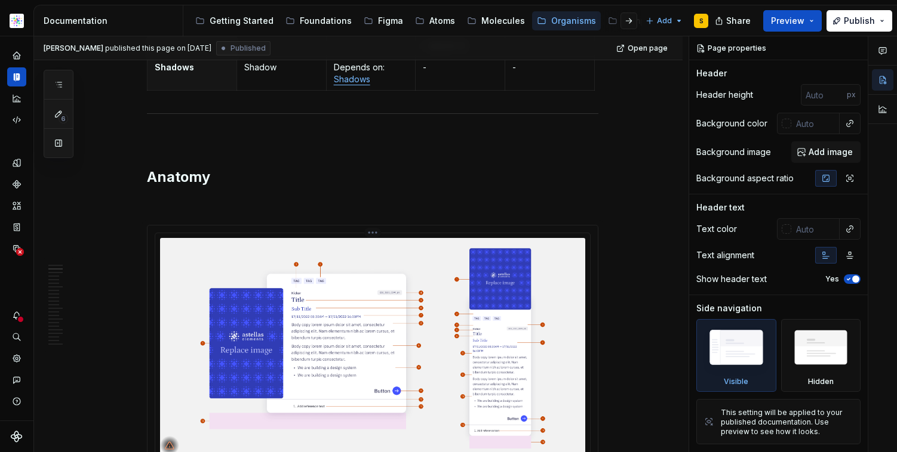
scroll to position [891, 0]
click at [180, 131] on p at bounding box center [372, 138] width 451 height 14
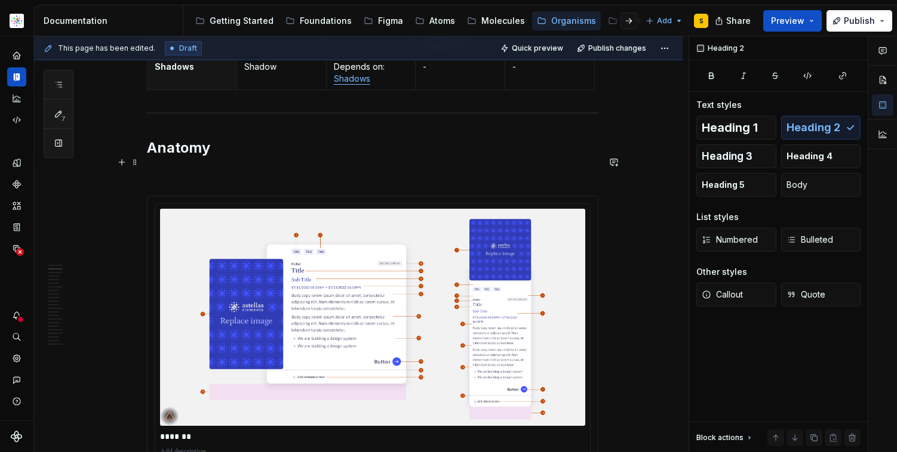
type textarea "*"
click at [171, 167] on p at bounding box center [372, 174] width 451 height 14
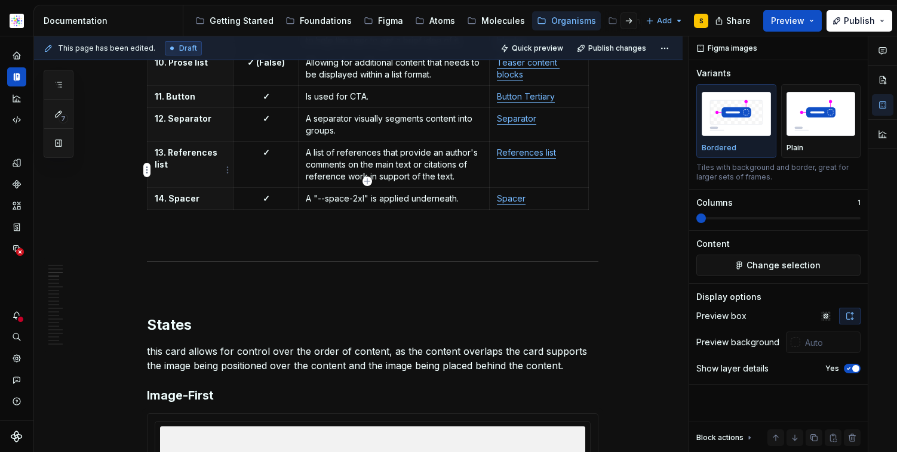
scroll to position [1750, 0]
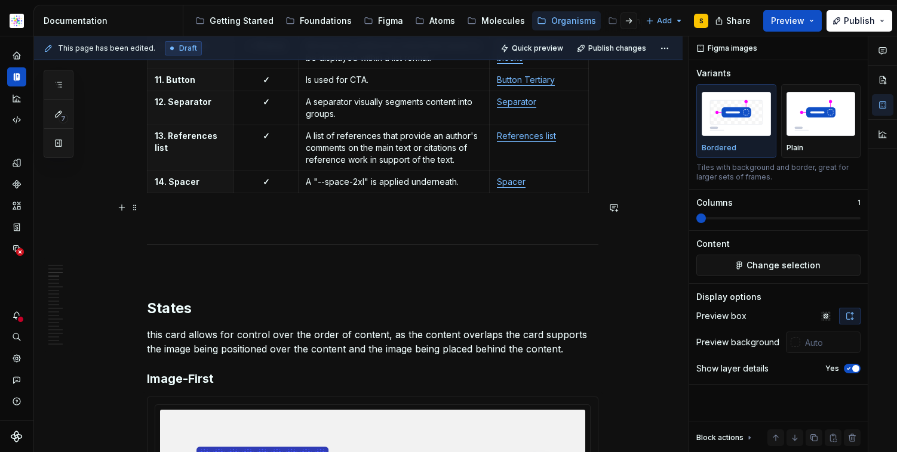
click at [165, 213] on p at bounding box center [372, 220] width 451 height 14
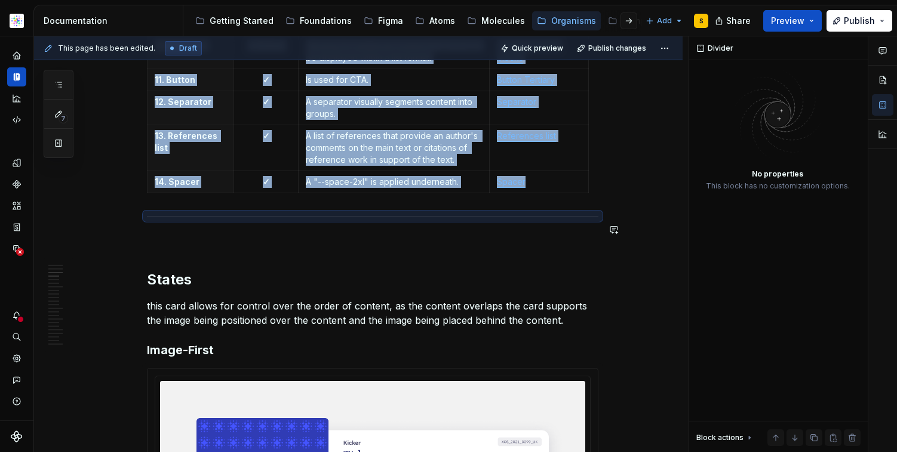
click at [164, 235] on p at bounding box center [372, 242] width 451 height 14
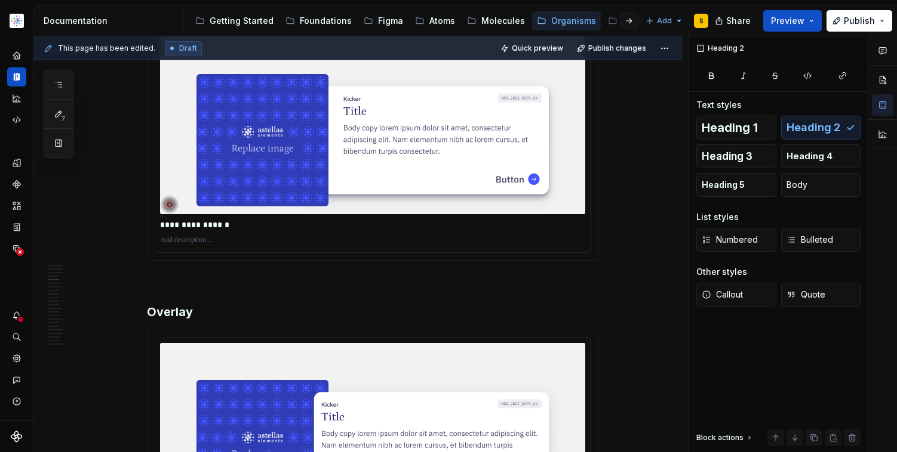
scroll to position [2321, 0]
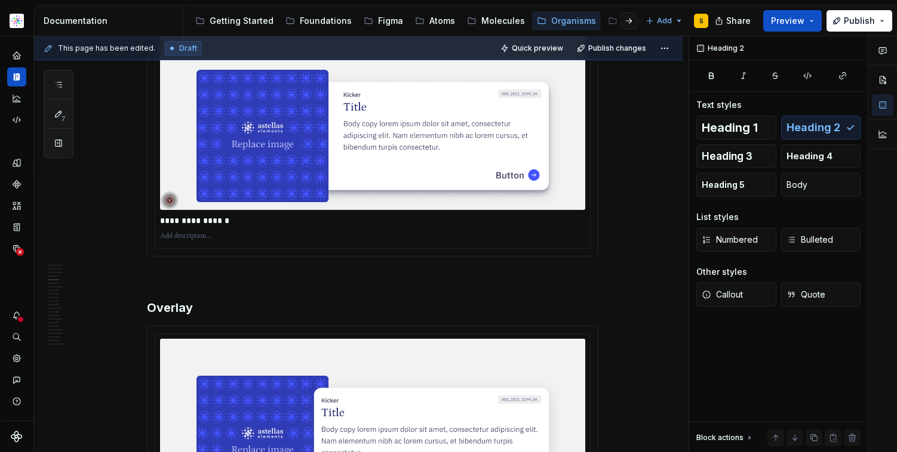
click at [168, 271] on p at bounding box center [372, 278] width 451 height 14
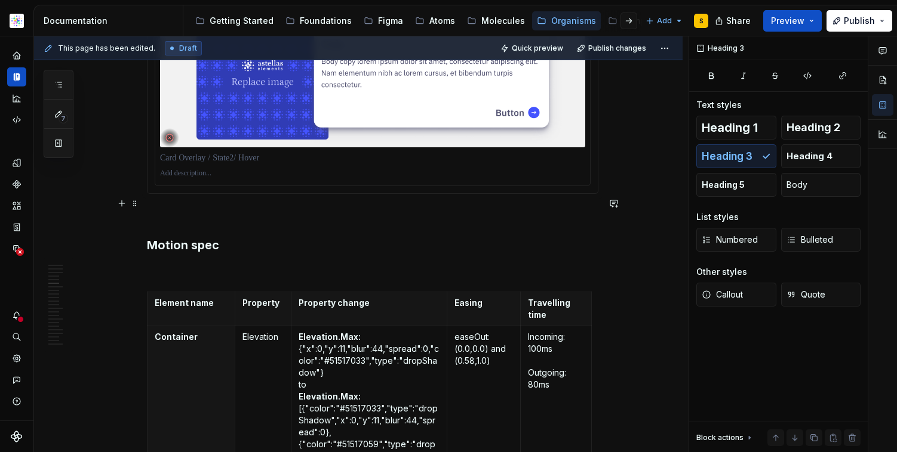
scroll to position [2918, 0]
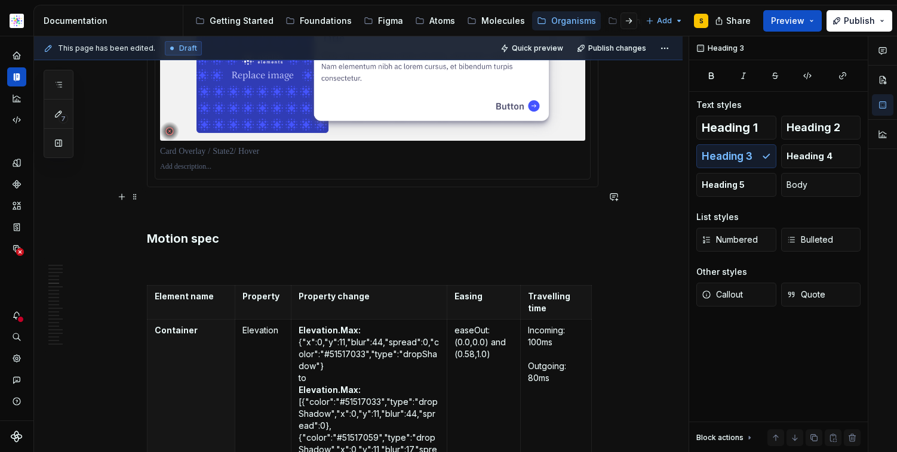
click at [171, 202] on p at bounding box center [372, 209] width 451 height 14
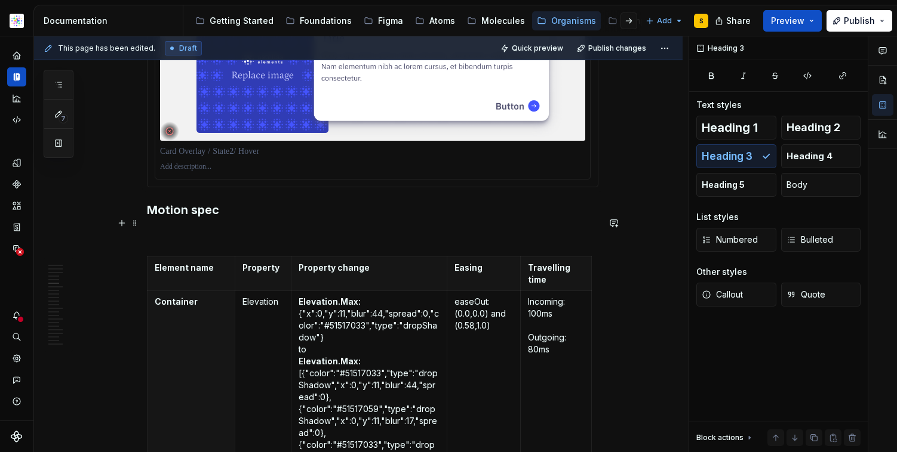
click at [164, 228] on p at bounding box center [372, 235] width 451 height 14
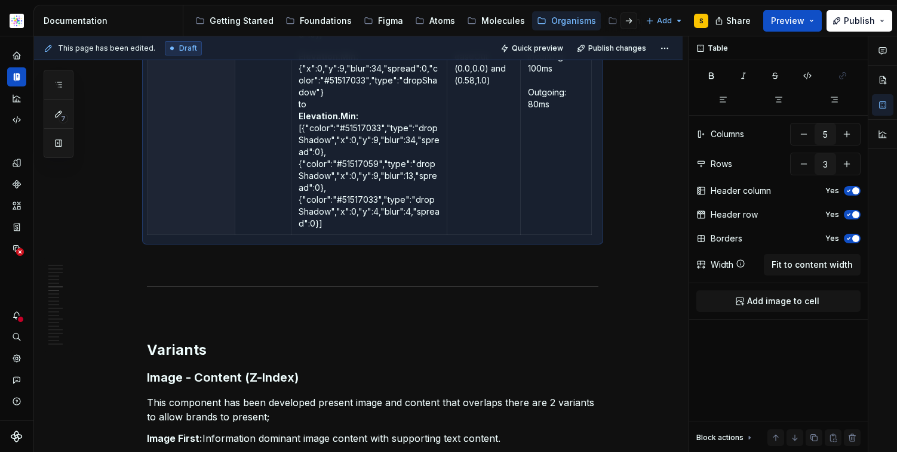
scroll to position [3401, 0]
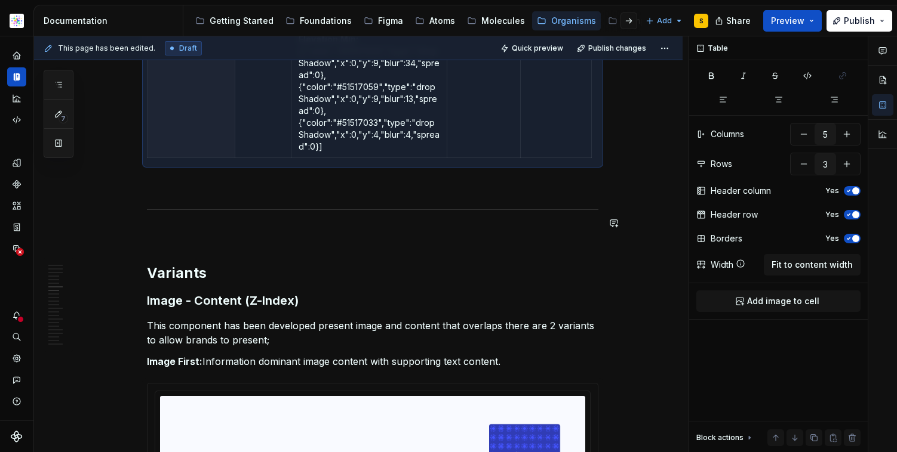
click at [158, 229] on p at bounding box center [372, 235] width 451 height 14
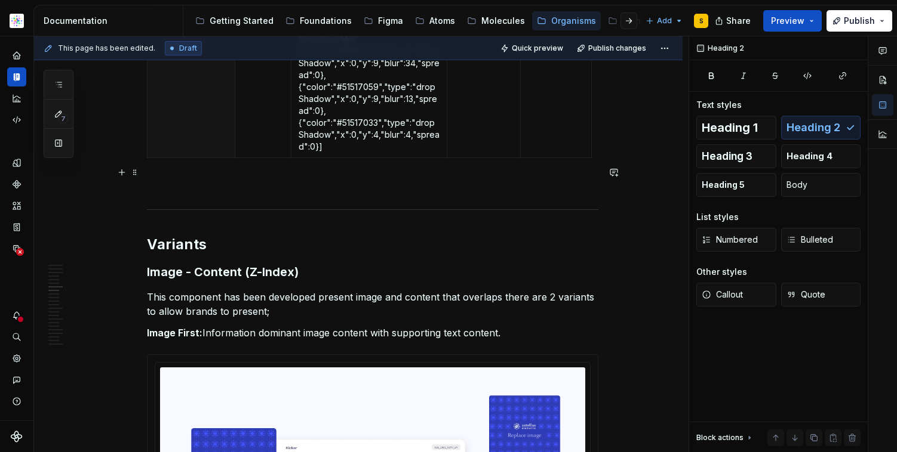
click at [170, 177] on p at bounding box center [372, 184] width 451 height 14
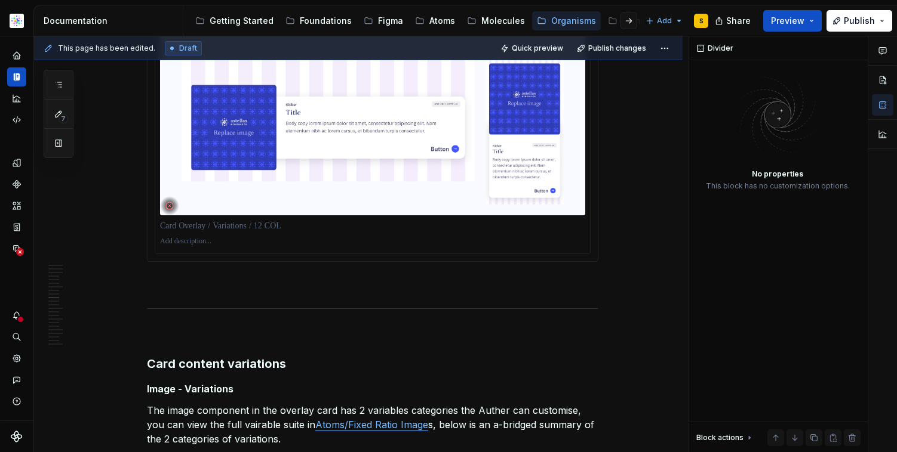
scroll to position [4867, 0]
